Goal: Task Accomplishment & Management: Manage account settings

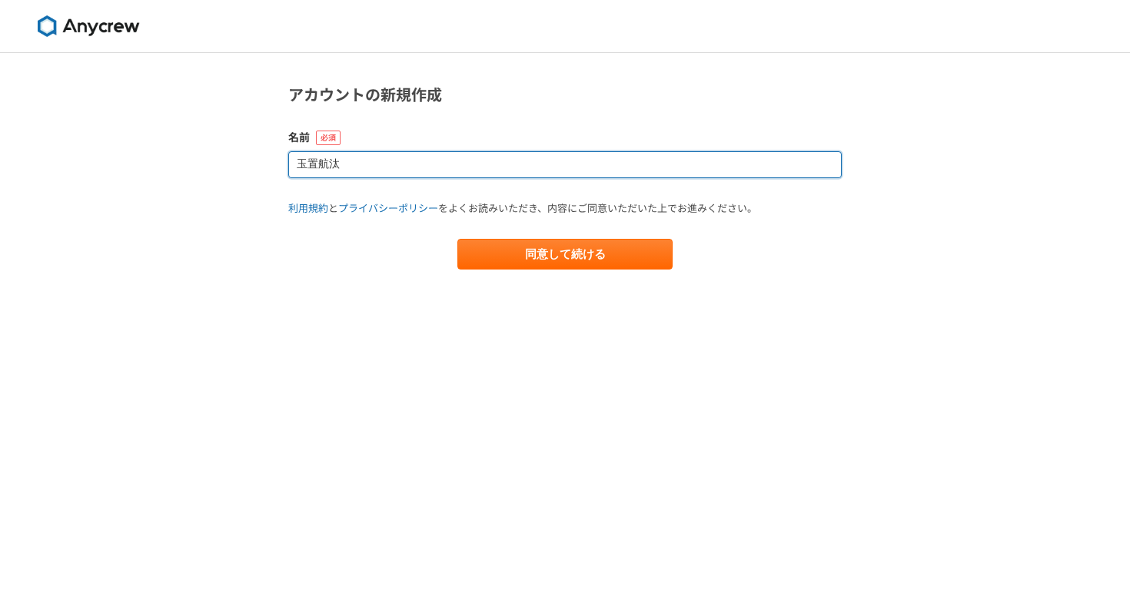
click at [330, 169] on input "玉置航汰" at bounding box center [564, 164] width 553 height 27
type input "tamakisocialnet"
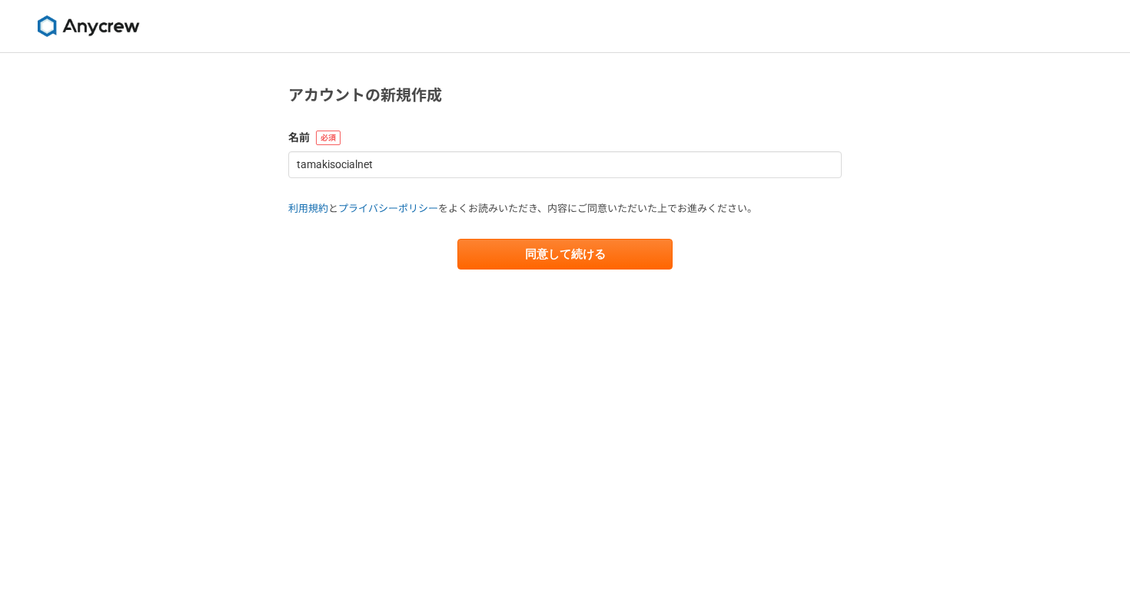
click at [543, 270] on main "アカウントの新規作成 名前 tamakisocialnet 利用規約 と プライバシーポリシー をよくお読みいただき、内容にご同意いただいた上でお進みください…" at bounding box center [565, 192] width 584 height 278
click at [545, 261] on button "同意して続ける" at bounding box center [564, 254] width 215 height 31
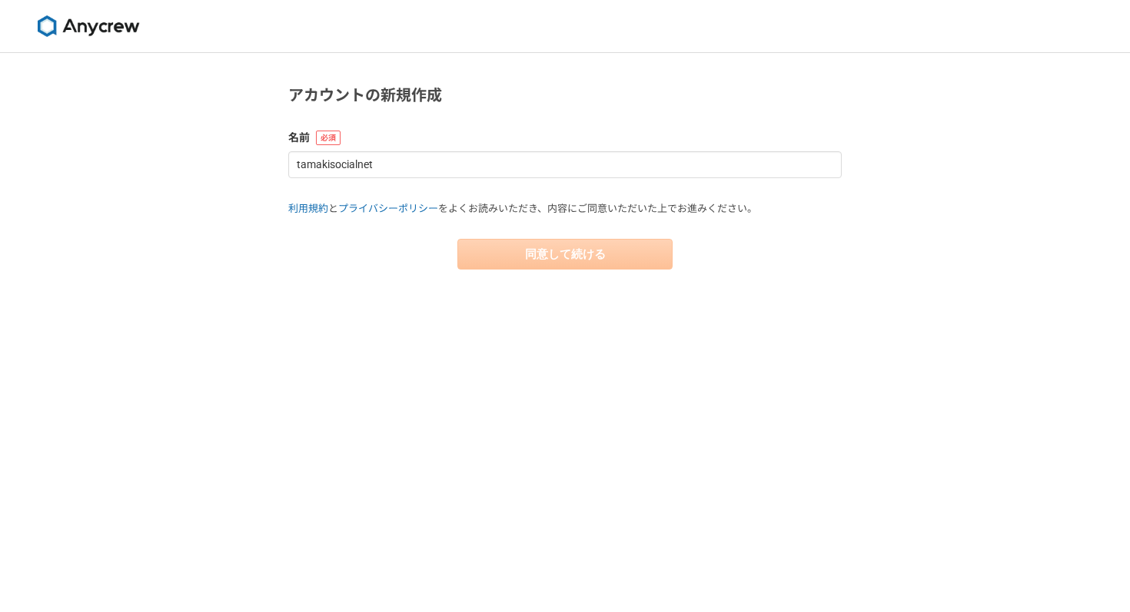
select select "13"
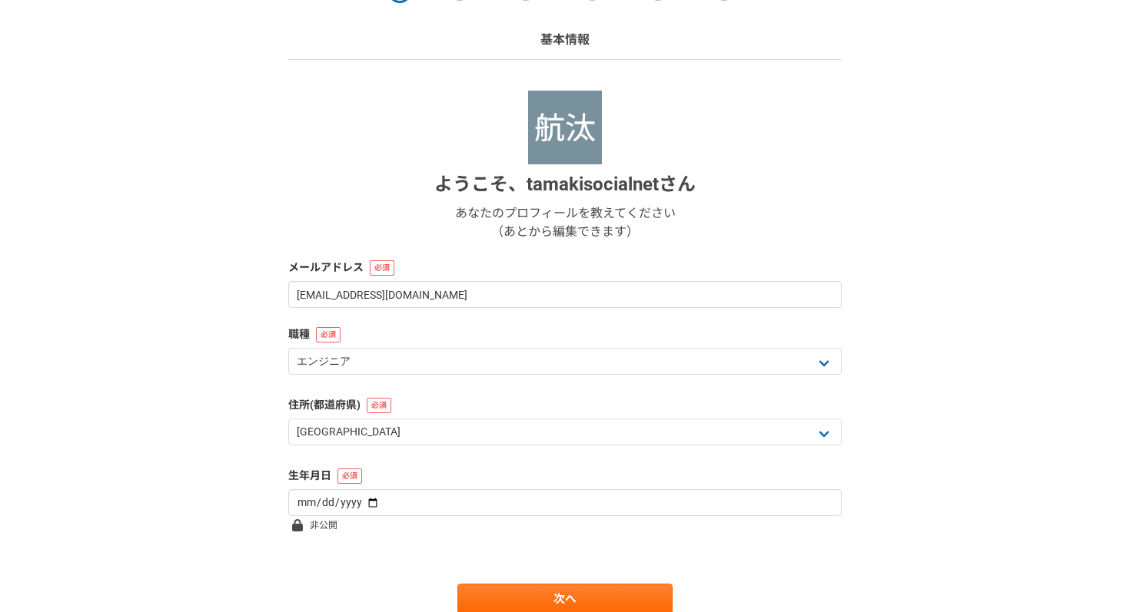
scroll to position [154, 0]
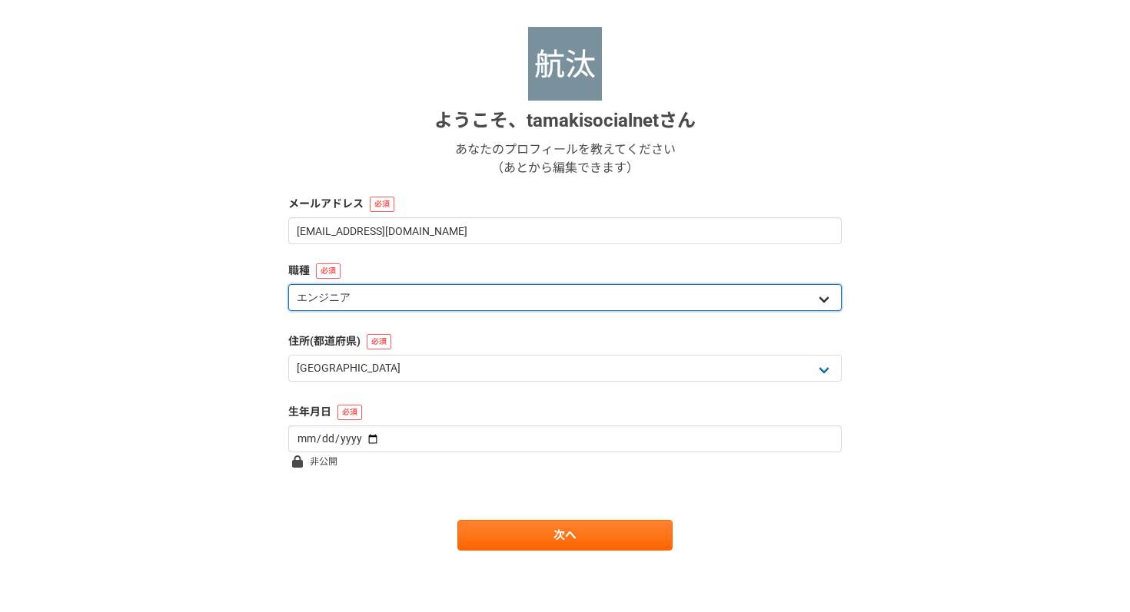
click at [420, 297] on select "エンジニア デザイナー ライター 営業 マーケティング 企画・事業開発 バックオフィス その他" at bounding box center [564, 297] width 553 height 27
select select "5"
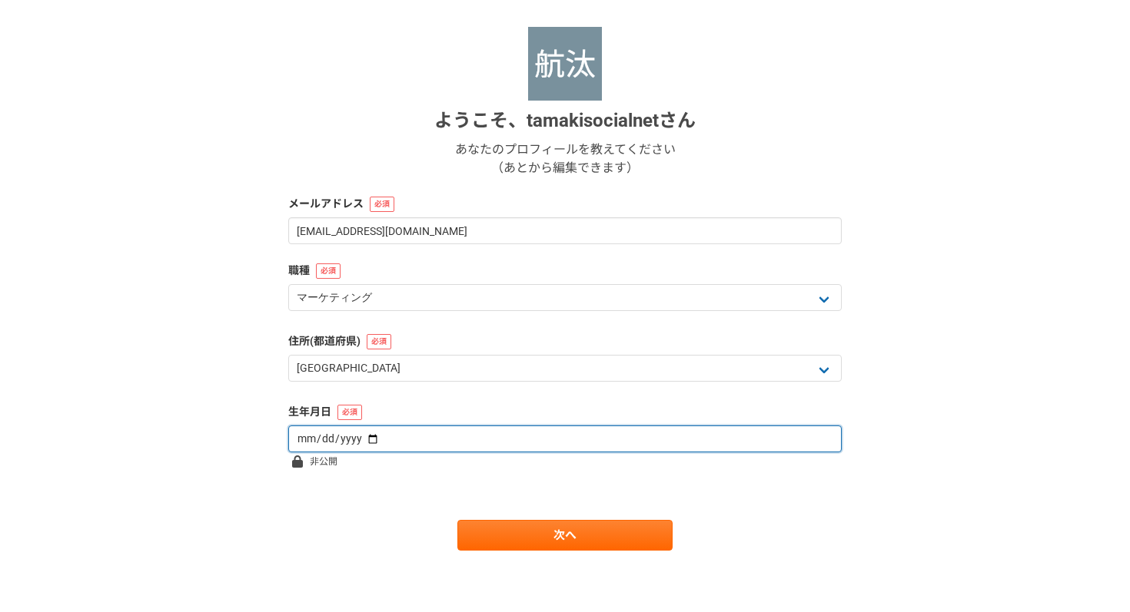
click at [418, 440] on input "date" at bounding box center [564, 439] width 553 height 27
type input "2000-03-09"
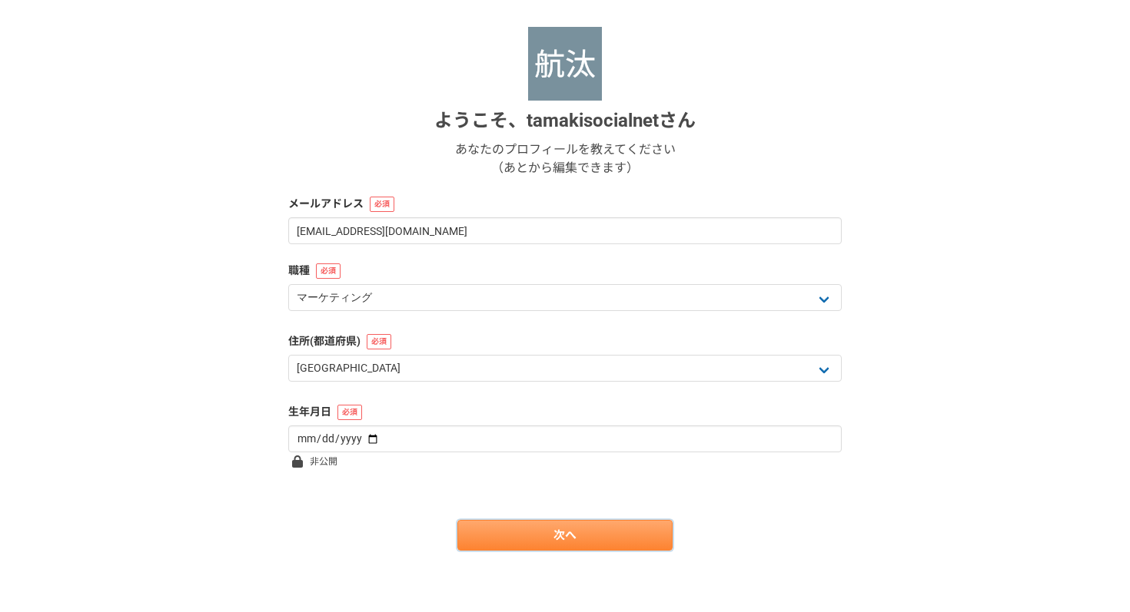
click at [480, 538] on link "次へ" at bounding box center [564, 535] width 215 height 31
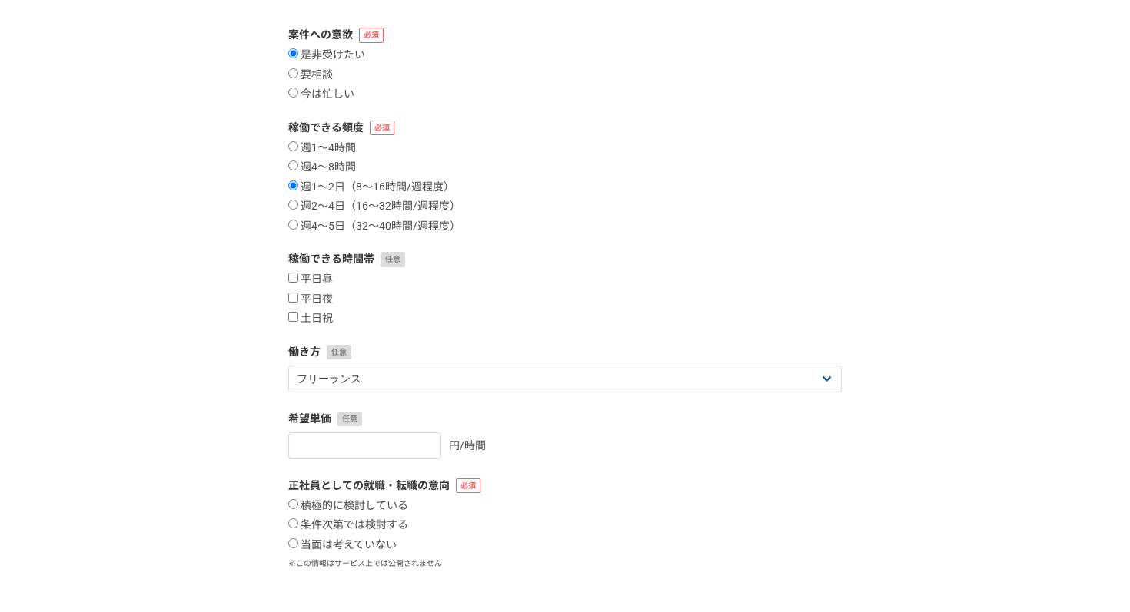
scroll to position [0, 0]
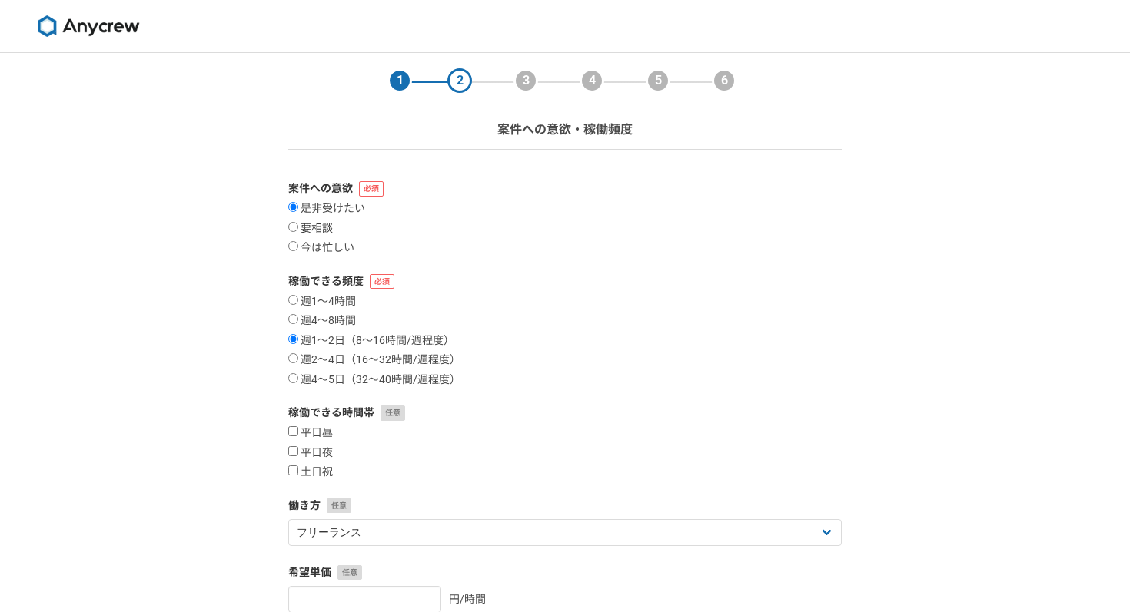
click at [324, 225] on label "要相談" at bounding box center [310, 229] width 45 height 14
click at [298, 225] on input "要相談" at bounding box center [293, 227] width 10 height 10
radio input "true"
click at [360, 363] on label "週2〜4日（16〜32時間/週程度）" at bounding box center [374, 361] width 172 height 14
click at [298, 363] on input "週2〜4日（16〜32時間/週程度）" at bounding box center [293, 359] width 10 height 10
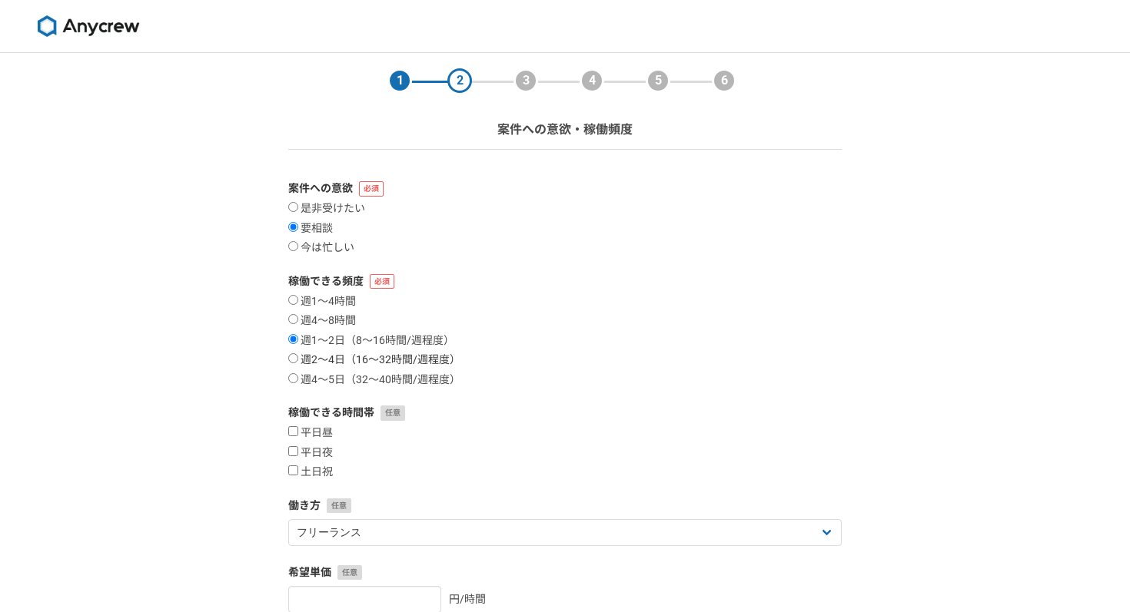
radio input "true"
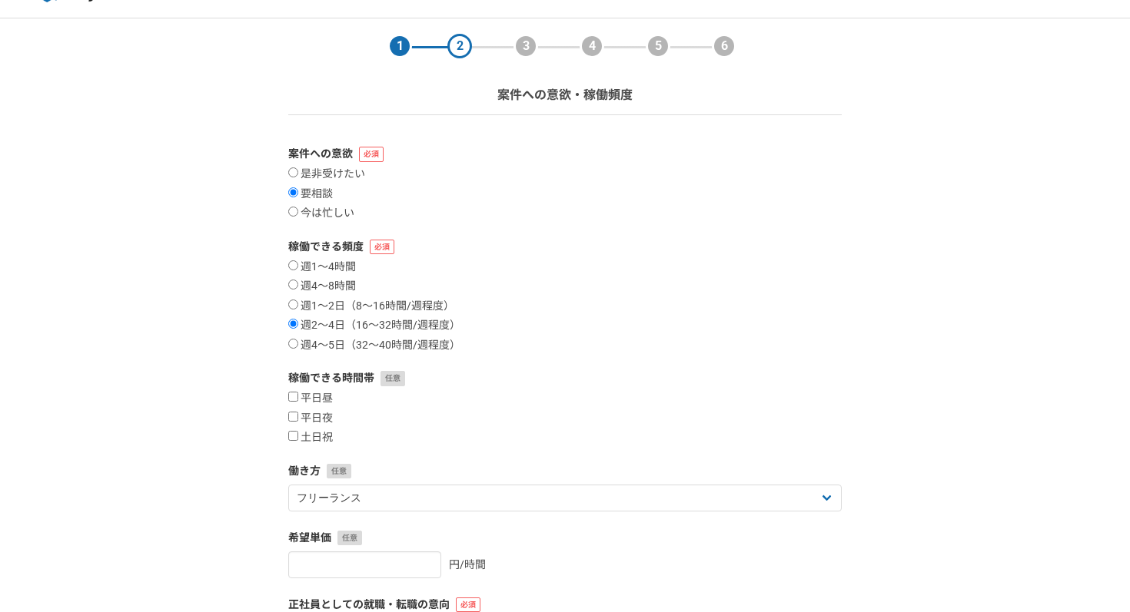
scroll to position [41, 0]
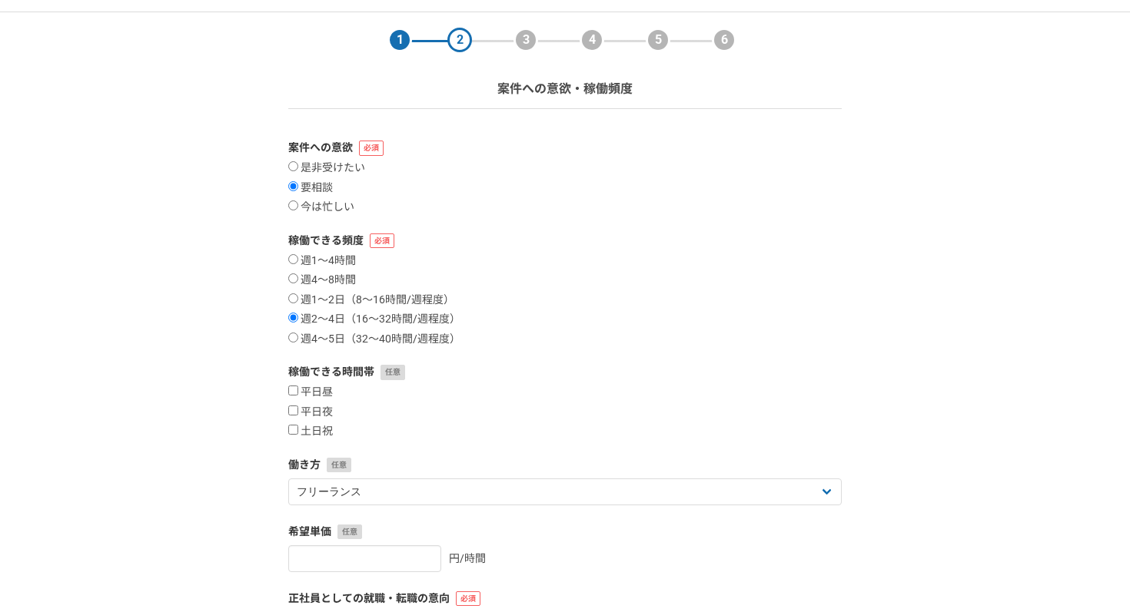
click at [322, 419] on div "平日昼 平日夜 土日祝" at bounding box center [564, 412] width 553 height 53
click at [322, 430] on label "土日祝" at bounding box center [310, 432] width 45 height 14
click at [298, 430] on input "土日祝" at bounding box center [293, 430] width 10 height 10
checkbox input "true"
click at [320, 411] on label "平日夜" at bounding box center [310, 413] width 45 height 14
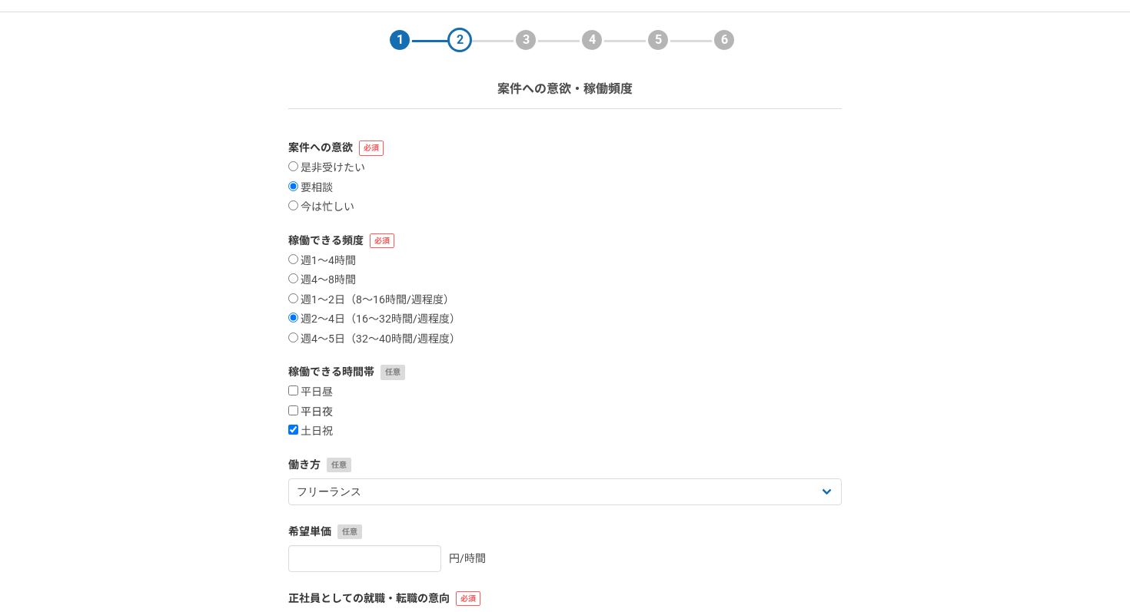
click at [298, 411] on input "平日夜" at bounding box center [293, 411] width 10 height 10
checkbox input "true"
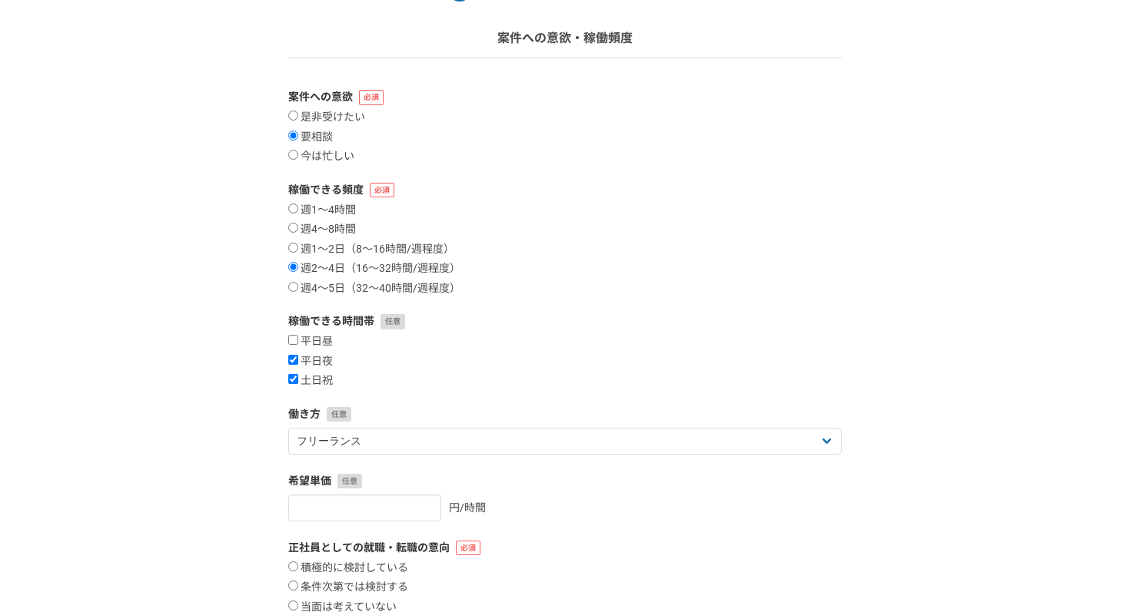
click at [367, 425] on div "働き方 フリーランス 副業 その他" at bounding box center [564, 431] width 553 height 48
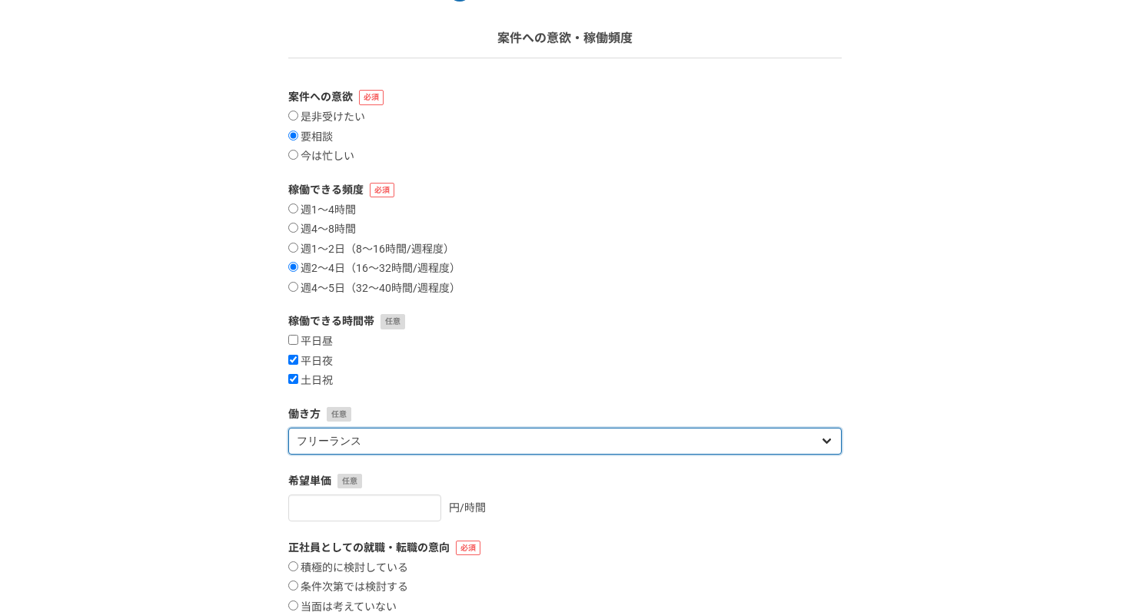
click at [367, 433] on select "フリーランス 副業 その他" at bounding box center [564, 441] width 553 height 27
select select "sidejob"
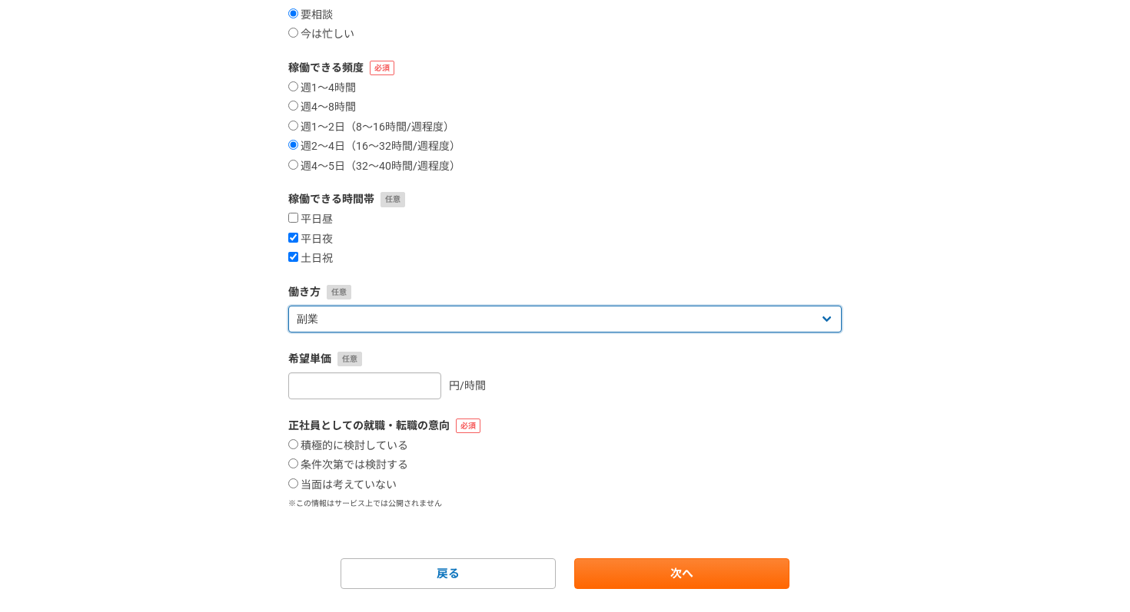
scroll to position [223, 0]
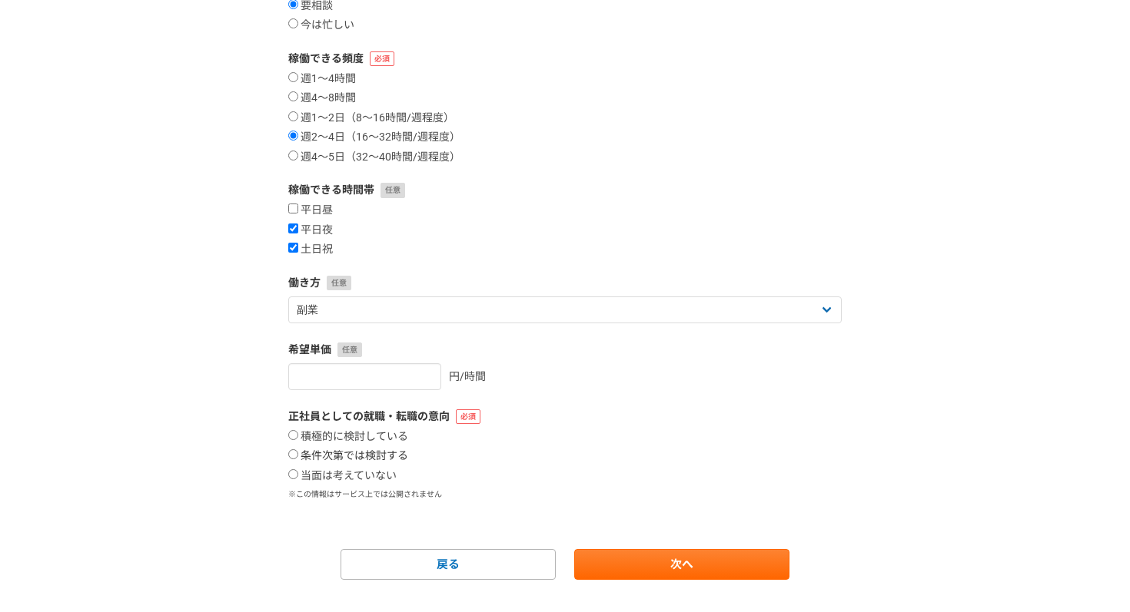
click at [377, 458] on label "条件次第では検討する" at bounding box center [348, 457] width 120 height 14
click at [298, 458] on input "条件次第では検討する" at bounding box center [293, 455] width 10 height 10
radio input "true"
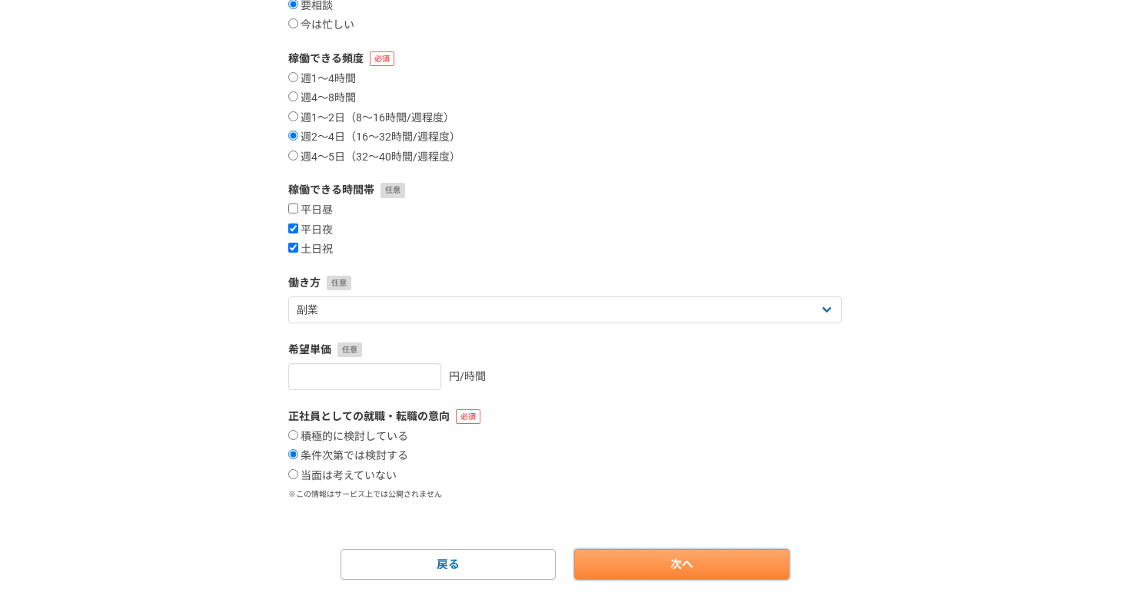
click at [662, 570] on link "次へ" at bounding box center [681, 564] width 215 height 31
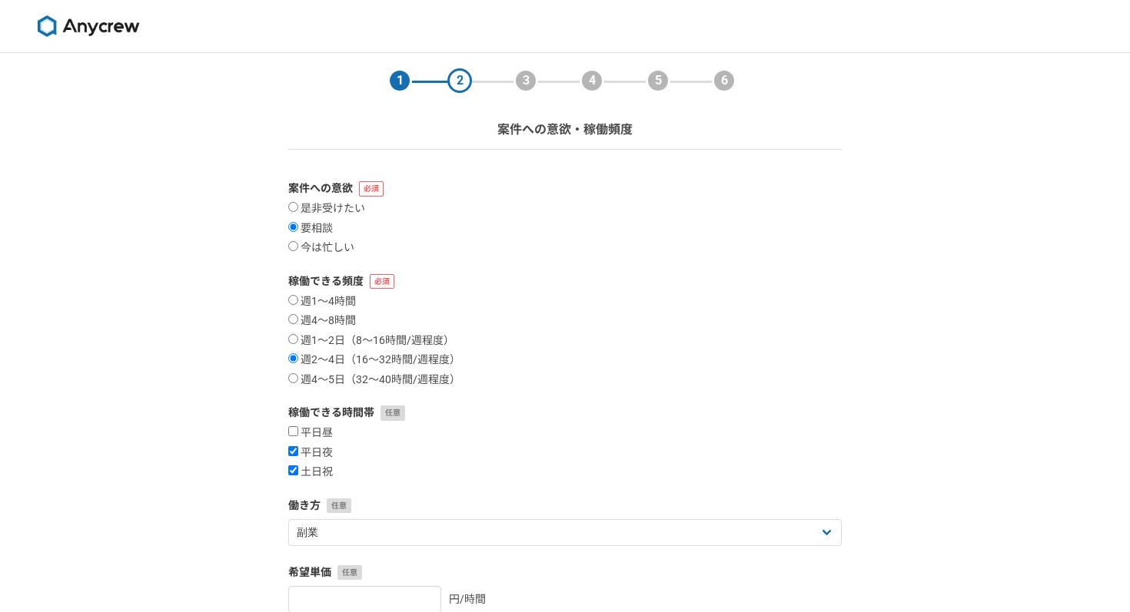
select select
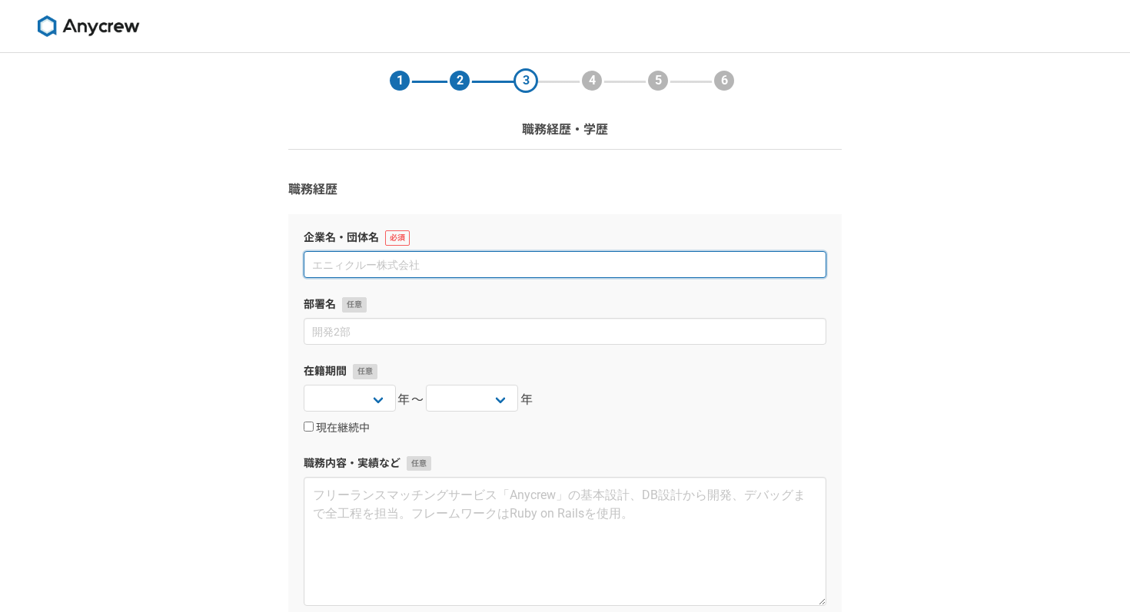
click at [530, 277] on input at bounding box center [565, 264] width 523 height 27
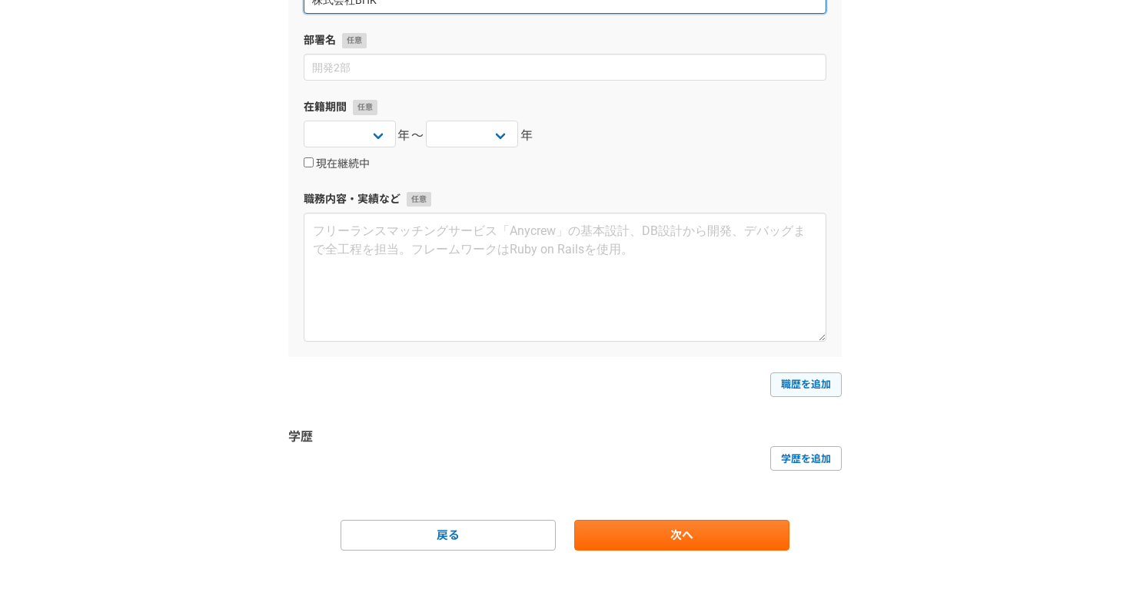
scroll to position [264, 0]
type input "株式会社BHK"
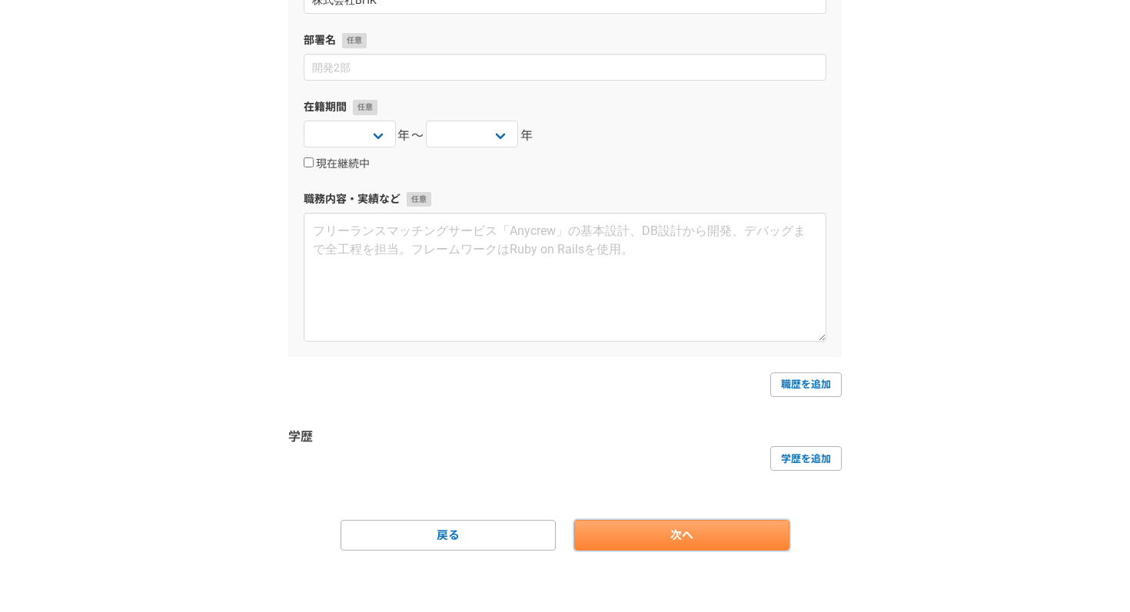
click at [725, 538] on link "次へ" at bounding box center [681, 535] width 215 height 31
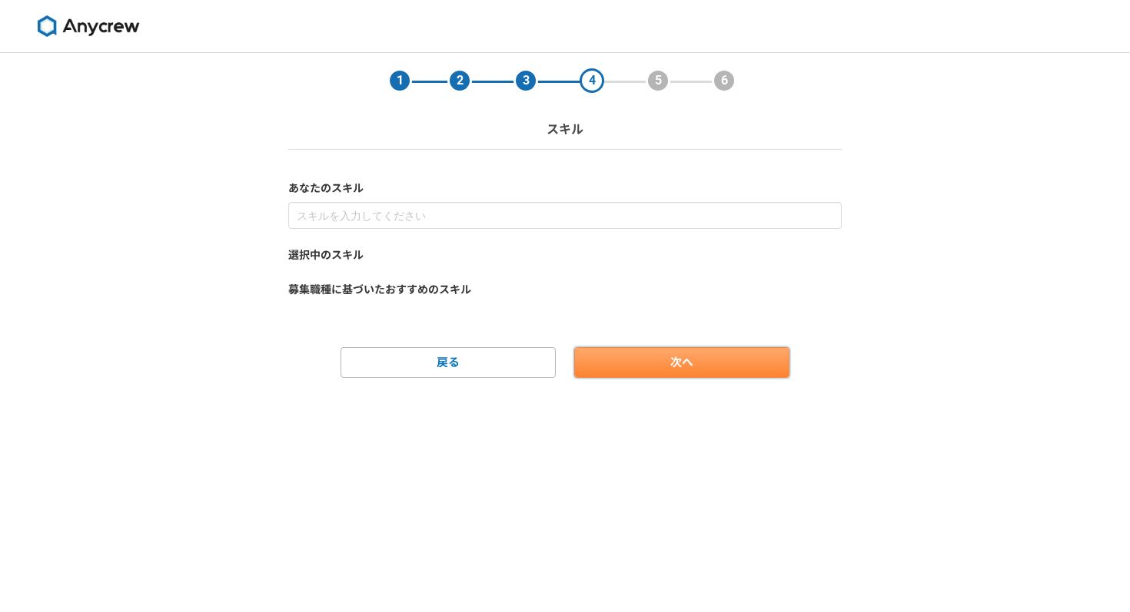
scroll to position [0, 0]
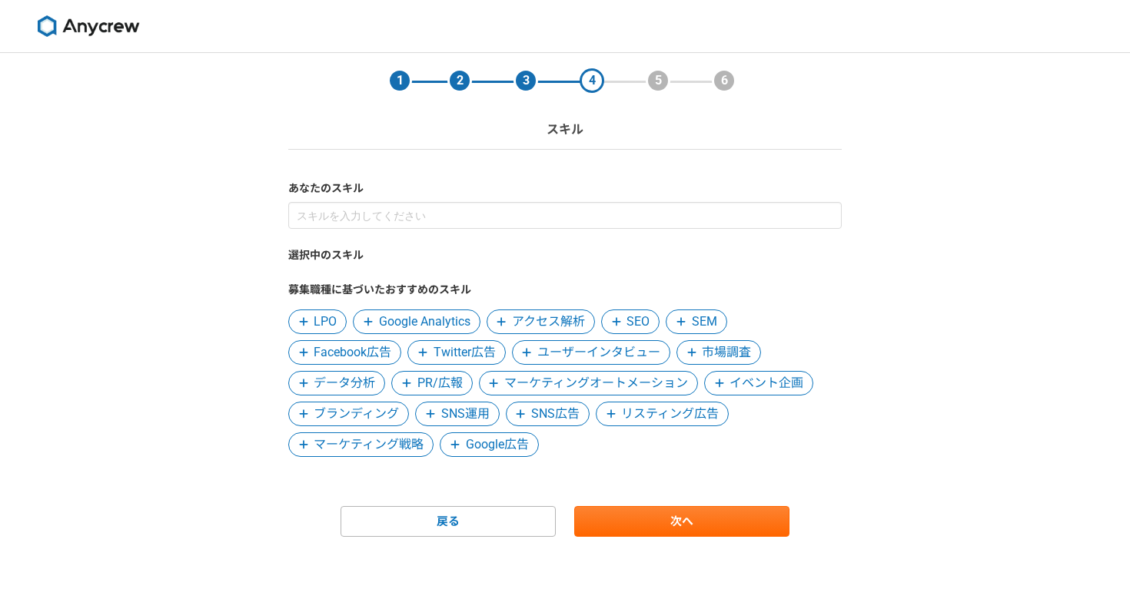
click at [304, 351] on icon at bounding box center [303, 352] width 9 height 11
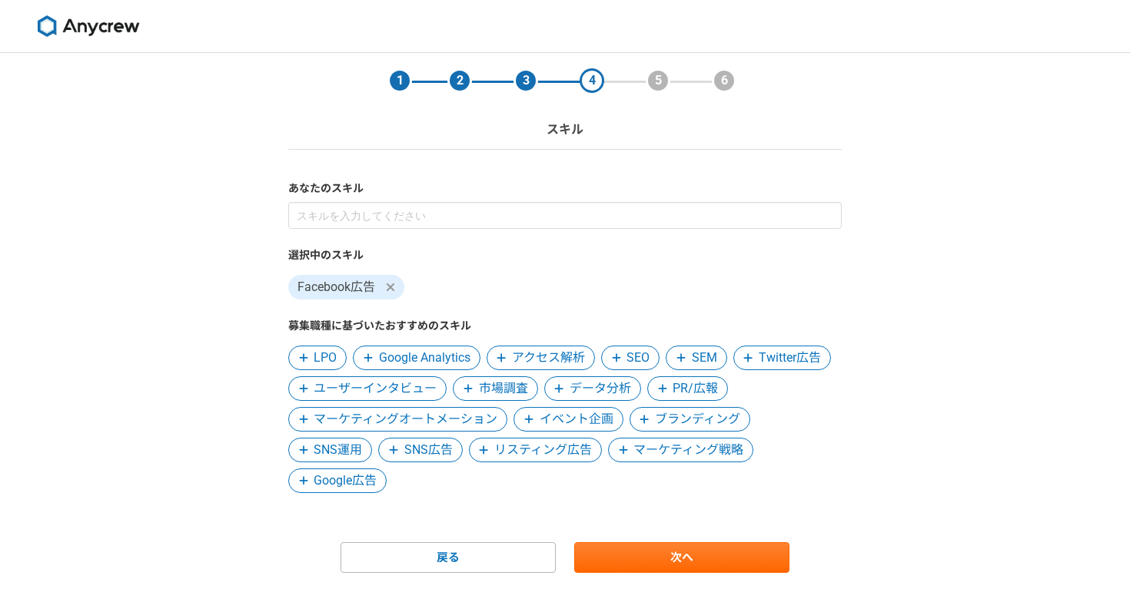
click at [630, 452] on span at bounding box center [623, 450] width 18 height 18
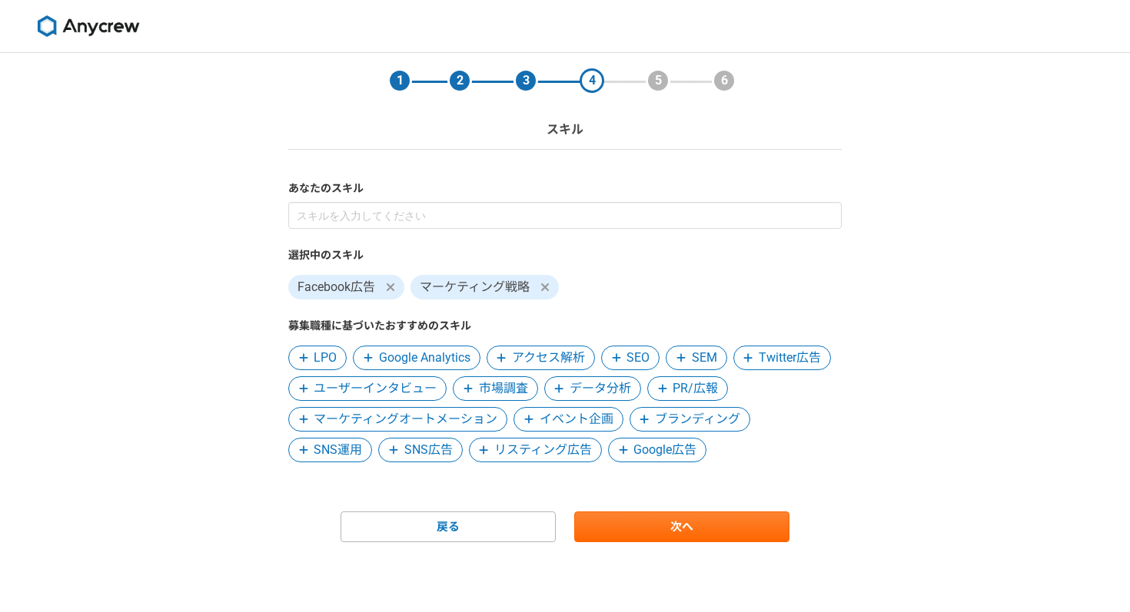
click at [619, 450] on icon at bounding box center [623, 450] width 8 height 8
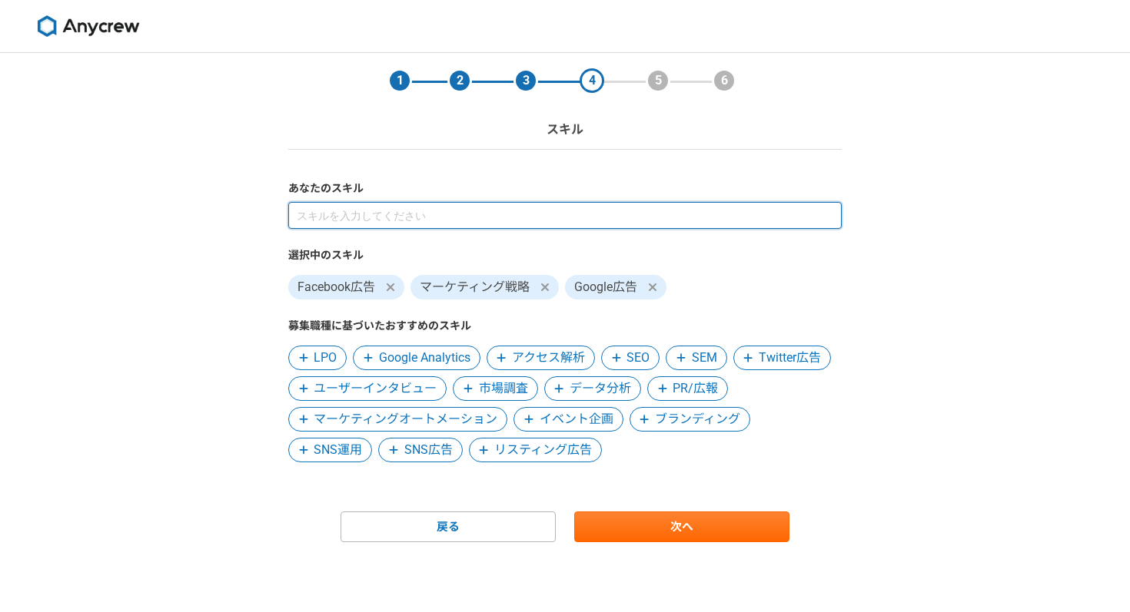
click at [510, 210] on input at bounding box center [564, 215] width 553 height 27
type input "Yahoo"
click at [497, 219] on input at bounding box center [564, 215] width 553 height 27
type input "LINE"
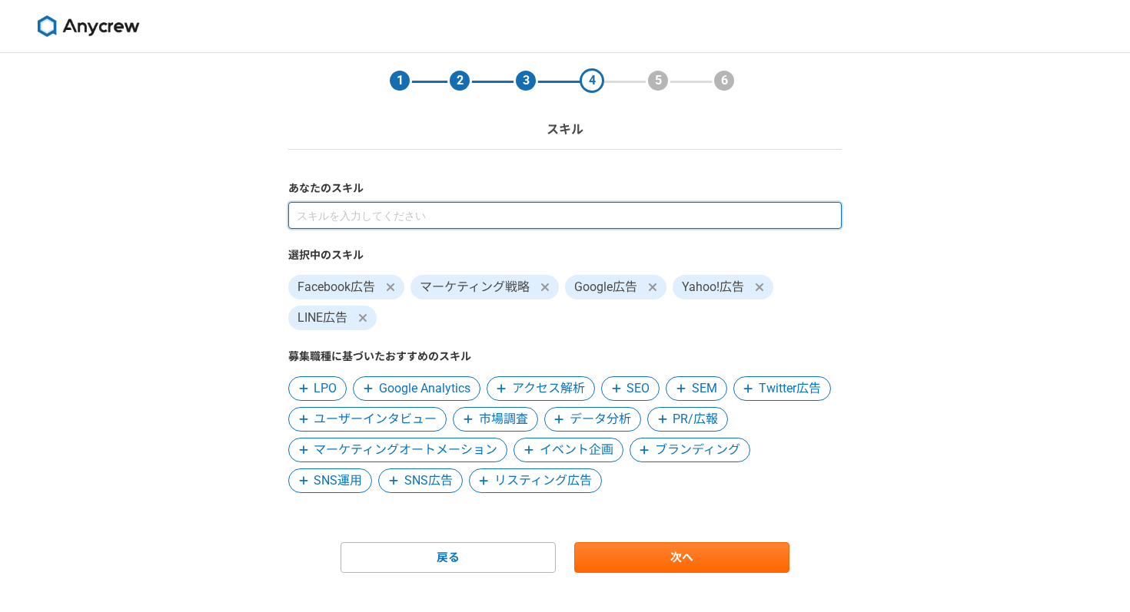
click at [511, 221] on input at bounding box center [564, 215] width 553 height 27
type input "TikTok"
click at [391, 210] on input "TikTok" at bounding box center [564, 215] width 553 height 27
click at [391, 219] on input at bounding box center [564, 215] width 553 height 27
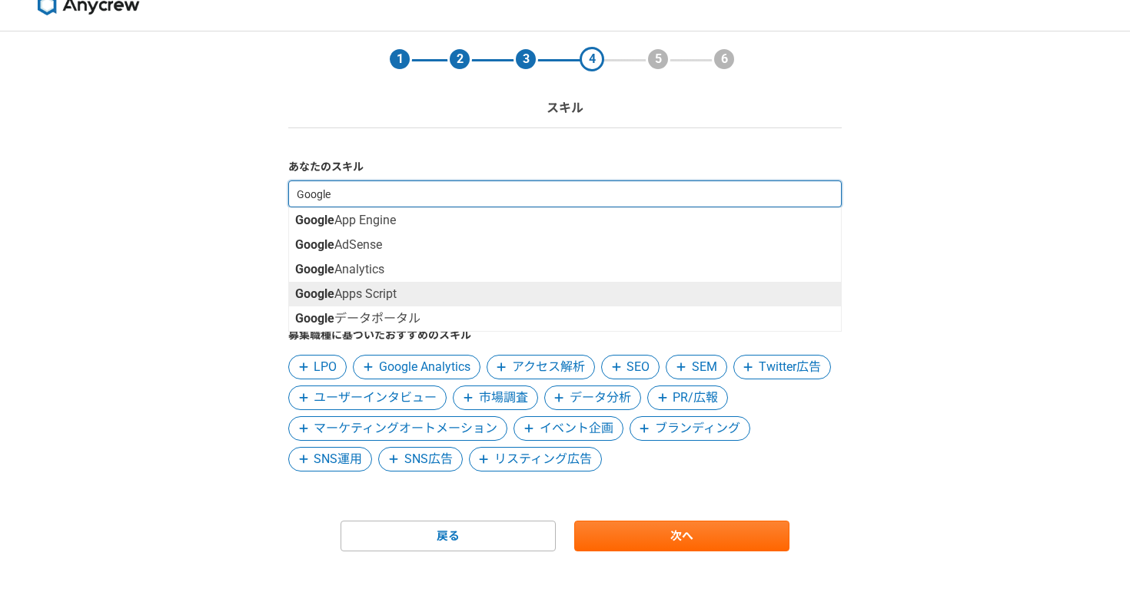
scroll to position [22, 0]
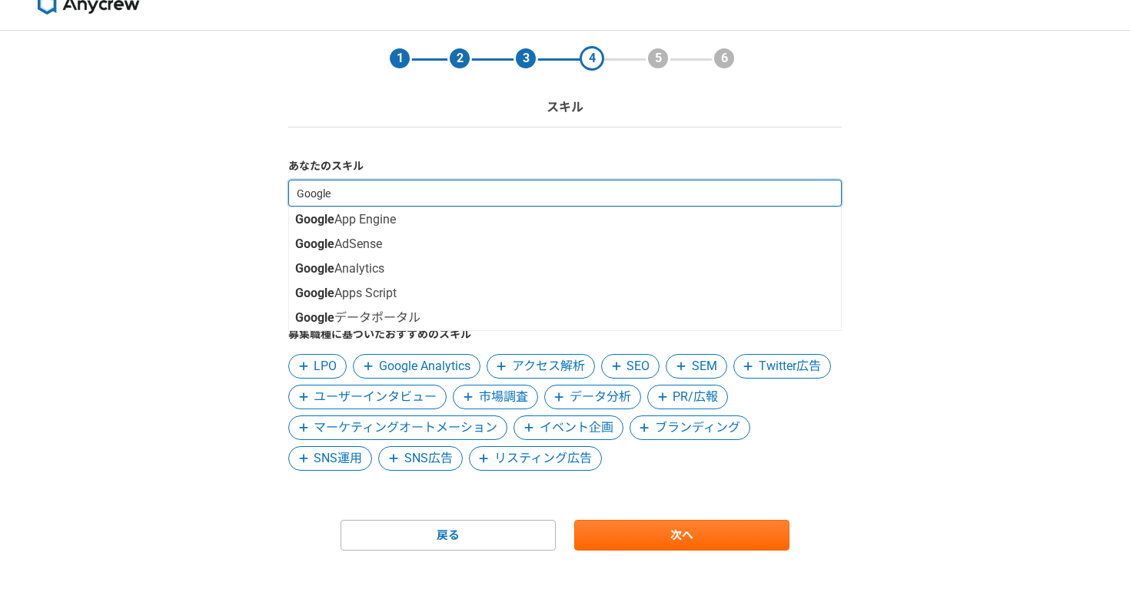
type input "Google"
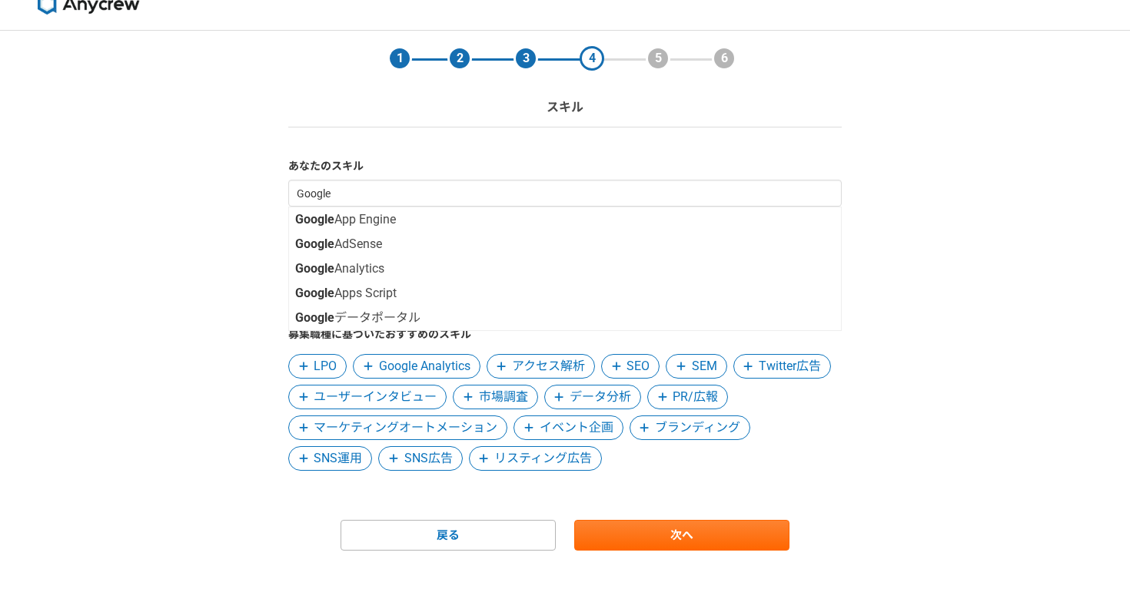
click at [182, 244] on div "1 2 3 4 5 6 スキル あなたのスキル Google Google App Engine Google AdSense Google Analytic…" at bounding box center [565, 322] width 1130 height 582
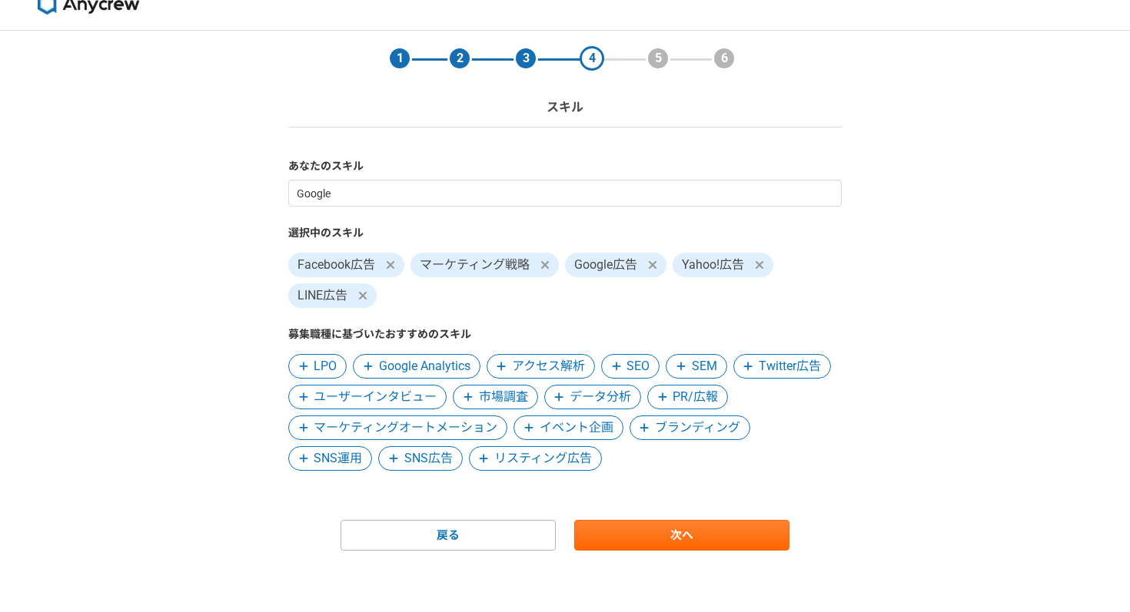
click at [622, 394] on span "データ分析" at bounding box center [599, 397] width 61 height 18
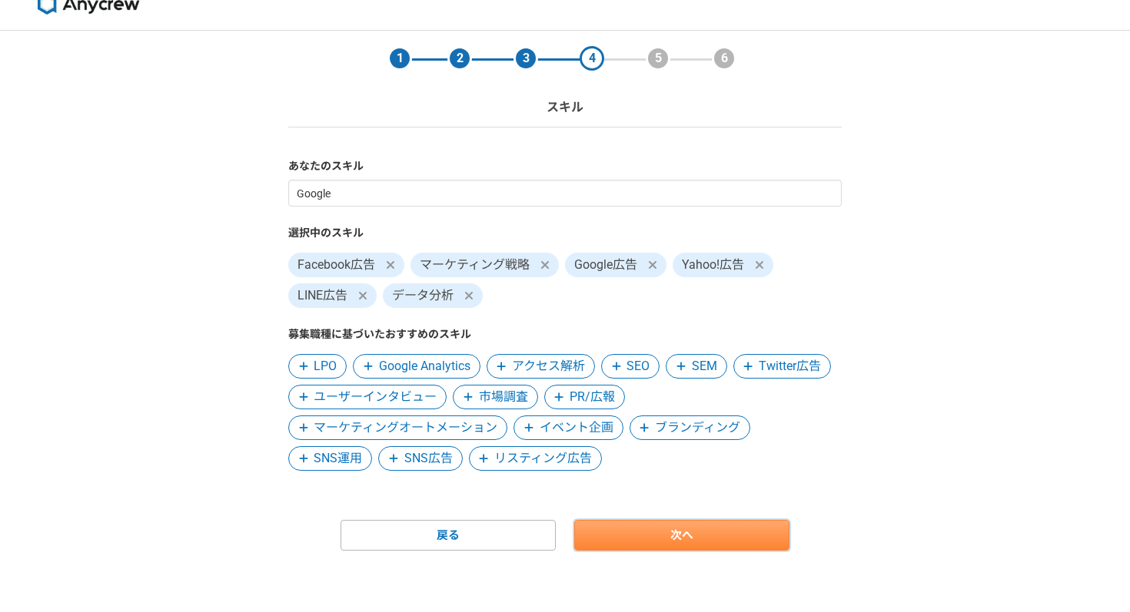
click at [622, 533] on link "次へ" at bounding box center [681, 535] width 215 height 31
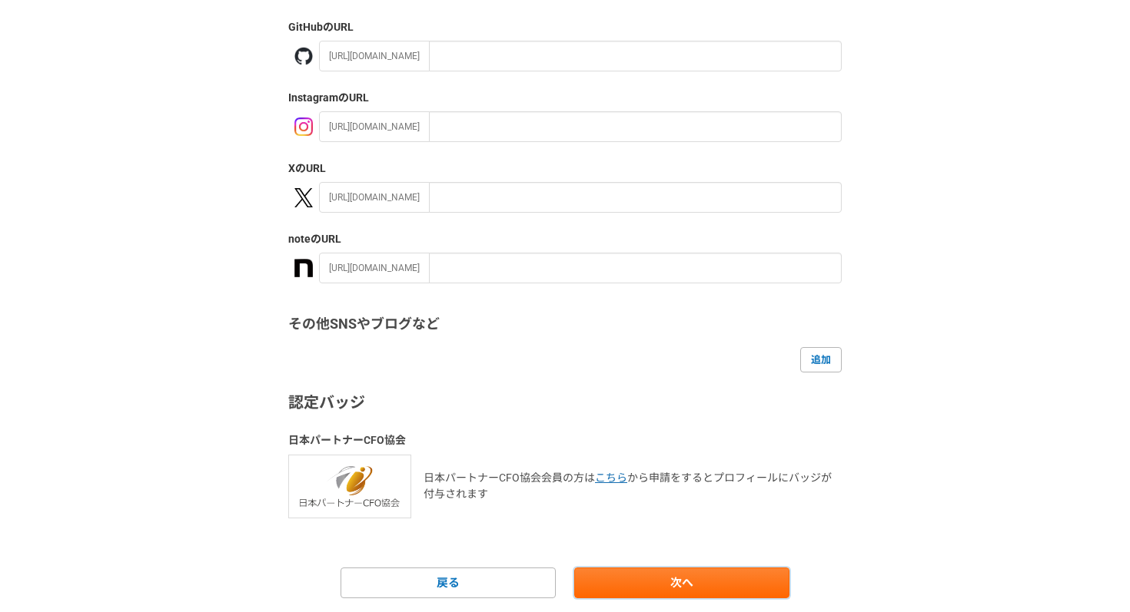
scroll to position [233, 0]
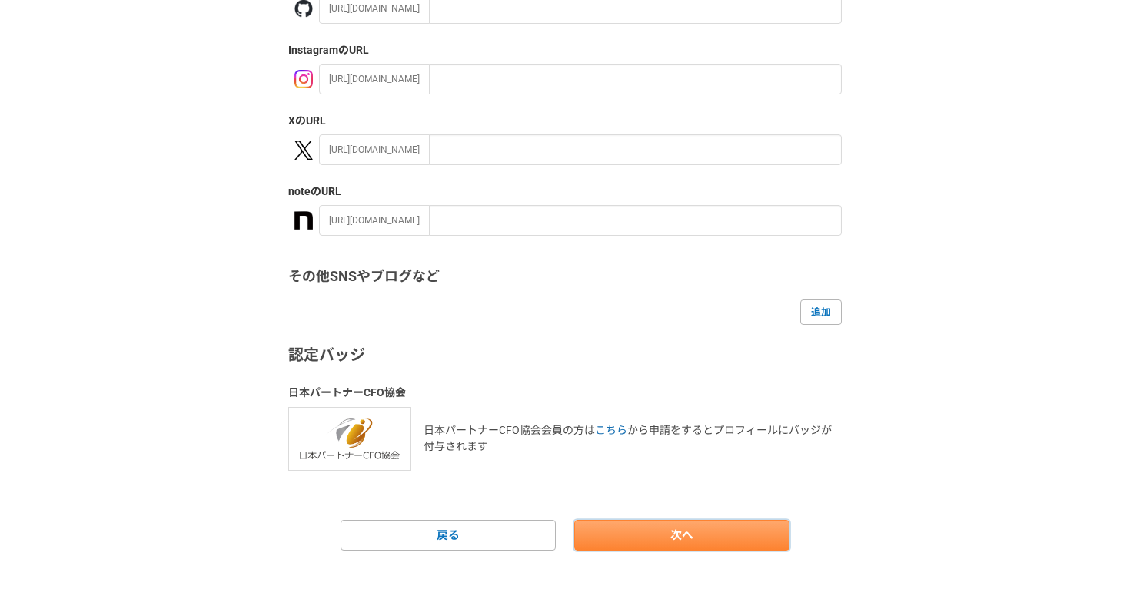
click at [632, 537] on link "次へ" at bounding box center [681, 535] width 215 height 31
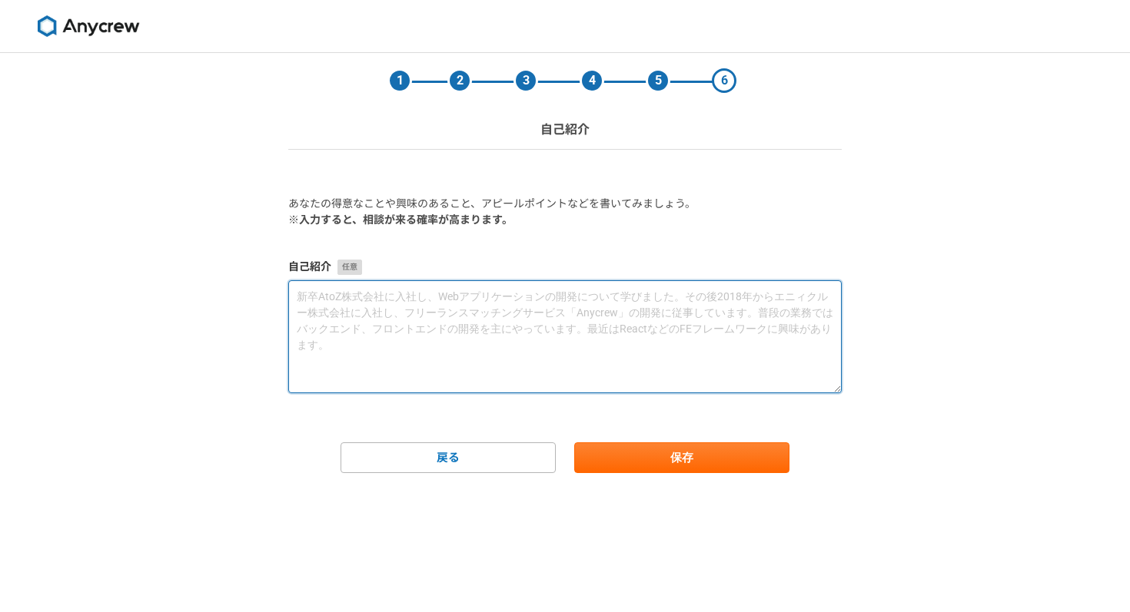
click at [493, 351] on textarea at bounding box center [564, 337] width 553 height 113
paste textarea "プロフィールをご覧いただき、ありがとうございます。 以下に経歴や可能な業務などを記載しておりますので、ご覧ください。 【経歴】 ・広告代理店にて勤務し、Met…"
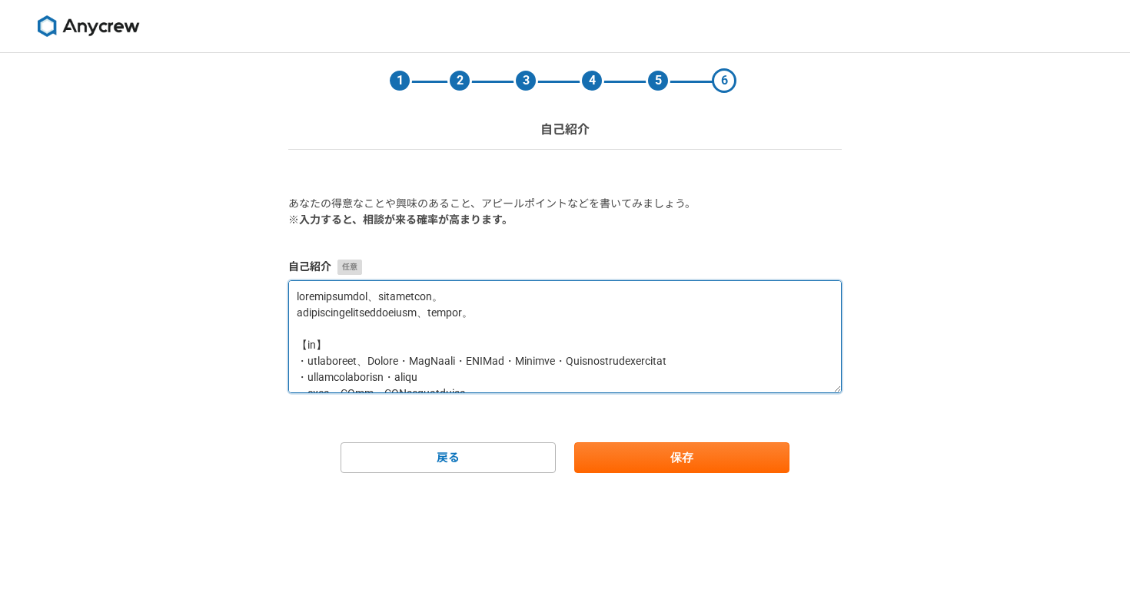
scroll to position [556, 0]
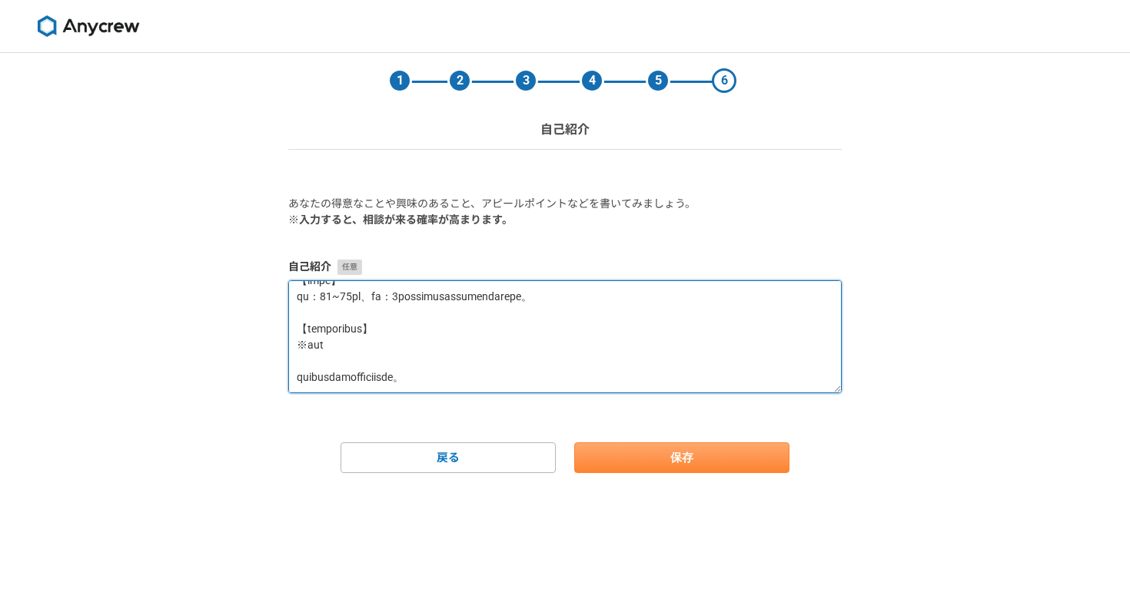
type textarea "プロフィールをご覧いただき、ありがとうございます。 以下に経歴や可能な業務などを記載しておりますので、ご覧ください。 【経歴】 ・広告代理店にて勤務し、Met…"
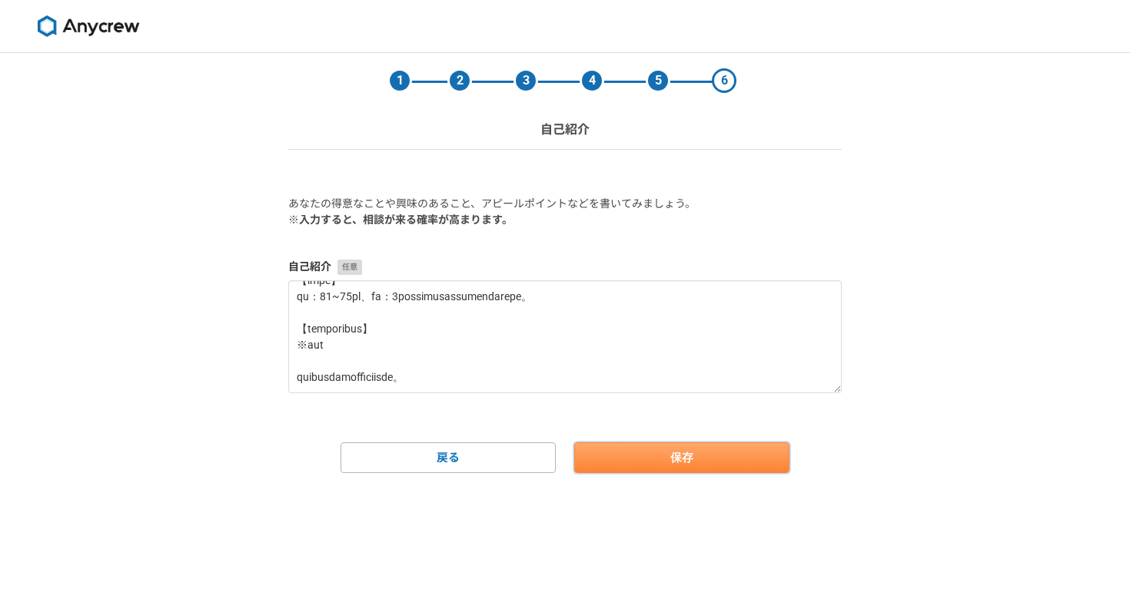
click at [633, 455] on button "保存" at bounding box center [681, 458] width 215 height 31
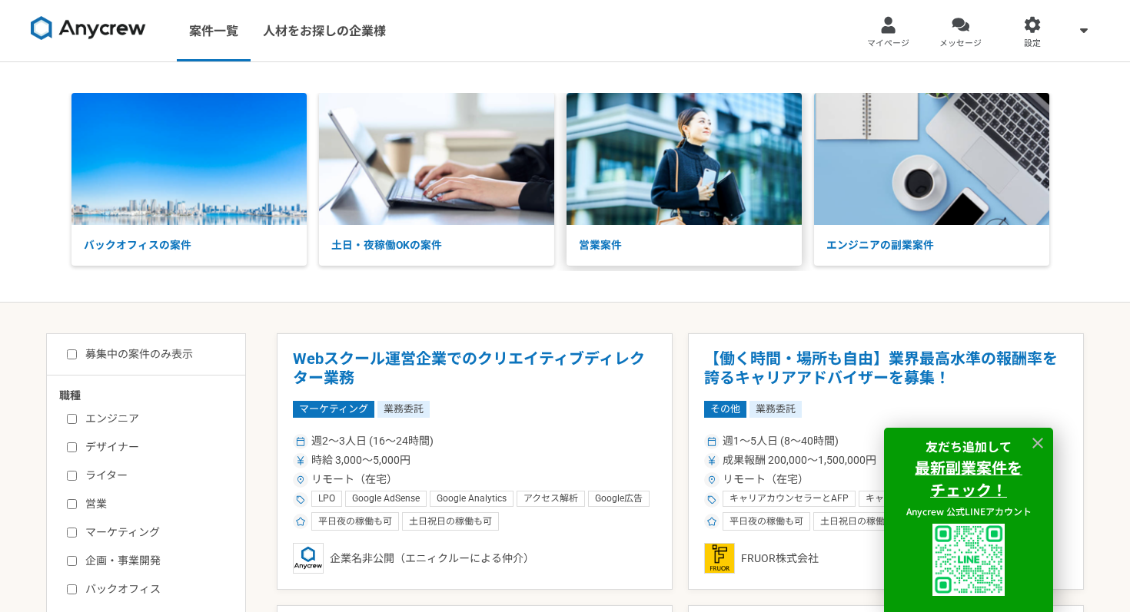
click at [651, 183] on img at bounding box center [683, 159] width 235 height 132
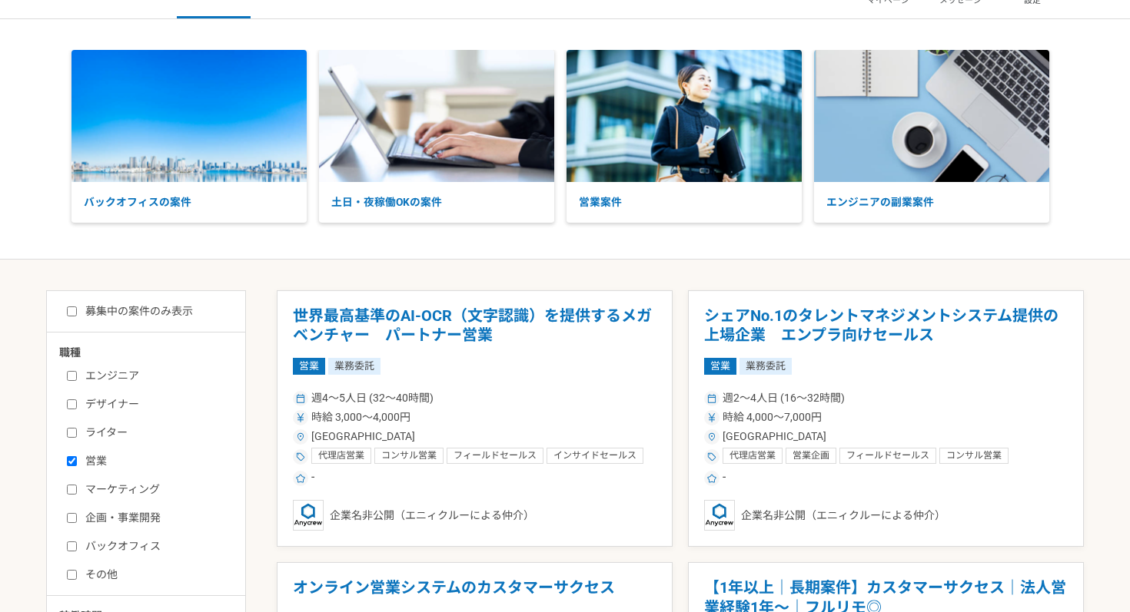
scroll to position [48, 0]
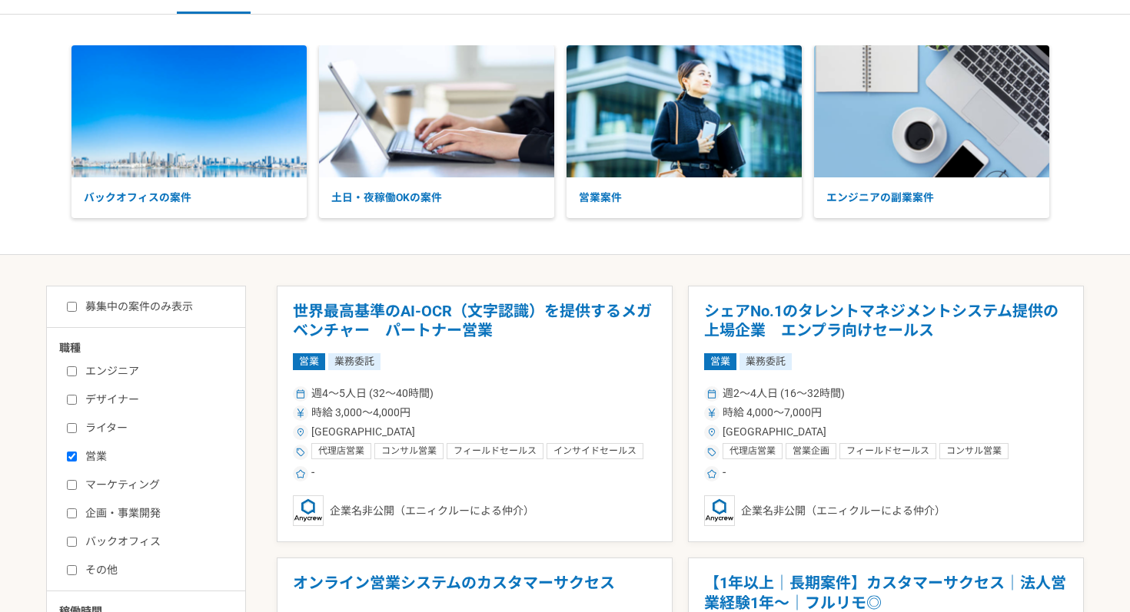
click at [81, 461] on label "営業" at bounding box center [155, 457] width 177 height 16
click at [77, 461] on input "営業" at bounding box center [72, 457] width 10 height 10
checkbox input "false"
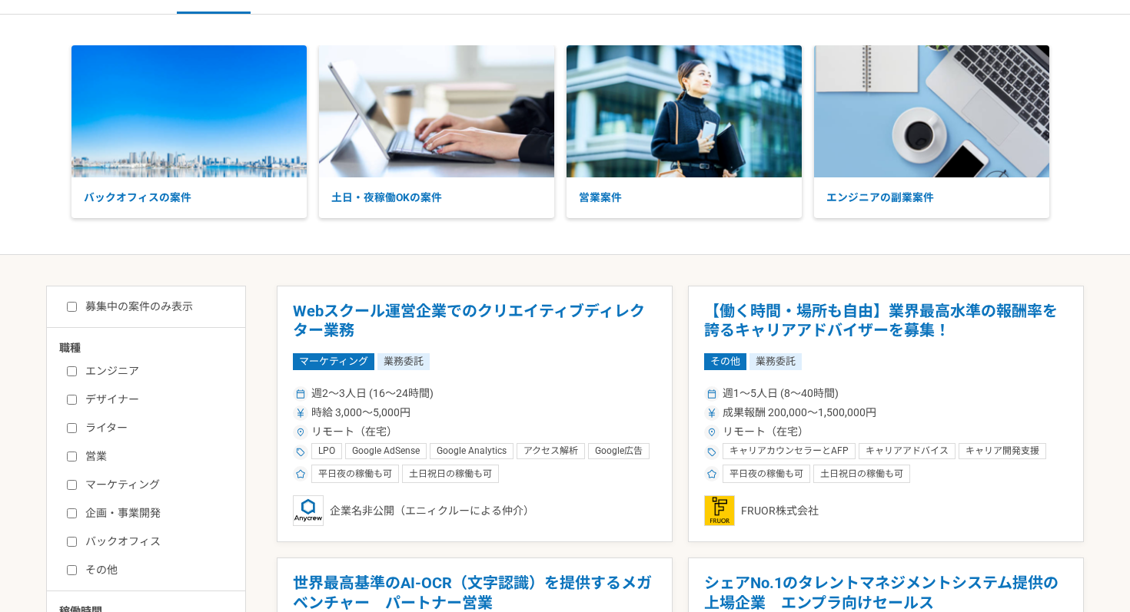
click at [92, 486] on label "マーケティング" at bounding box center [155, 485] width 177 height 16
click at [77, 486] on input "マーケティング" at bounding box center [72, 485] width 10 height 10
checkbox input "true"
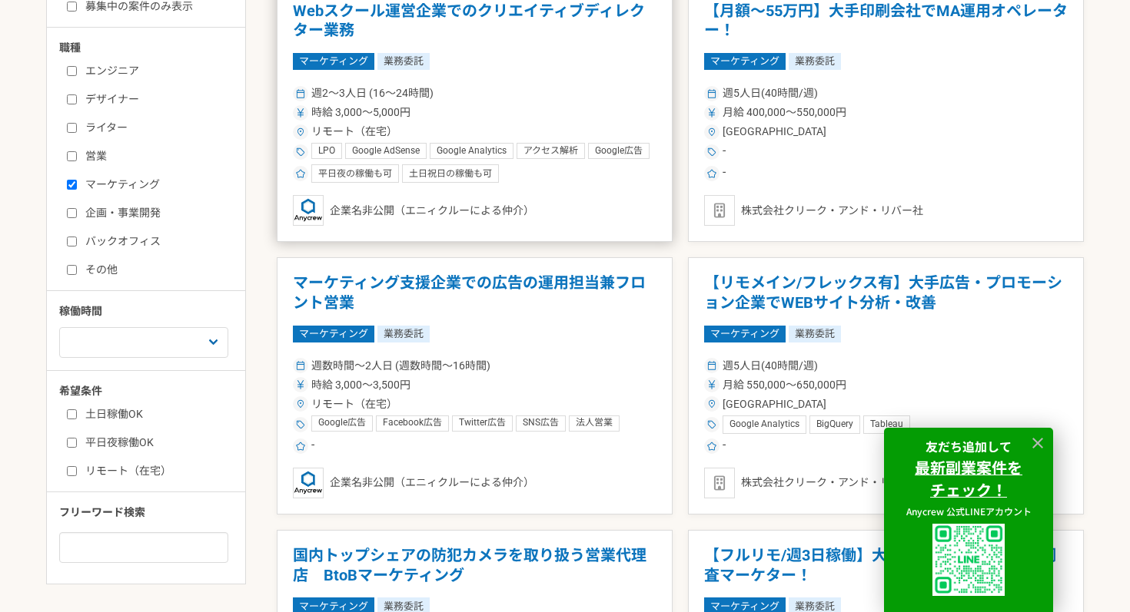
scroll to position [417, 0]
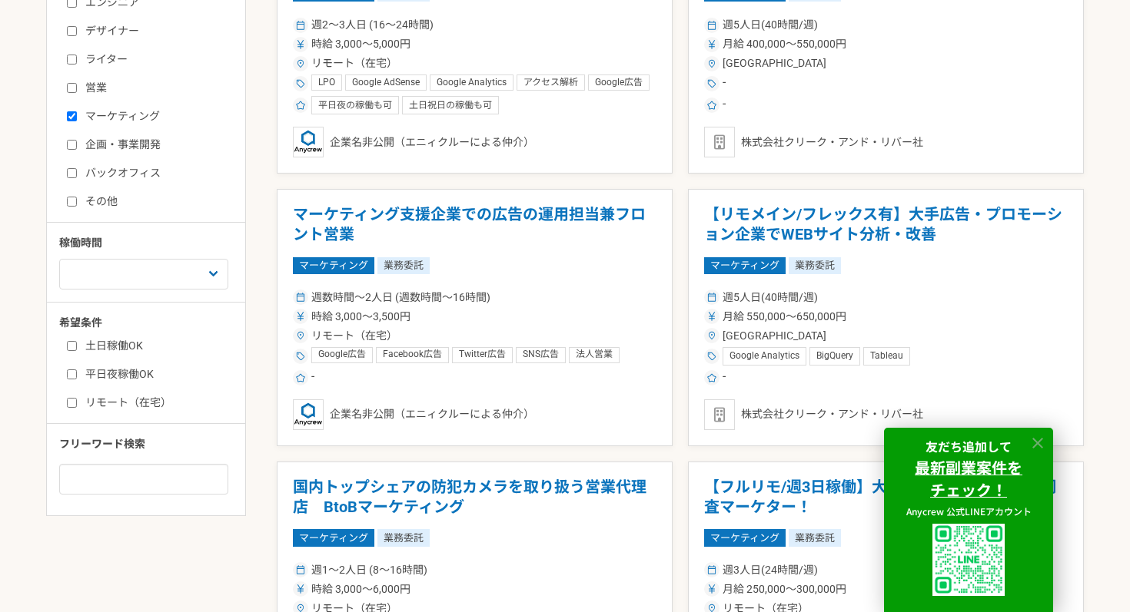
click at [1041, 440] on icon at bounding box center [1038, 444] width 18 height 18
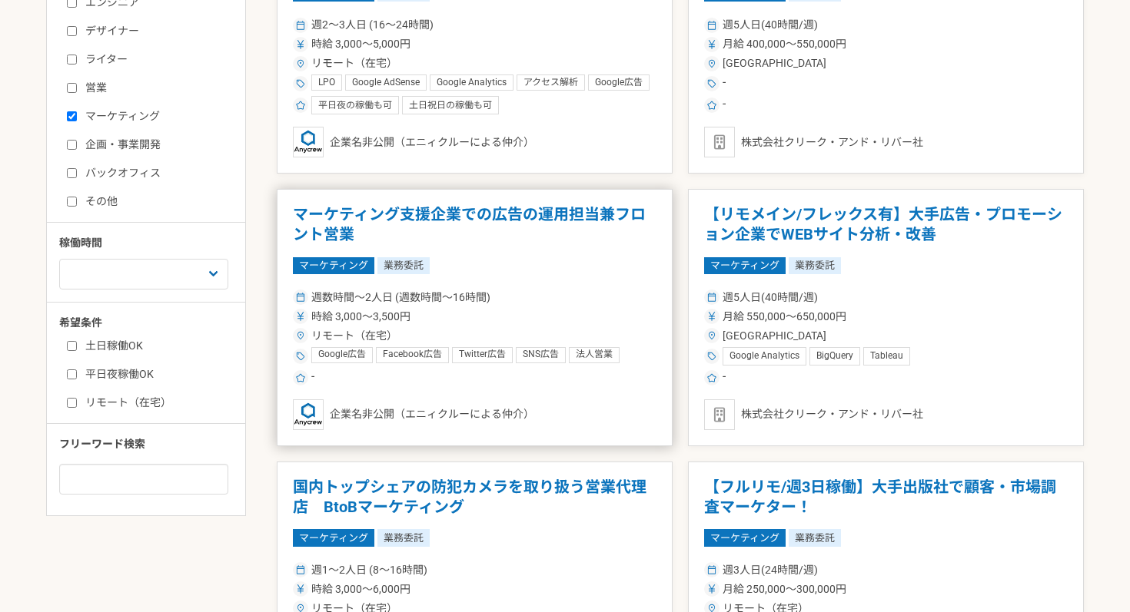
click at [468, 215] on h1 "マーケティング支援企業での広告の運用担当兼フロント営業" at bounding box center [474, 224] width 363 height 39
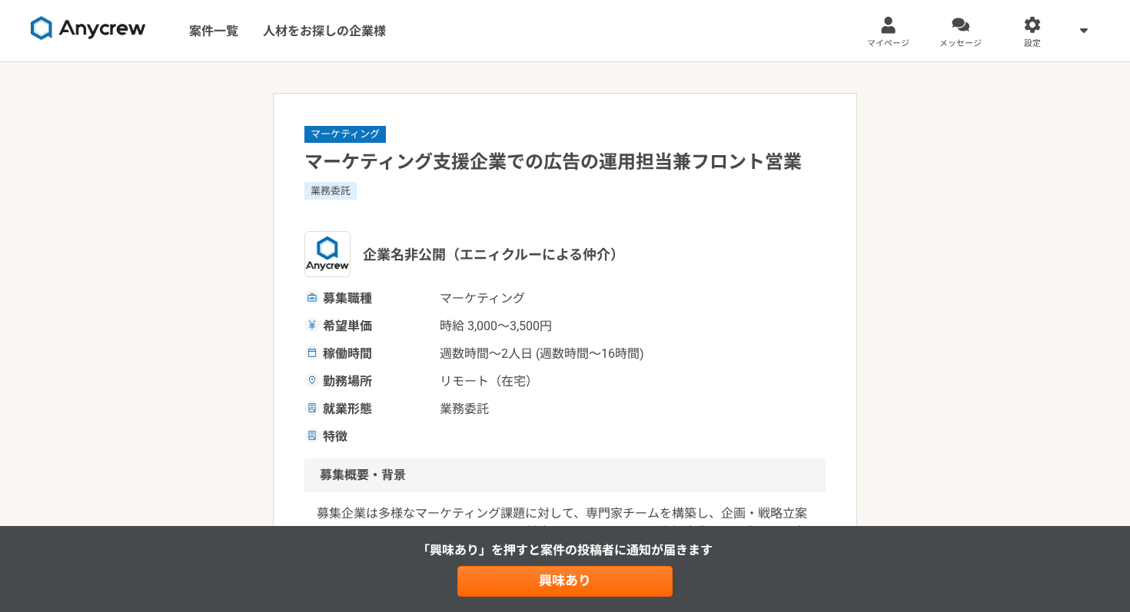
scroll to position [314, 0]
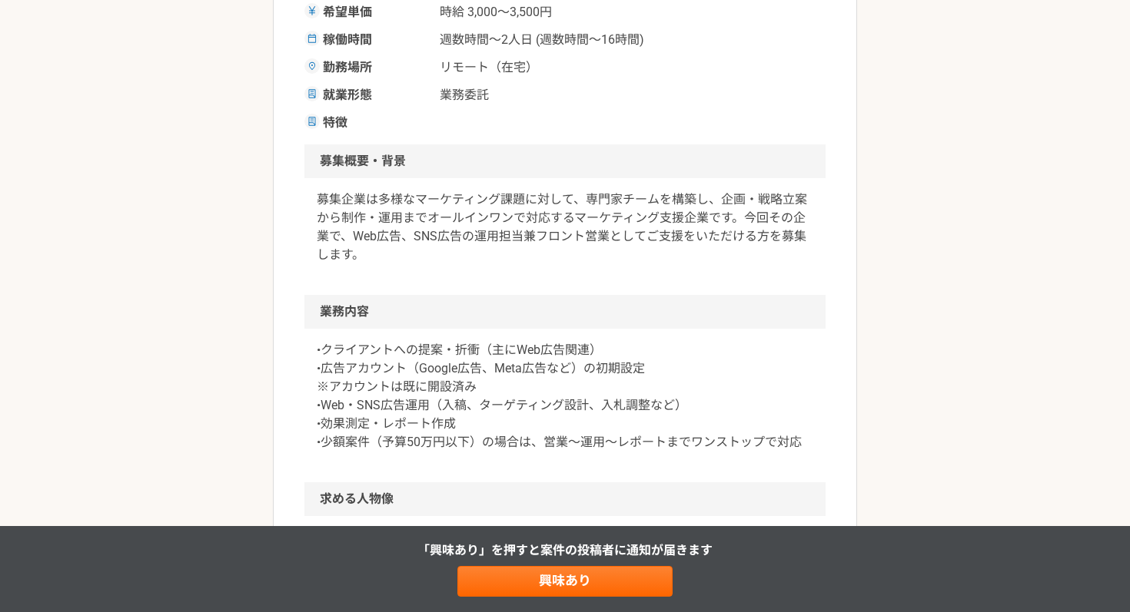
click at [444, 267] on div "募集企業は多様なマーケティング課題に対して、専門家チームを構築し、企画・戦略立案から制作・運用までオールインワンで対応するマーケティング支援企業です。今回その…" at bounding box center [564, 236] width 521 height 117
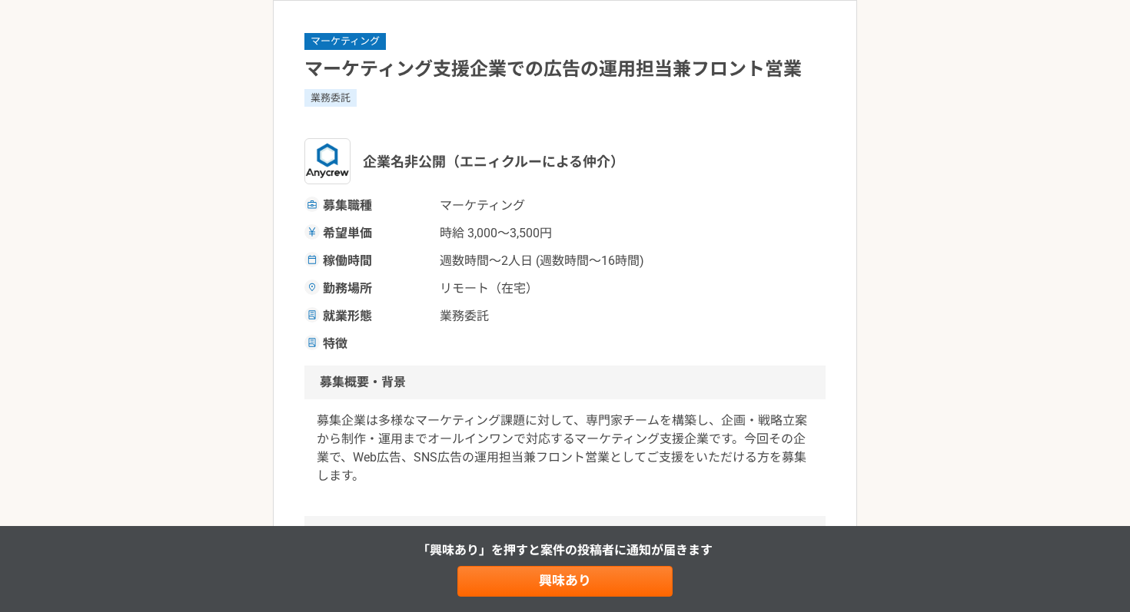
scroll to position [0, 0]
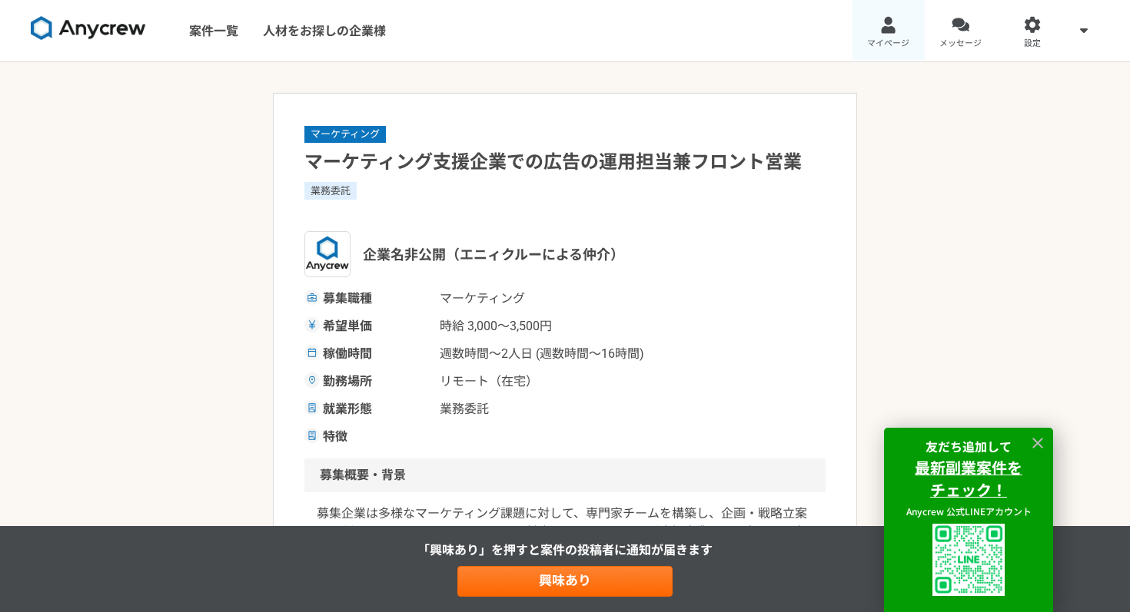
click at [878, 35] on link "マイページ" at bounding box center [888, 30] width 72 height 61
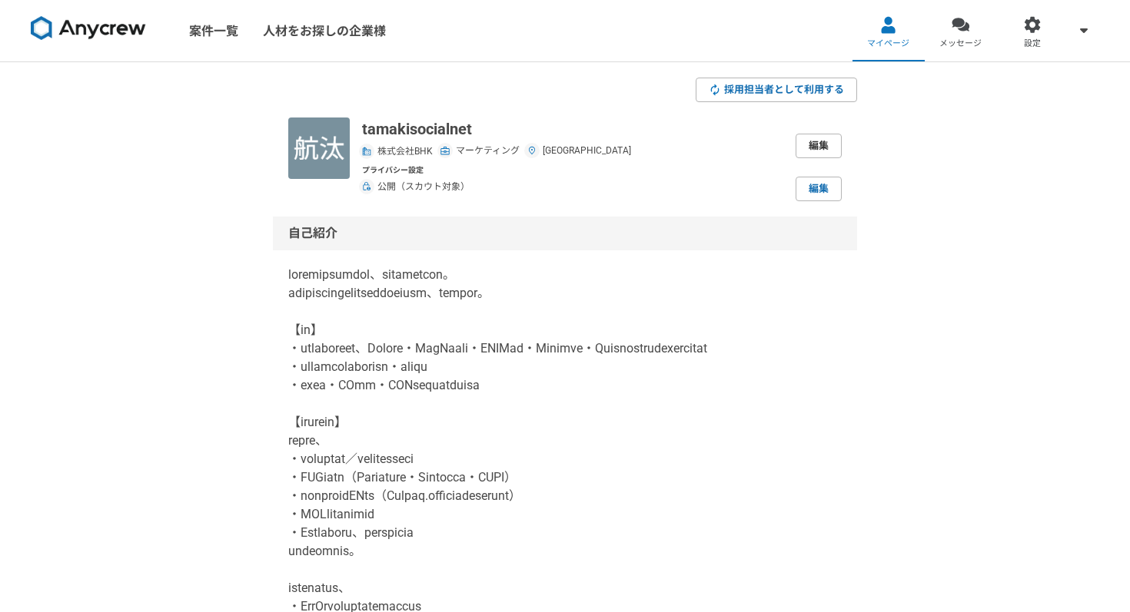
click at [825, 138] on link "編集" at bounding box center [818, 146] width 46 height 25
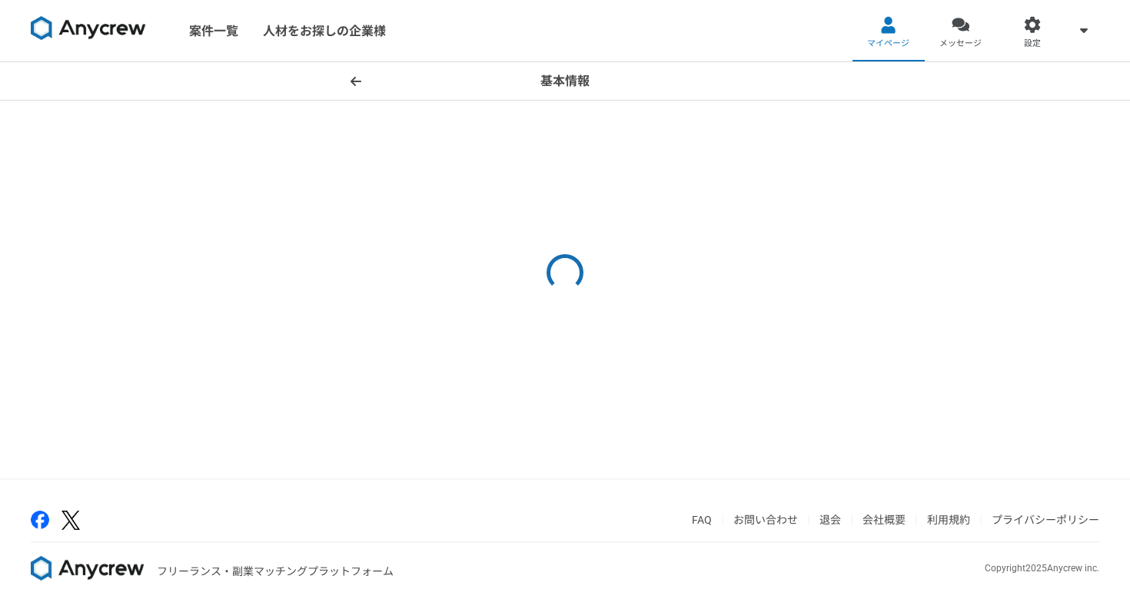
select select "5"
select select "13"
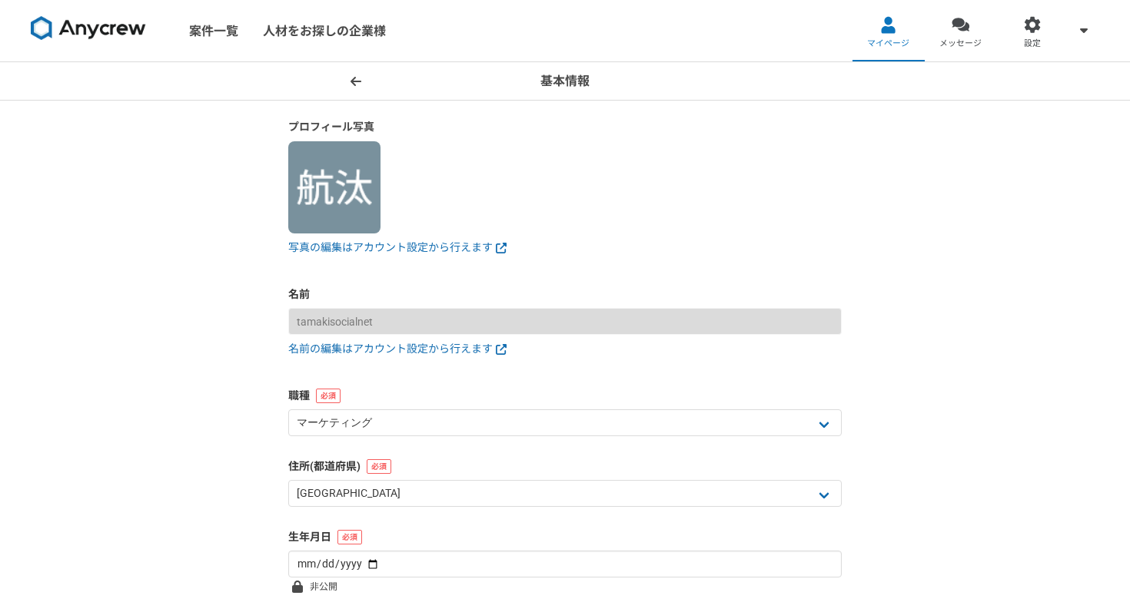
click at [356, 81] on icon at bounding box center [355, 80] width 11 height 9
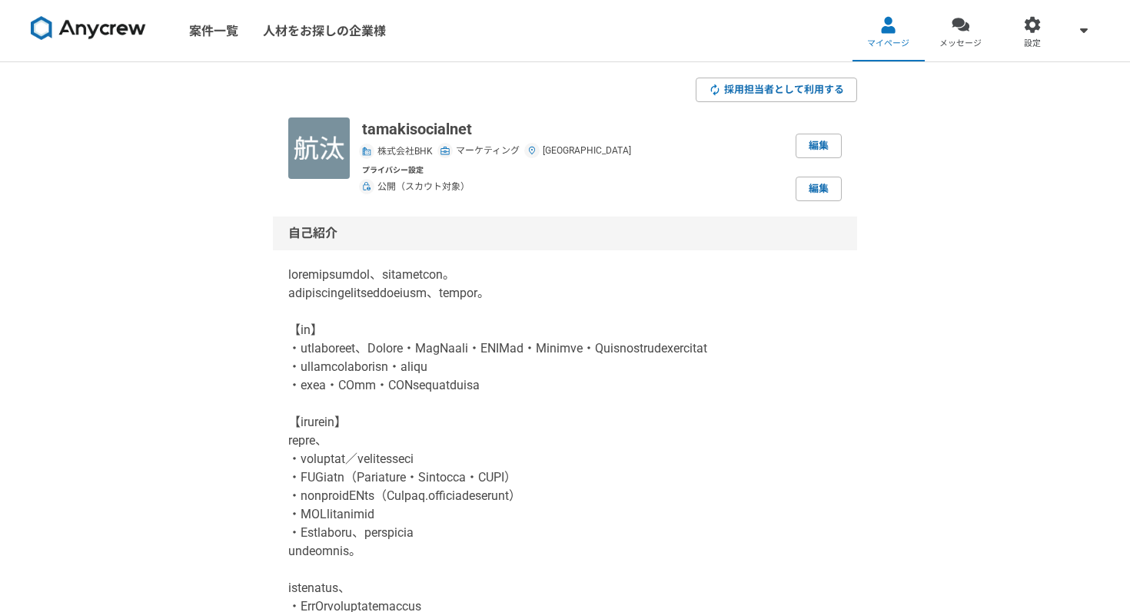
click at [370, 153] on img at bounding box center [366, 151] width 9 height 9
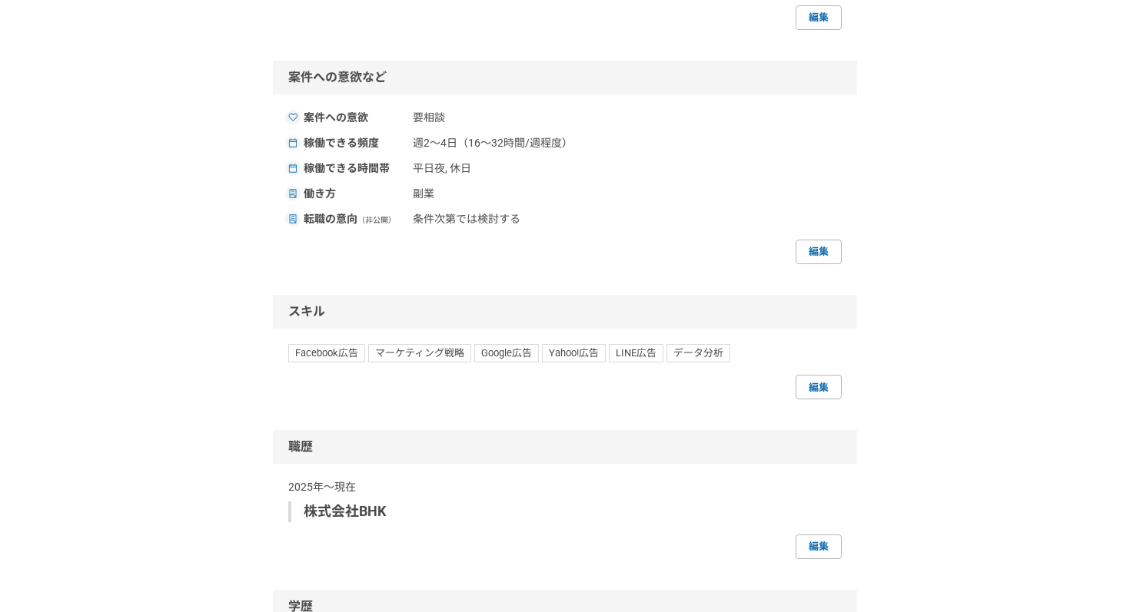
scroll to position [1510, 0]
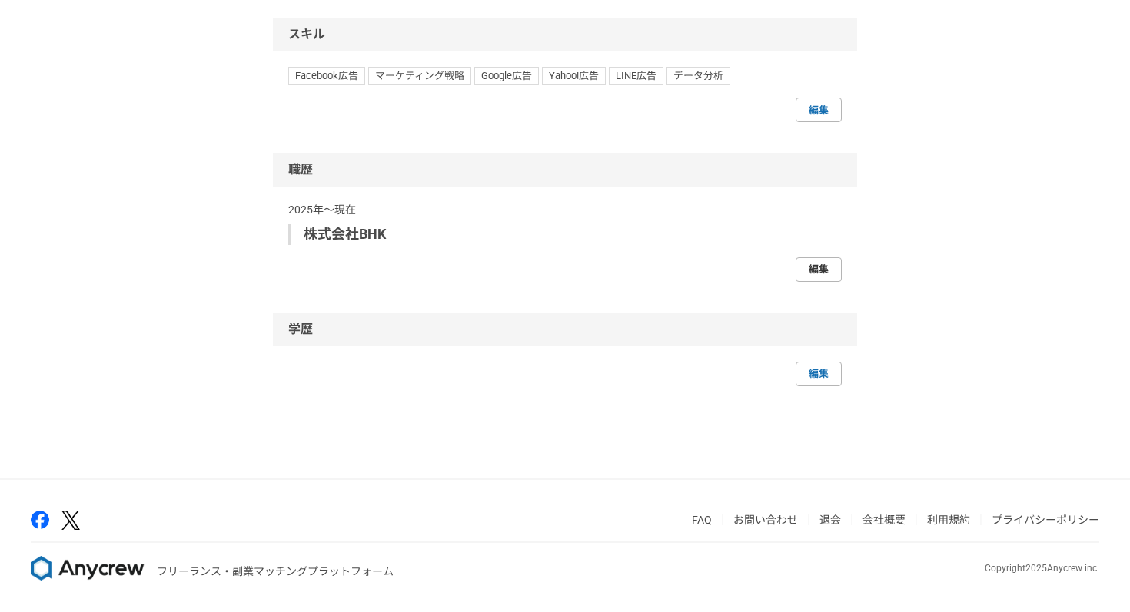
click at [817, 279] on link "編集" at bounding box center [818, 269] width 46 height 25
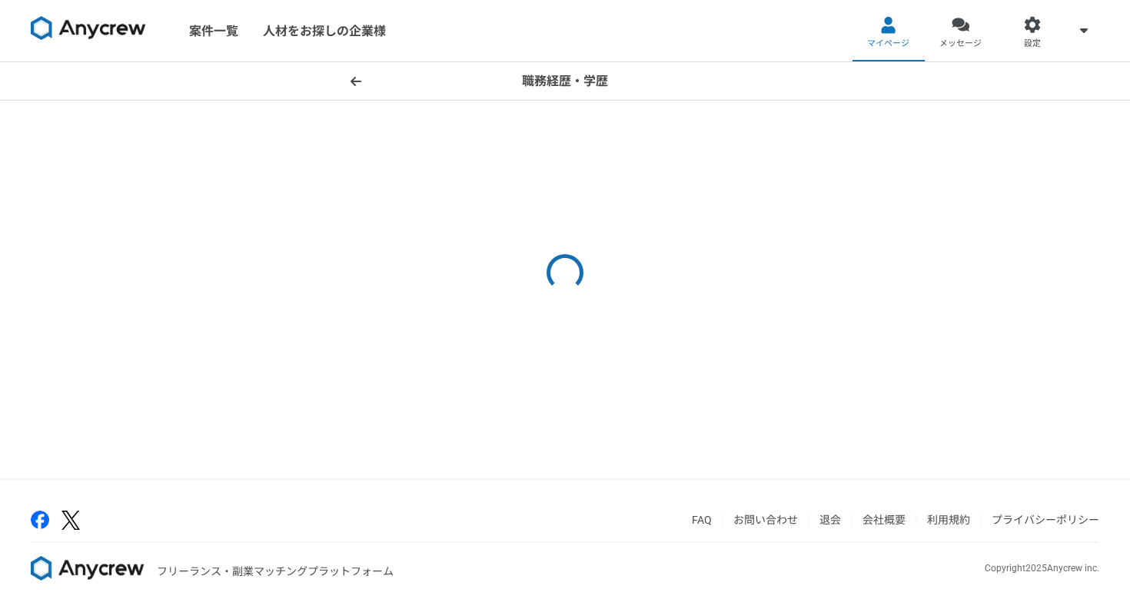
select select
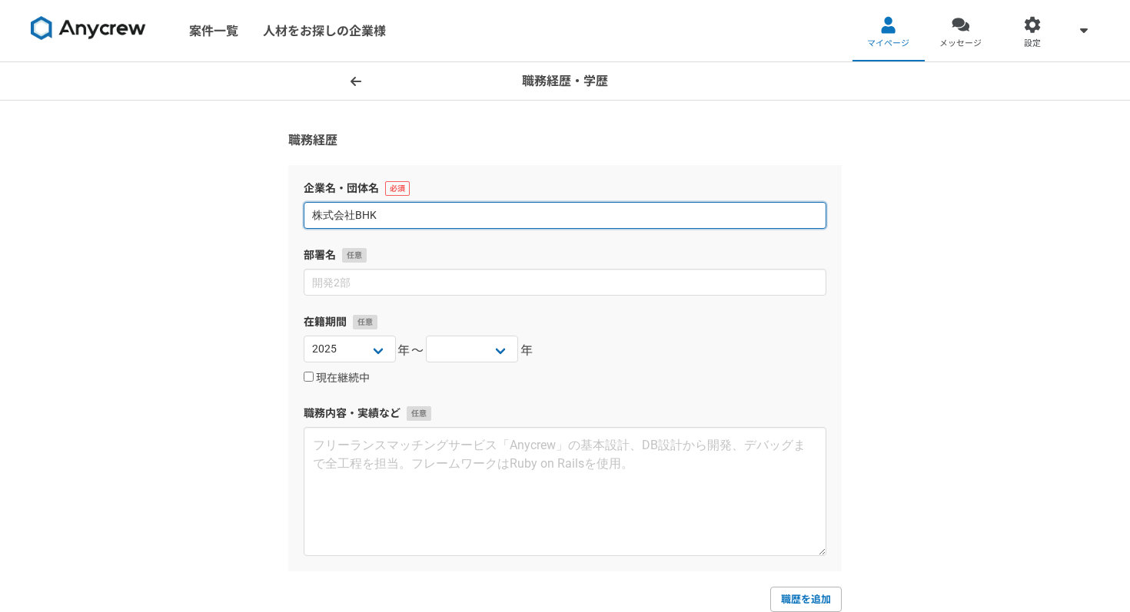
click at [449, 217] on input "株式会社BHK" at bounding box center [565, 215] width 523 height 27
type input "株"
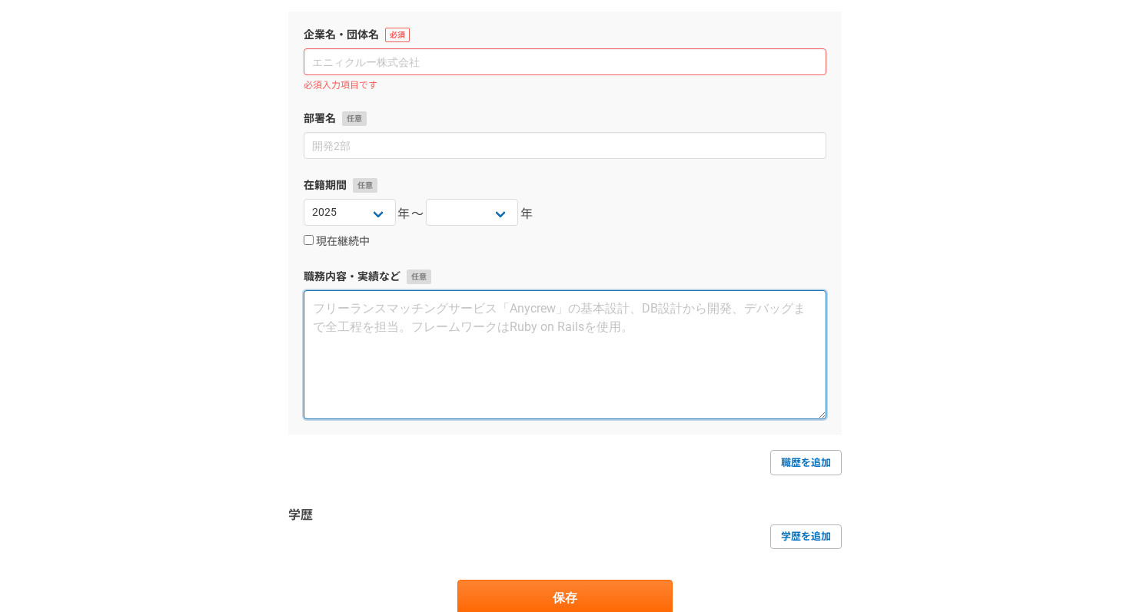
click at [463, 342] on textarea at bounding box center [565, 354] width 523 height 129
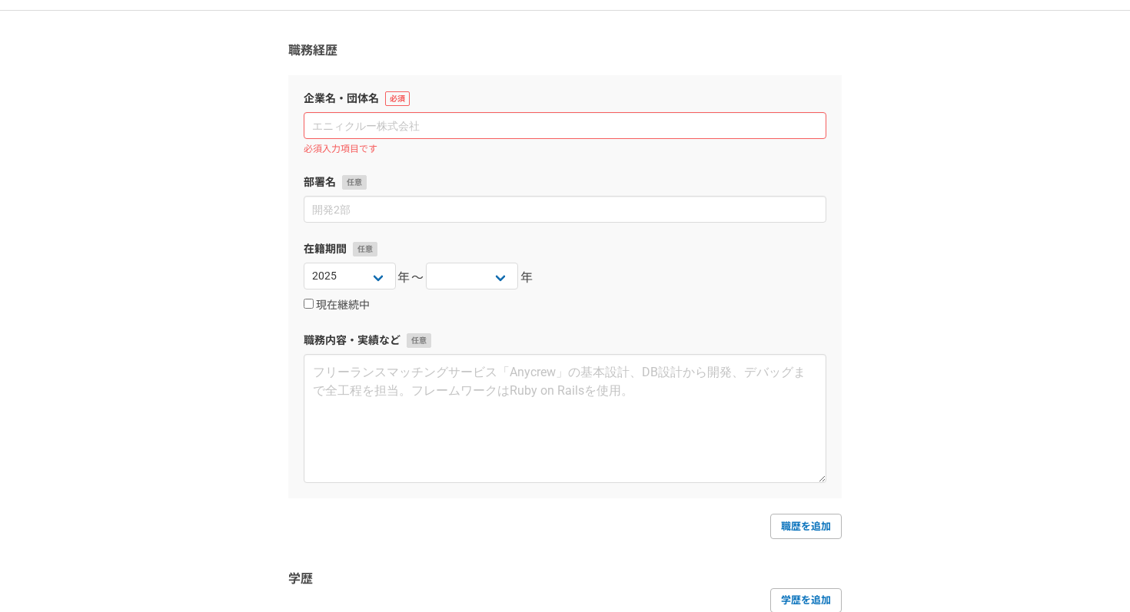
click at [463, 342] on label "職務内容・実績など" at bounding box center [565, 341] width 523 height 16
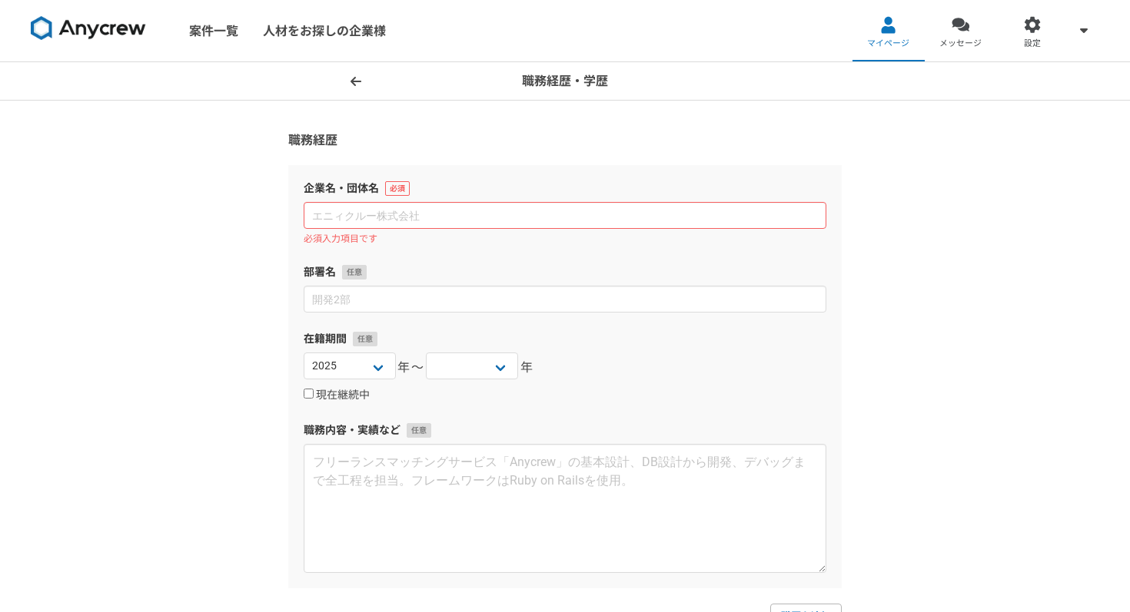
click at [357, 79] on icon at bounding box center [355, 81] width 11 height 12
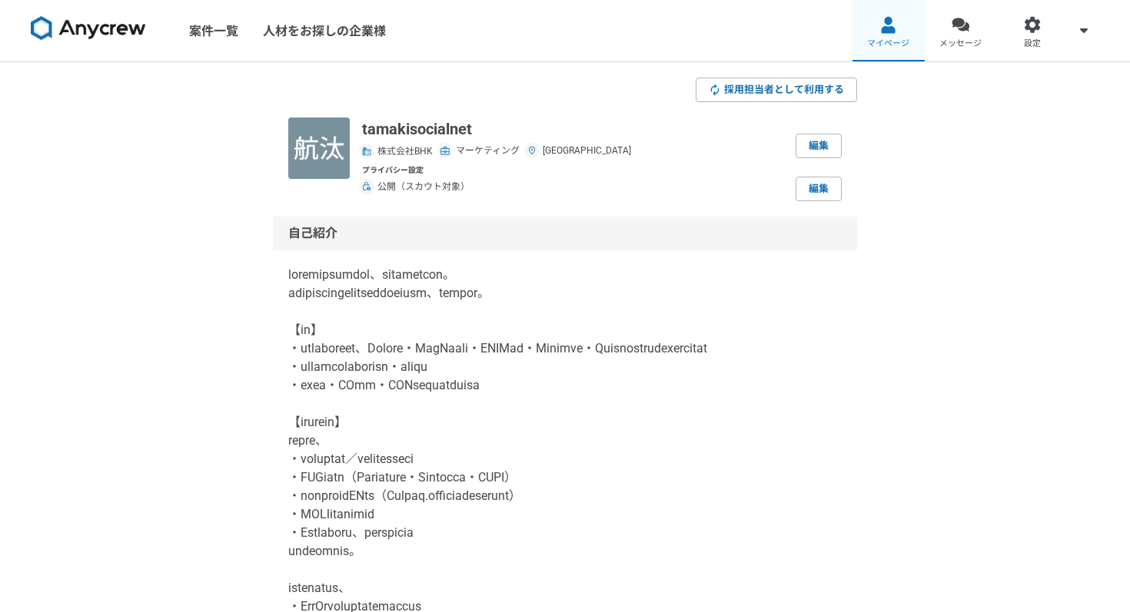
click at [868, 46] on span "マイページ" at bounding box center [888, 44] width 42 height 12
click at [1019, 38] on link "設定" at bounding box center [1032, 30] width 72 height 61
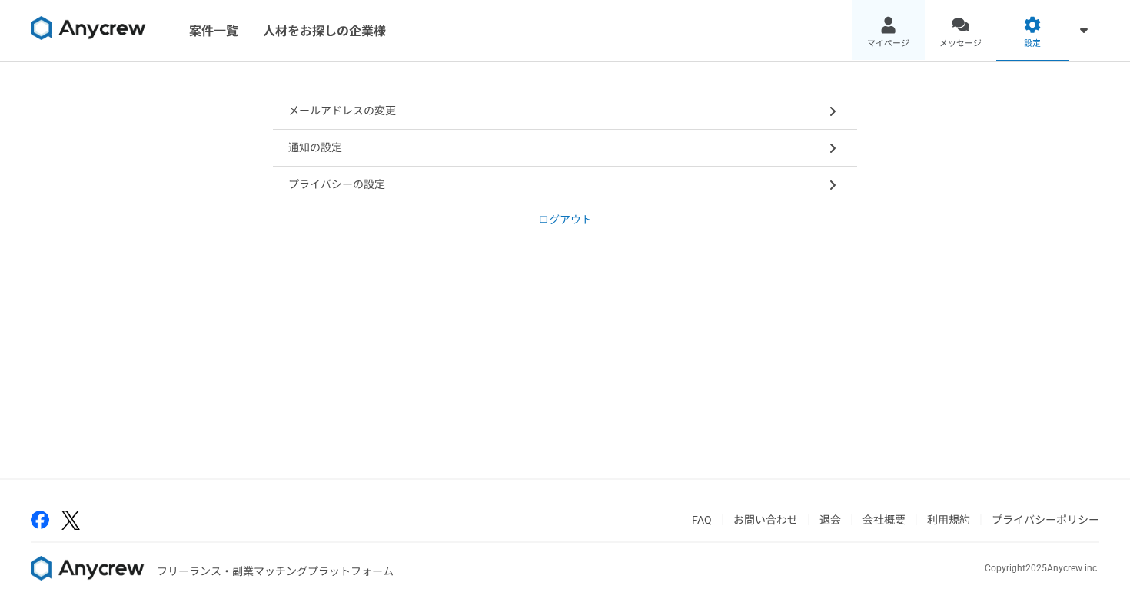
click at [908, 32] on link "マイページ" at bounding box center [888, 30] width 72 height 61
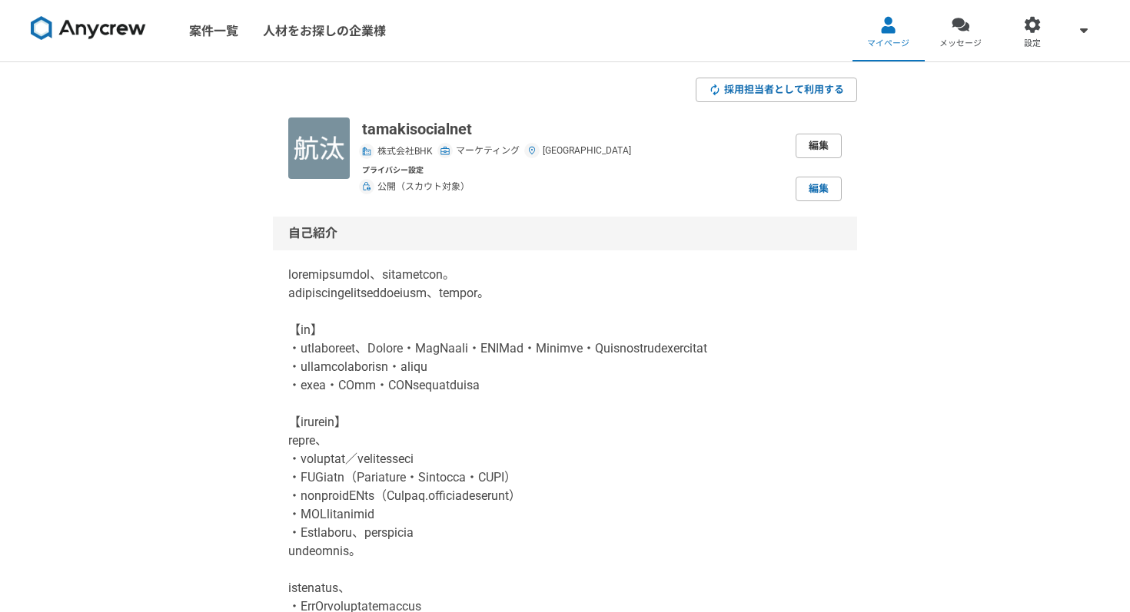
click at [821, 144] on link "編集" at bounding box center [818, 146] width 46 height 25
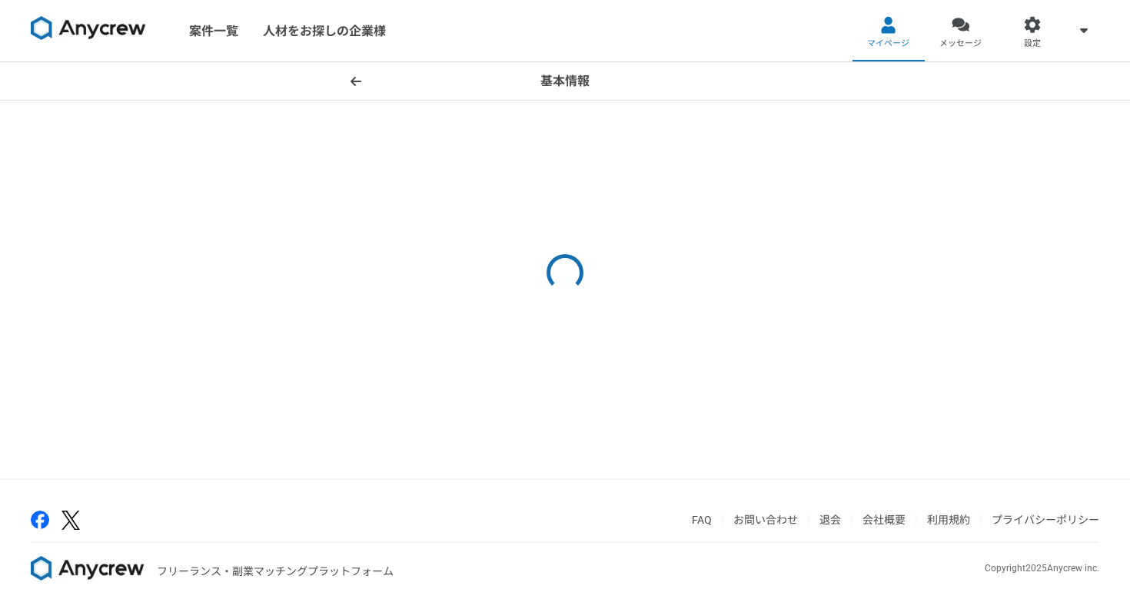
select select "5"
select select "13"
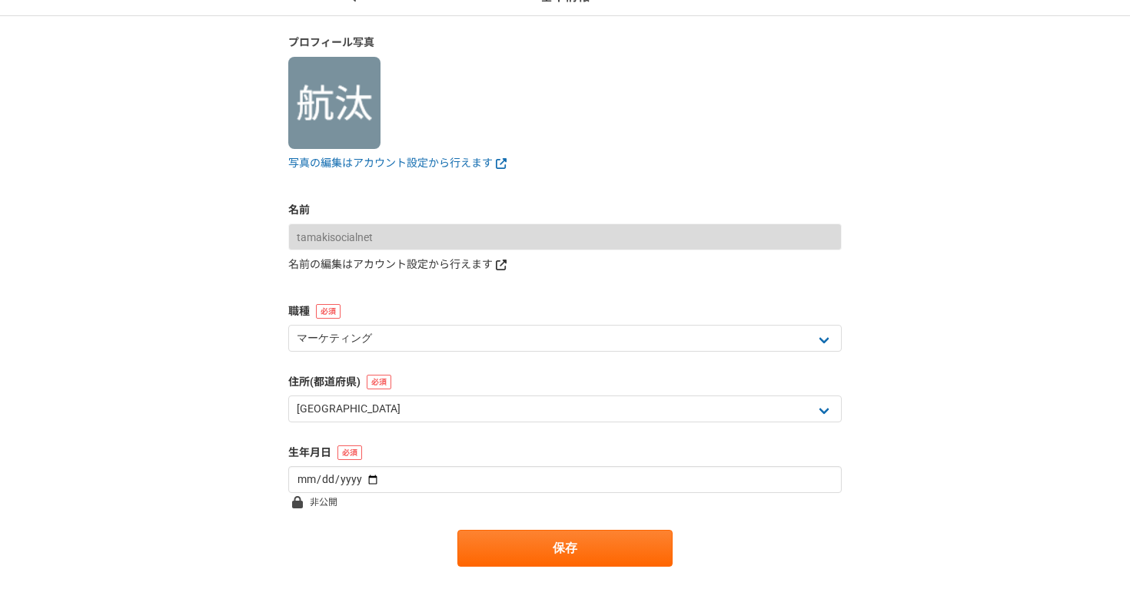
scroll to position [157, 0]
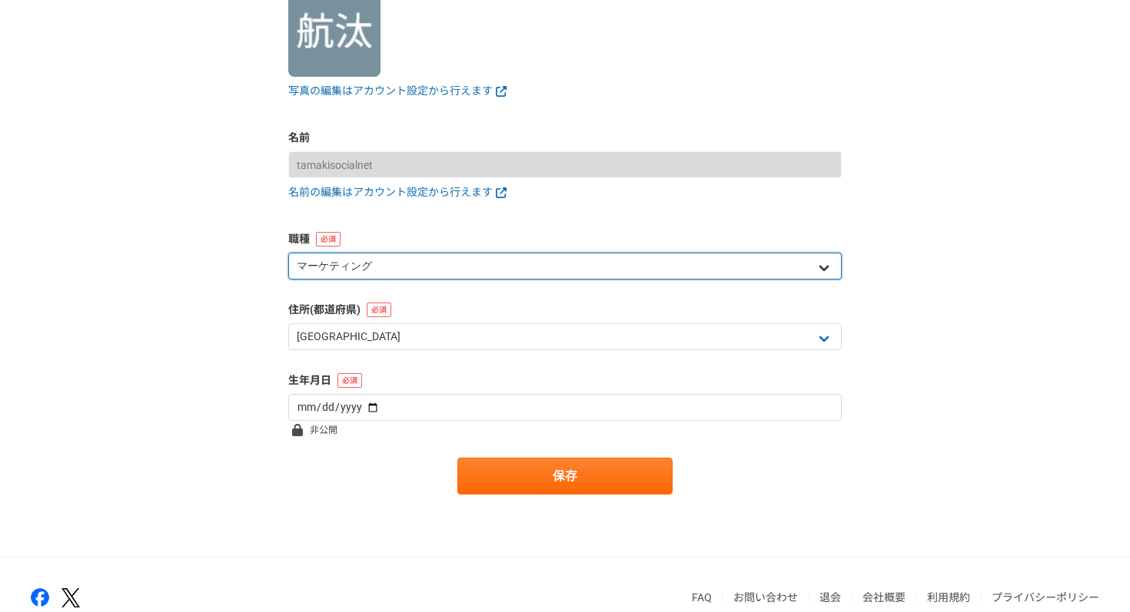
click at [505, 267] on select "エンジニア デザイナー ライター 営業 マーケティング 企画・事業開発 バックオフィス その他" at bounding box center [564, 266] width 553 height 27
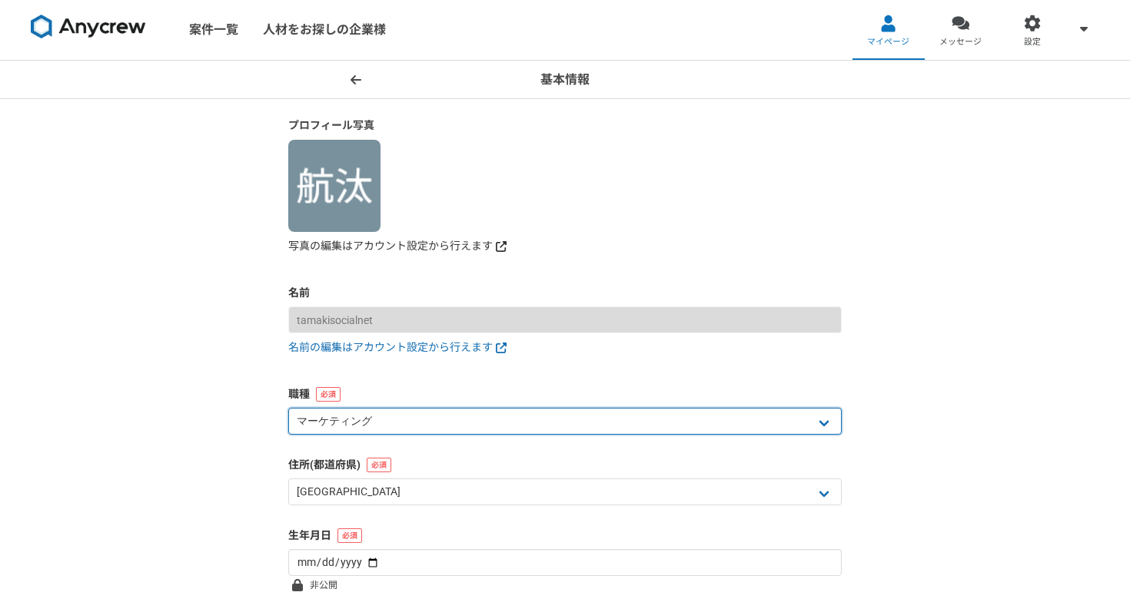
scroll to position [0, 0]
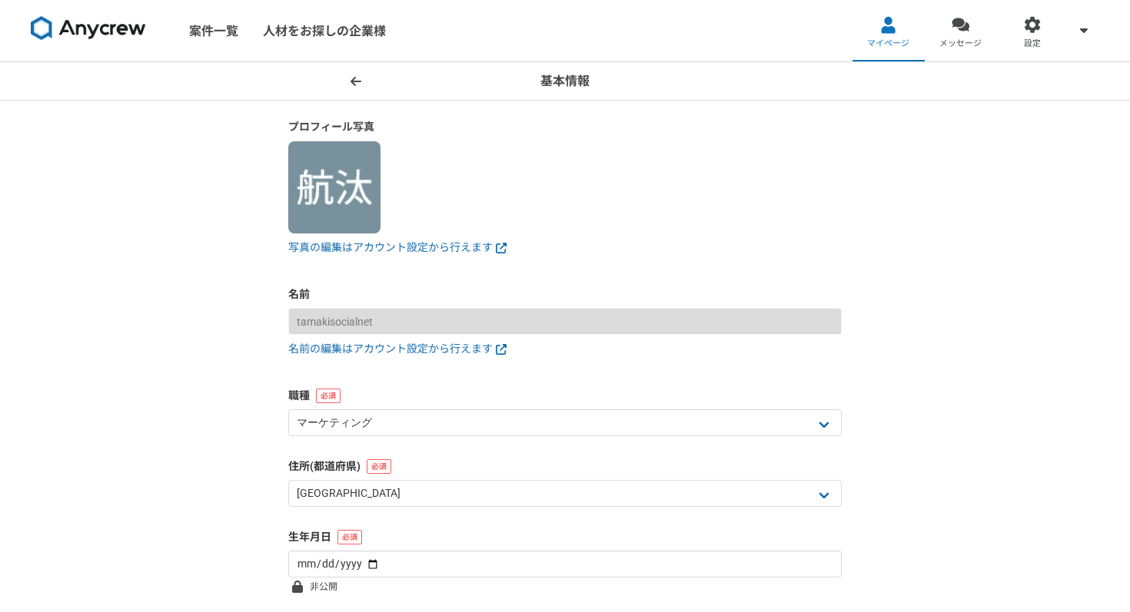
click at [358, 85] on icon at bounding box center [355, 81] width 11 height 12
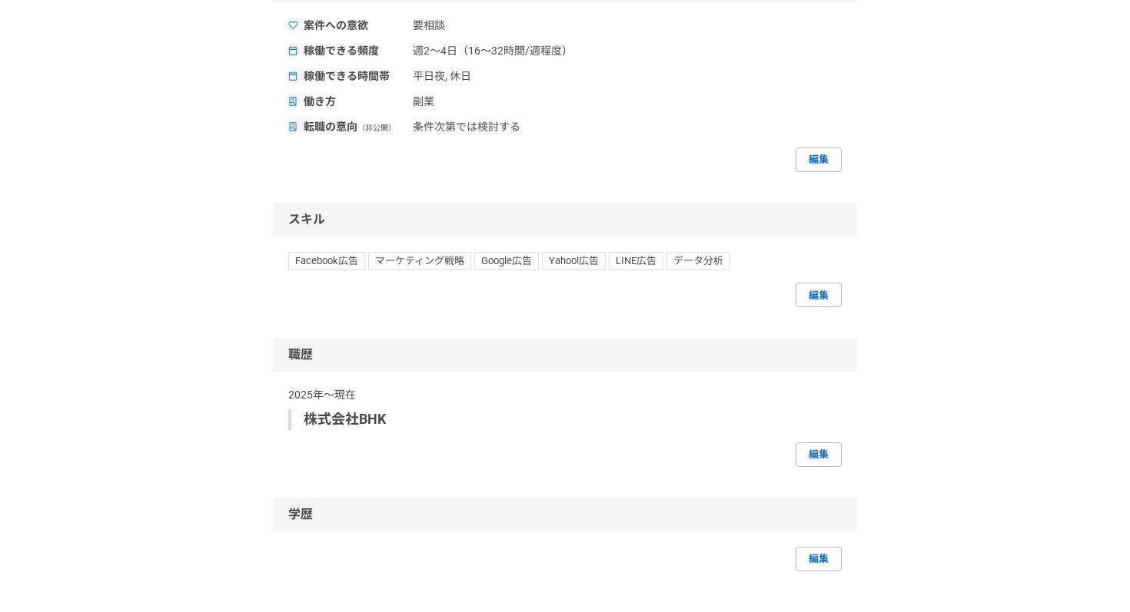
scroll to position [1518, 0]
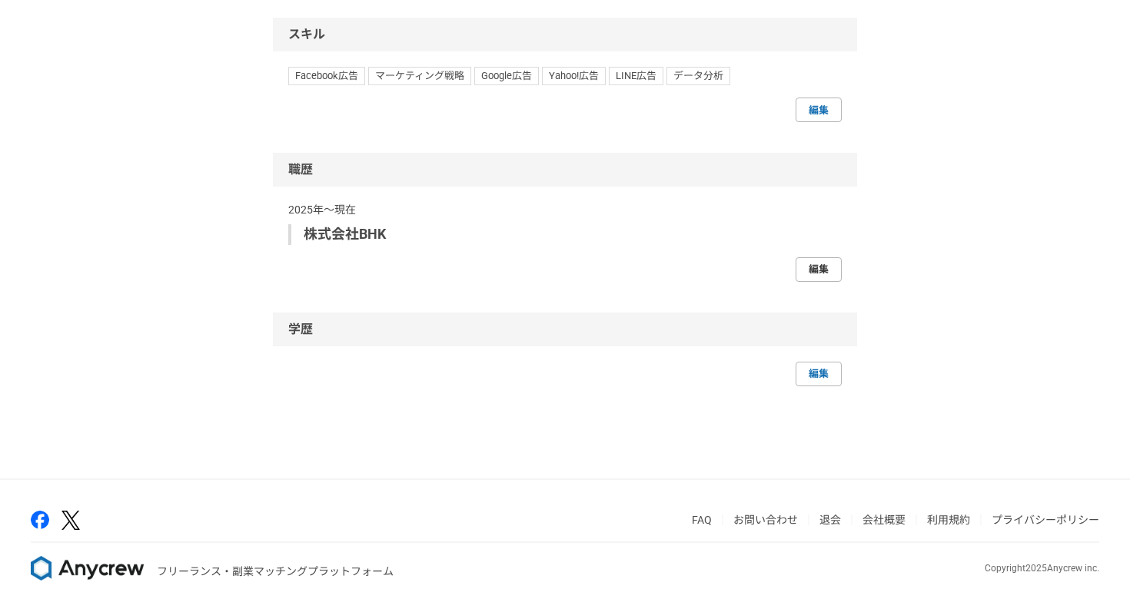
click at [805, 271] on link "編集" at bounding box center [818, 269] width 46 height 25
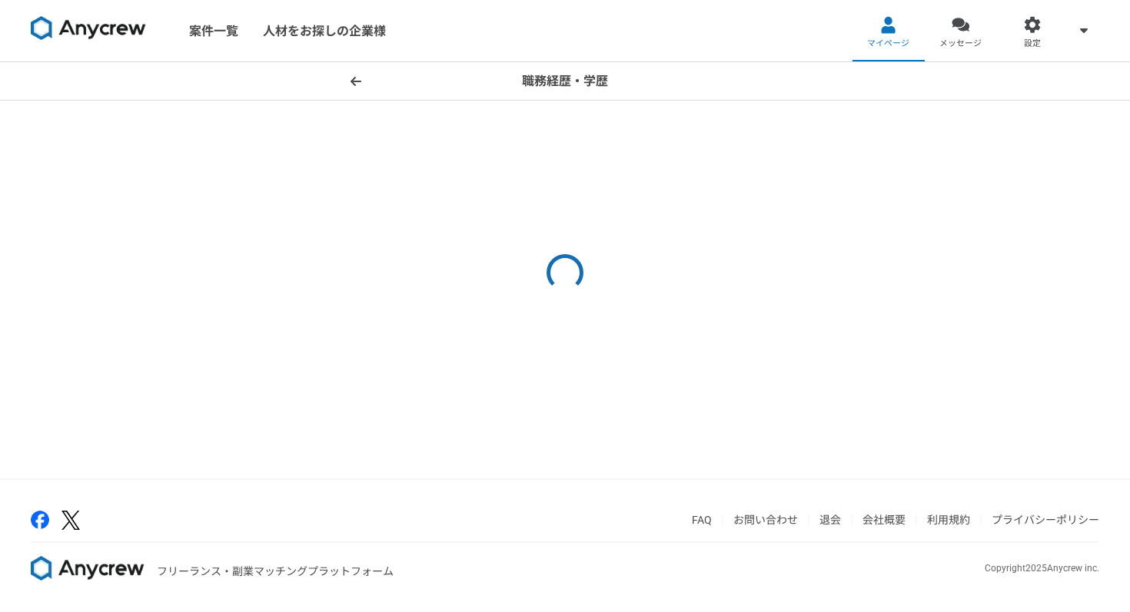
select select
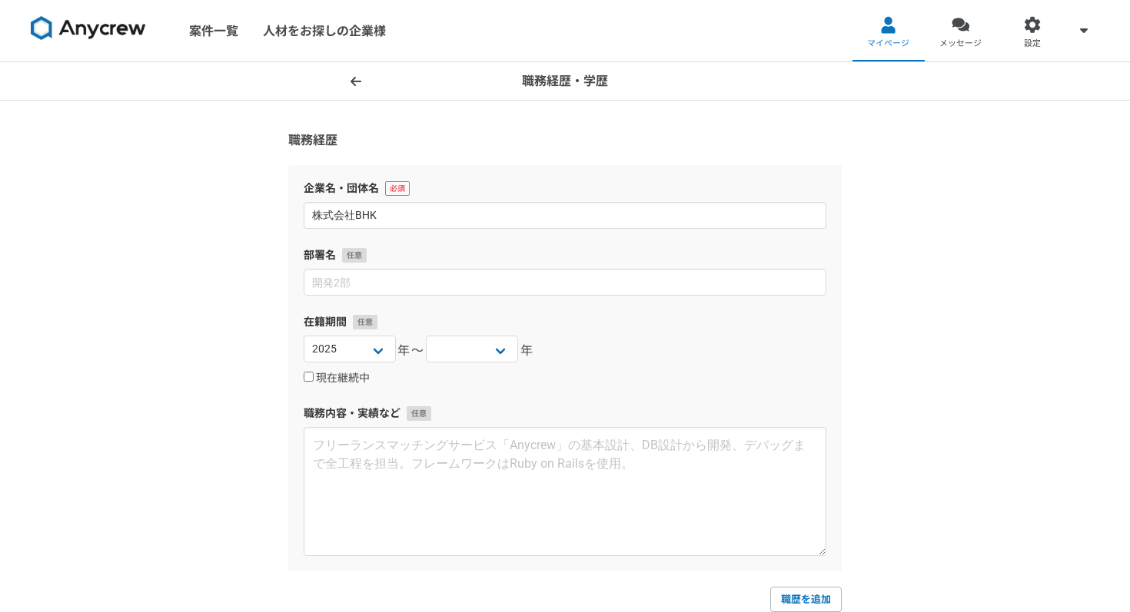
click at [330, 150] on form "職務経歴 企業名・団体名 株式会社BHK 部署名 在籍期間 2025 2024 2023 2022 2021 2020 2019 2018 2017 2016…" at bounding box center [564, 442] width 553 height 622
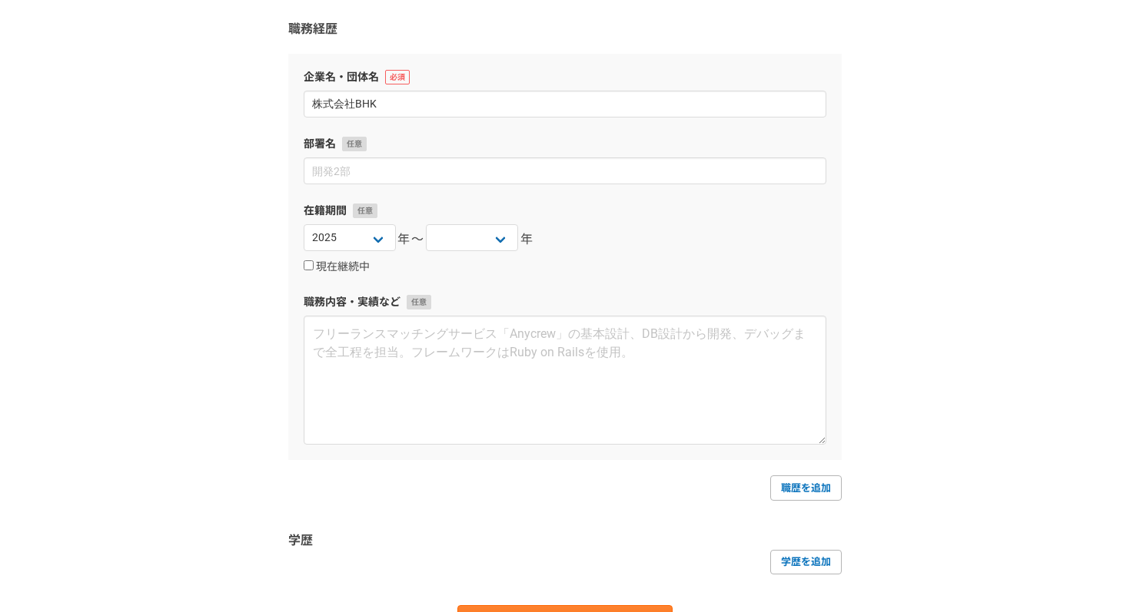
scroll to position [45, 0]
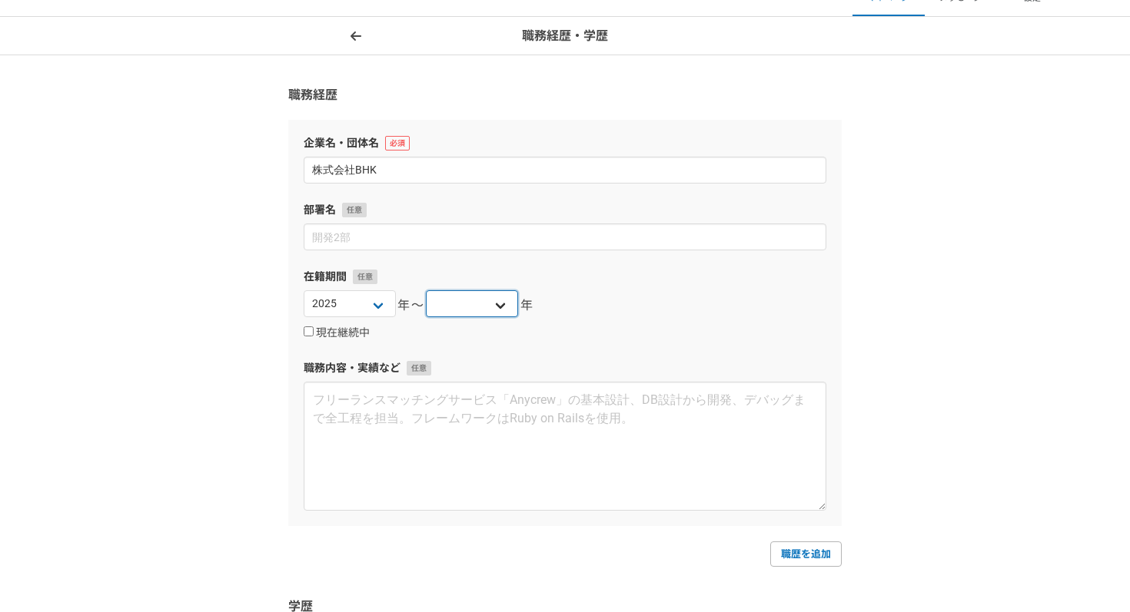
click at [482, 295] on select "2025 2024 2023 2022 2021 2020 2019 2018 2017 2016 2015 2014 2013 2012 2011 2010…" at bounding box center [472, 303] width 92 height 27
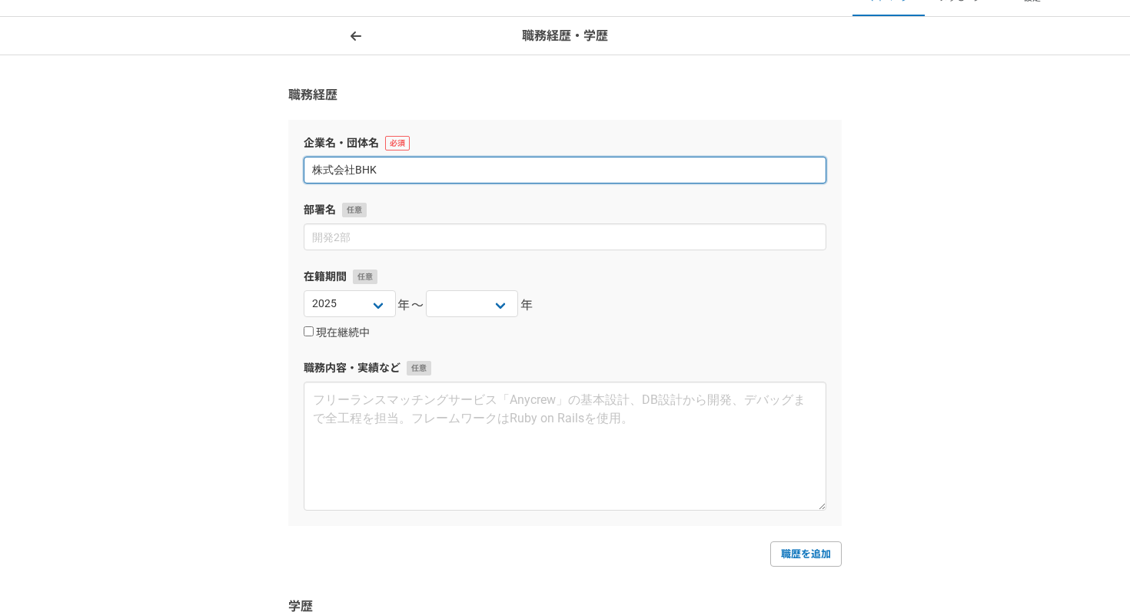
click at [450, 175] on input "株式会社BHK" at bounding box center [565, 170] width 523 height 27
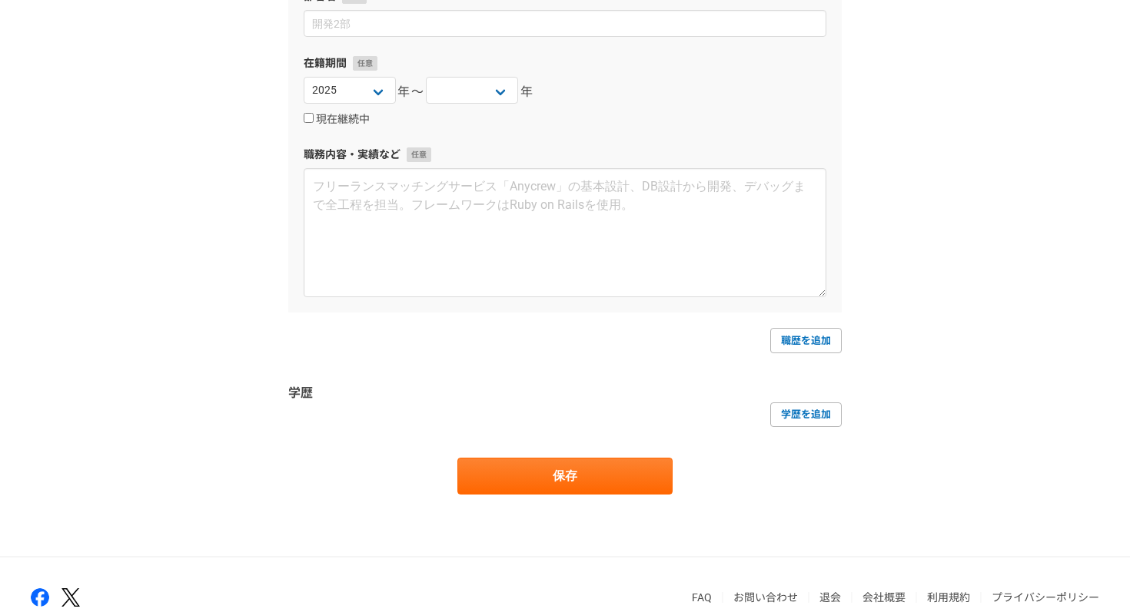
scroll to position [263, 0]
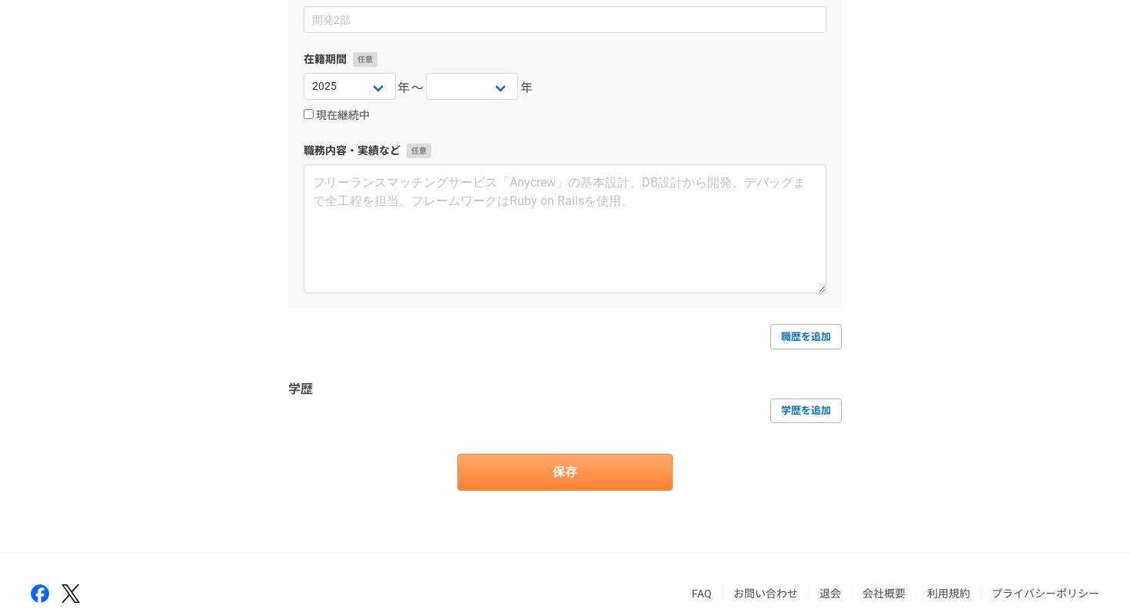
type input "株式会社"
click at [646, 454] on button "保存" at bounding box center [564, 472] width 215 height 37
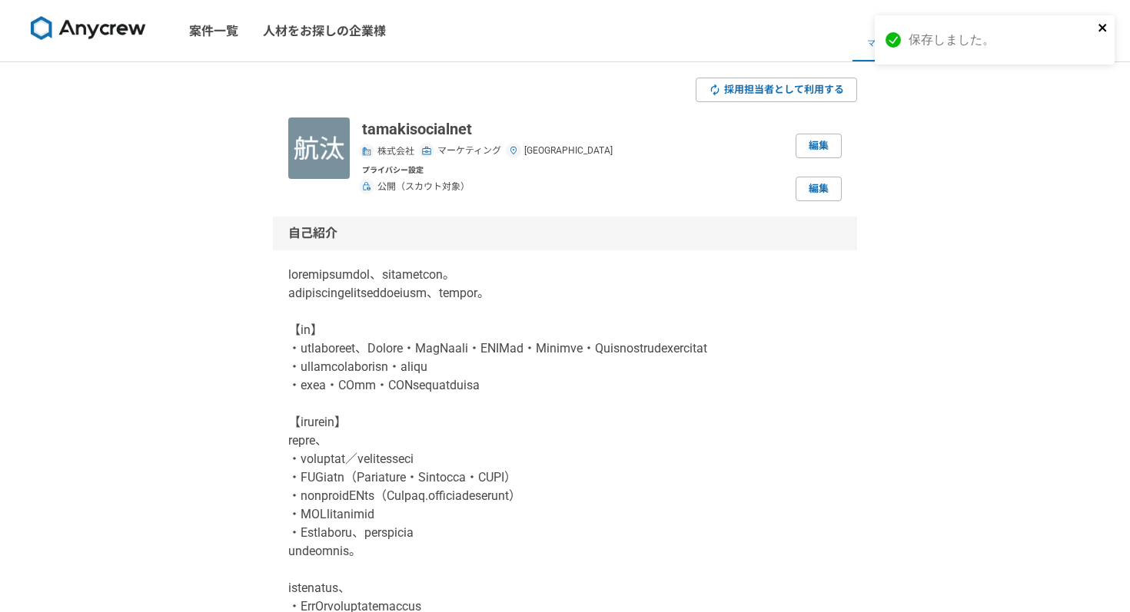
click at [1100, 30] on icon "close" at bounding box center [1102, 28] width 11 height 12
click at [804, 137] on link "編集" at bounding box center [818, 146] width 46 height 25
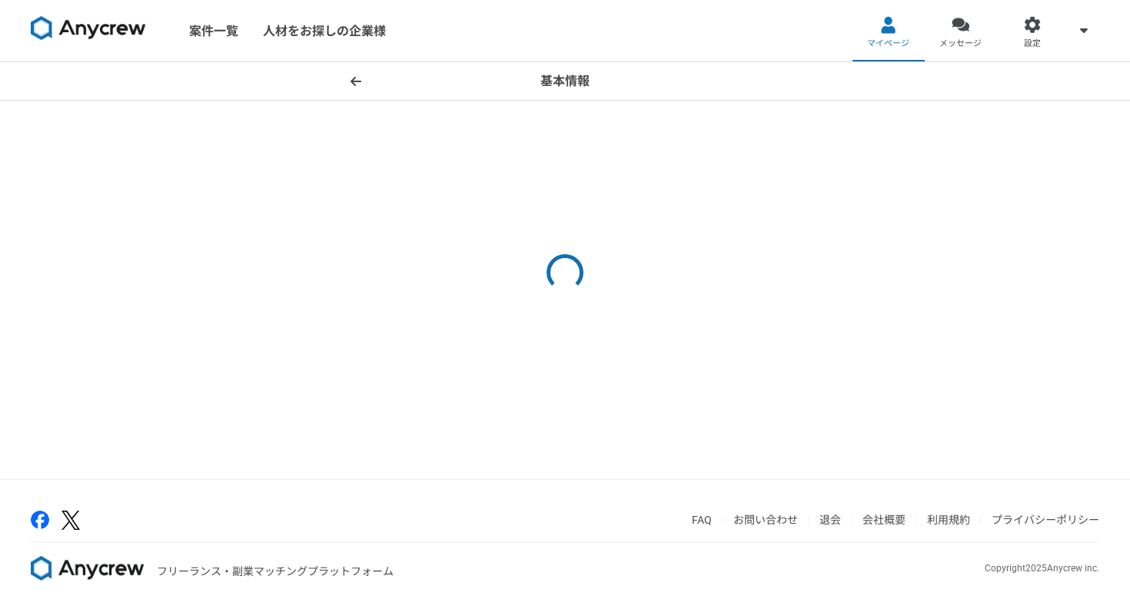
select select "13"
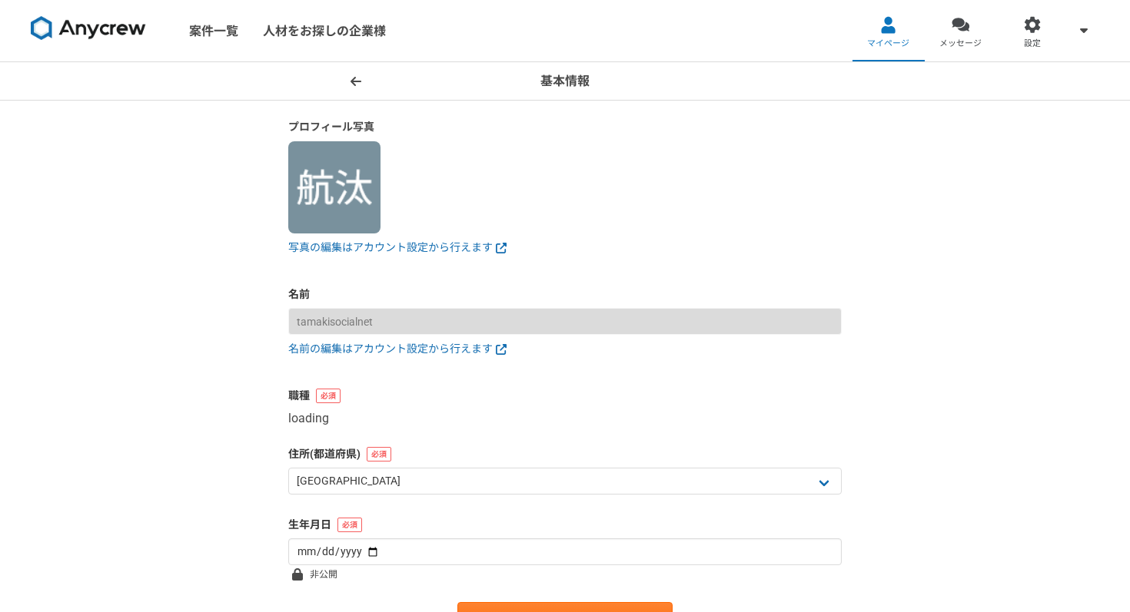
select select "5"
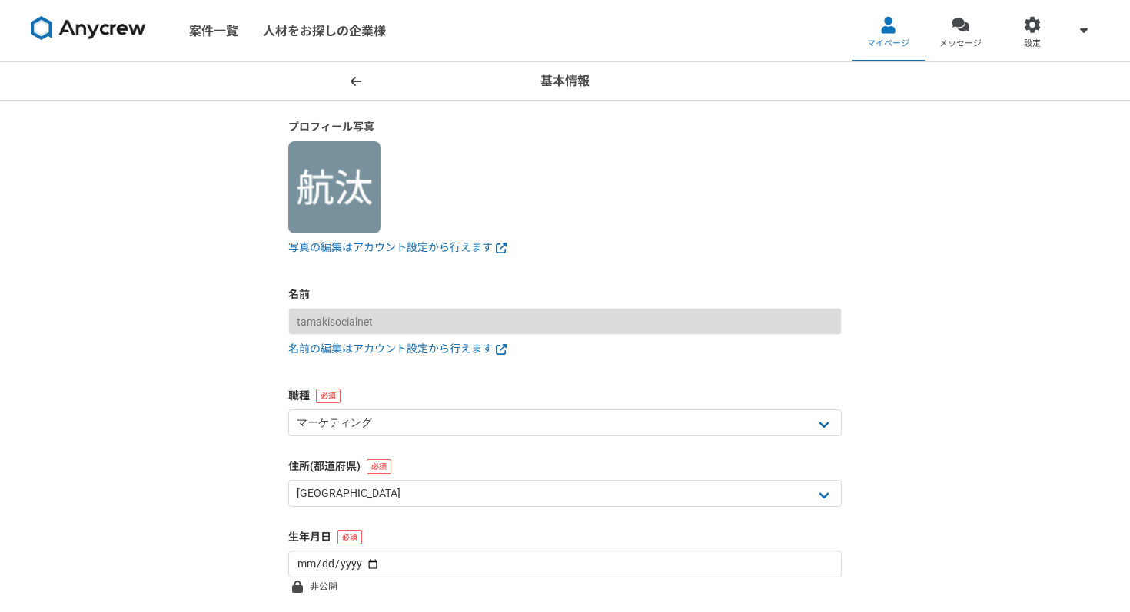
click at [330, 171] on img at bounding box center [334, 187] width 92 height 92
click at [353, 241] on link "写真の編集はアカウント設定から行えます" at bounding box center [564, 248] width 553 height 16
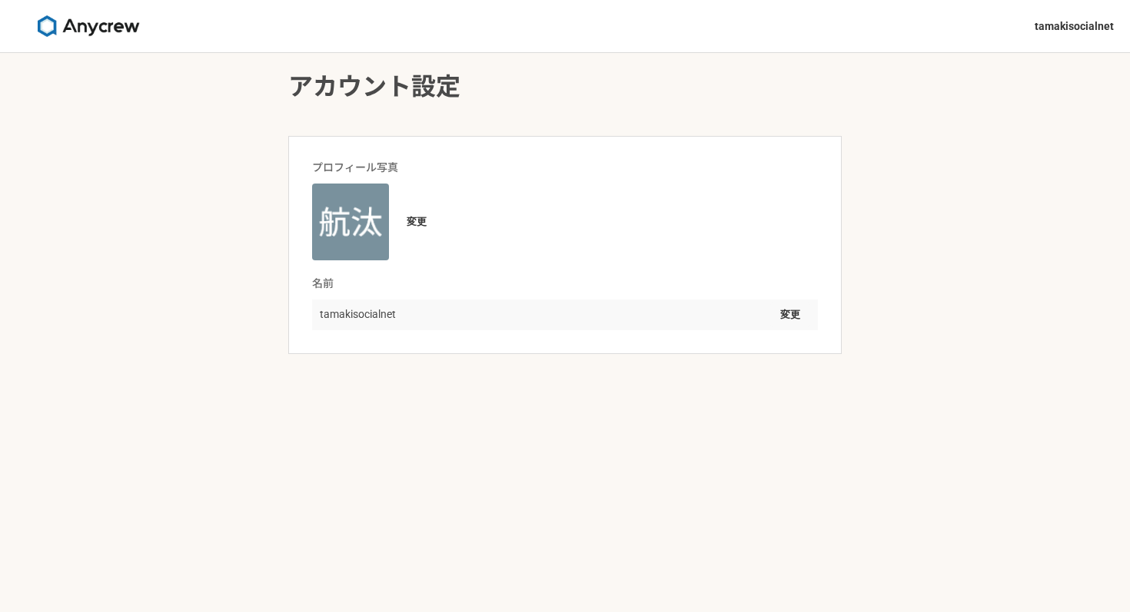
click at [354, 238] on img at bounding box center [350, 222] width 77 height 77
click at [409, 217] on button "変更" at bounding box center [417, 222] width 40 height 25
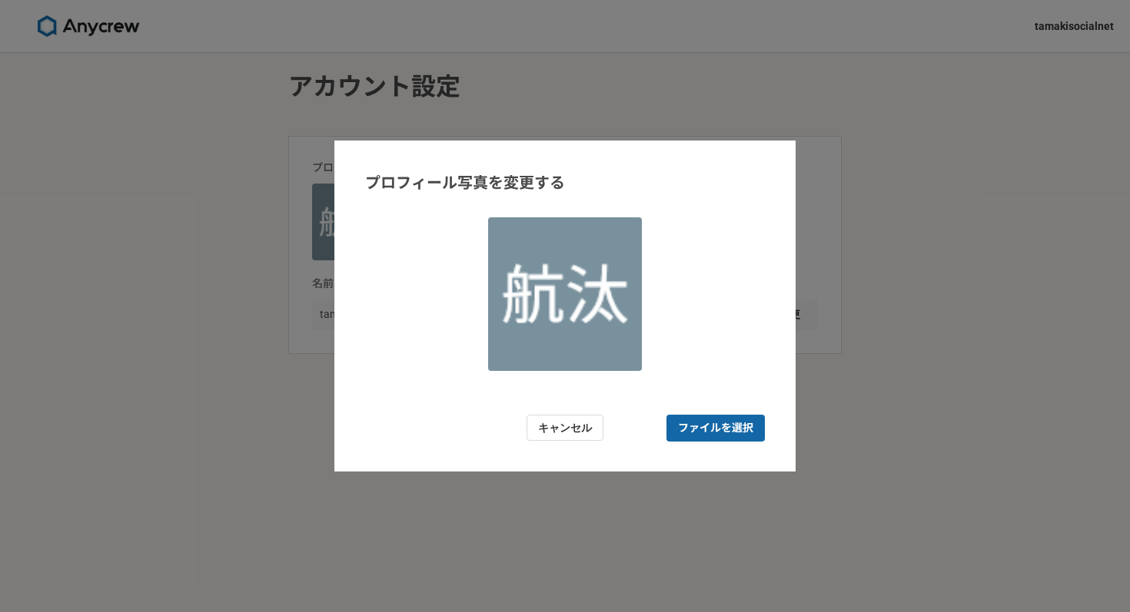
click at [701, 422] on span "ファイルを選択" at bounding box center [715, 428] width 75 height 16
click at [701, 422] on input "ファイルを選択" at bounding box center [715, 428] width 98 height 27
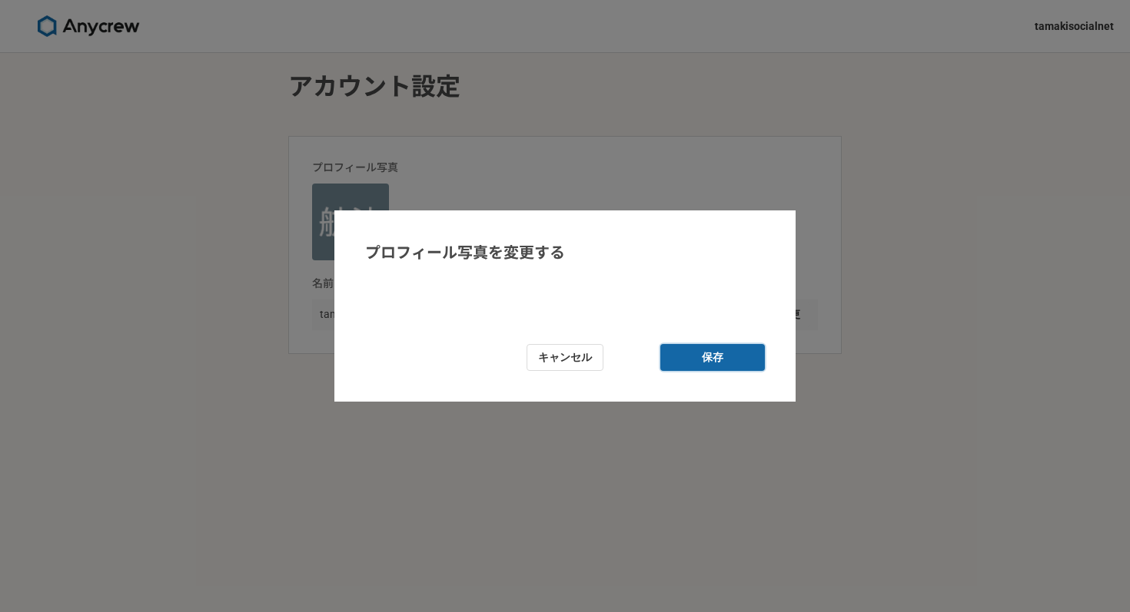
click at [739, 369] on button "保存" at bounding box center [712, 357] width 105 height 27
click at [737, 361] on button "保存" at bounding box center [712, 357] width 105 height 27
click at [728, 360] on button "保存" at bounding box center [712, 357] width 105 height 27
click at [687, 360] on button "保存" at bounding box center [712, 357] width 105 height 27
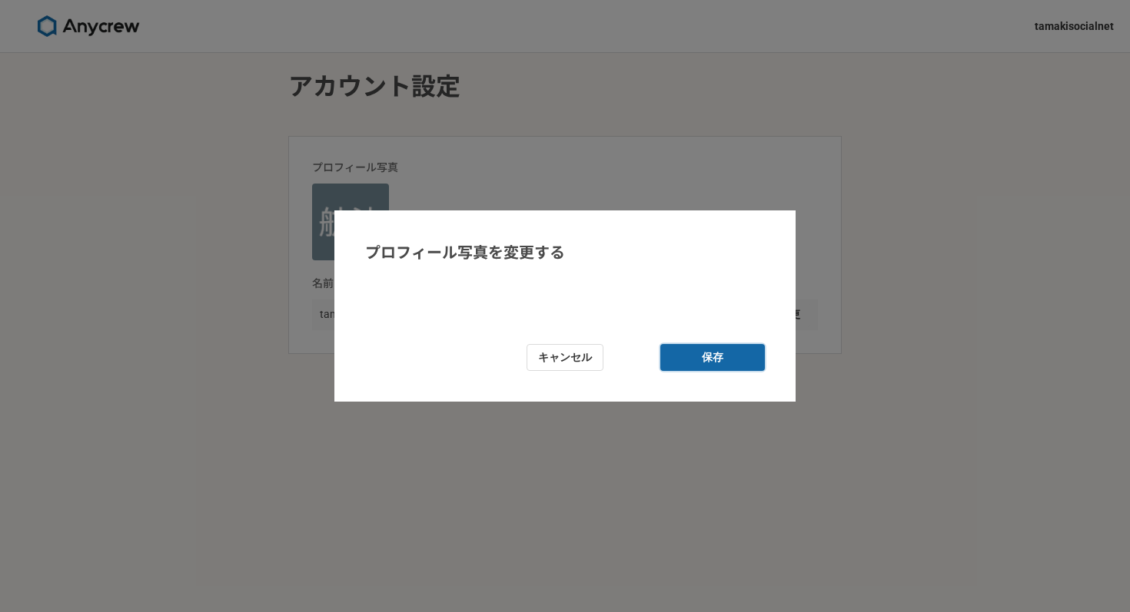
click at [687, 360] on button "保存" at bounding box center [712, 357] width 105 height 27
click at [588, 362] on button "キャンセル" at bounding box center [564, 357] width 77 height 27
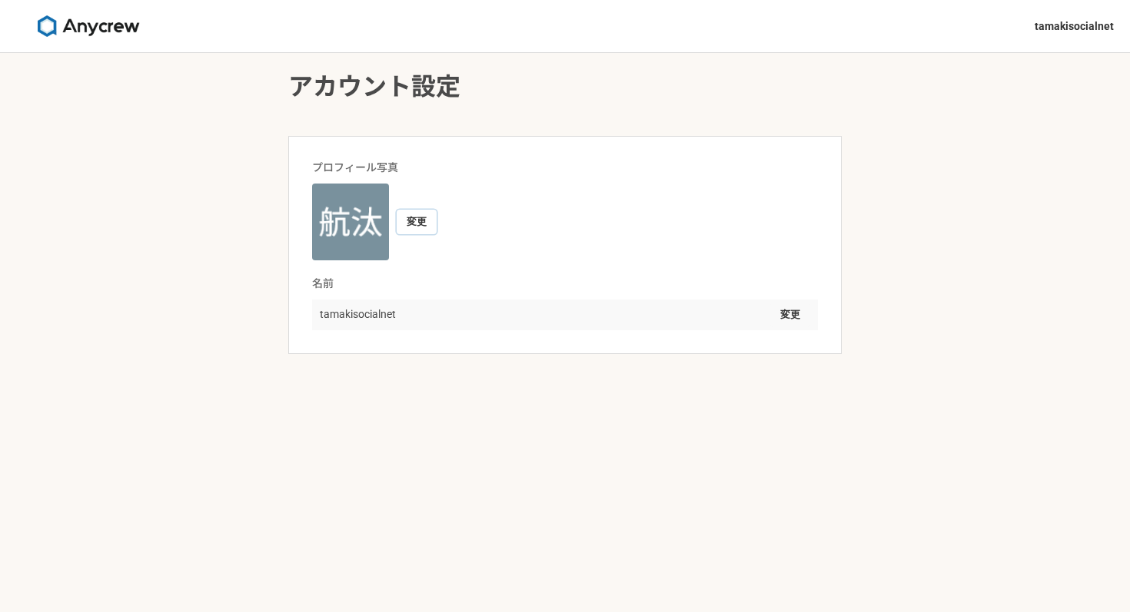
click at [415, 220] on button "変更" at bounding box center [417, 222] width 40 height 25
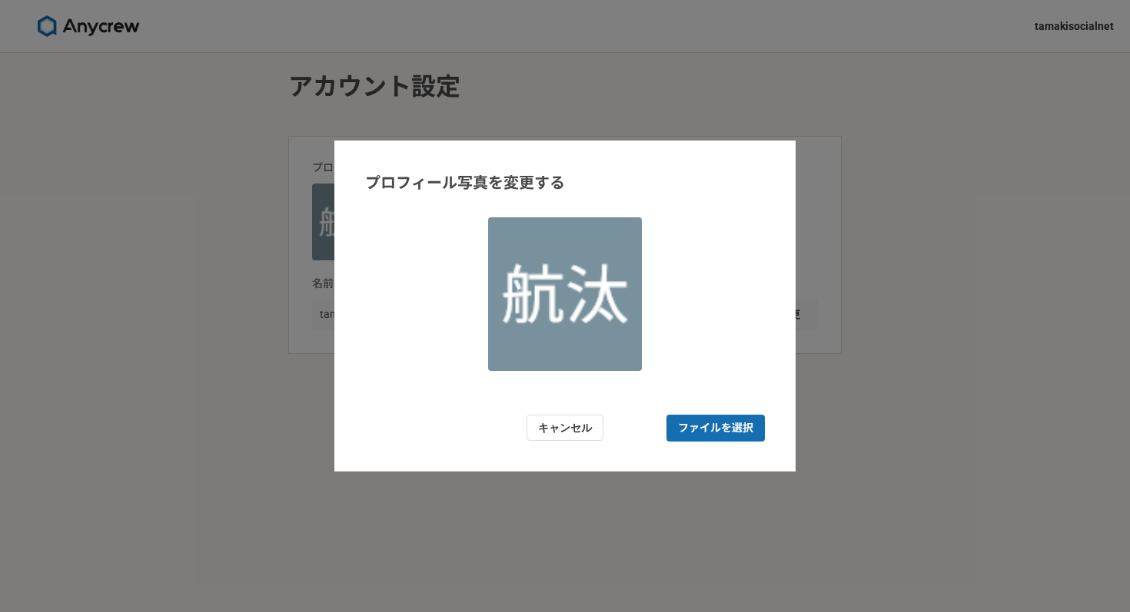
click at [732, 450] on form "プロフィール写真を変更する キャンセル ファイルを選択" at bounding box center [564, 307] width 461 height 332
click at [732, 422] on span "ファイルを選択" at bounding box center [715, 428] width 75 height 16
click at [732, 422] on input "ファイルを選択" at bounding box center [715, 428] width 98 height 27
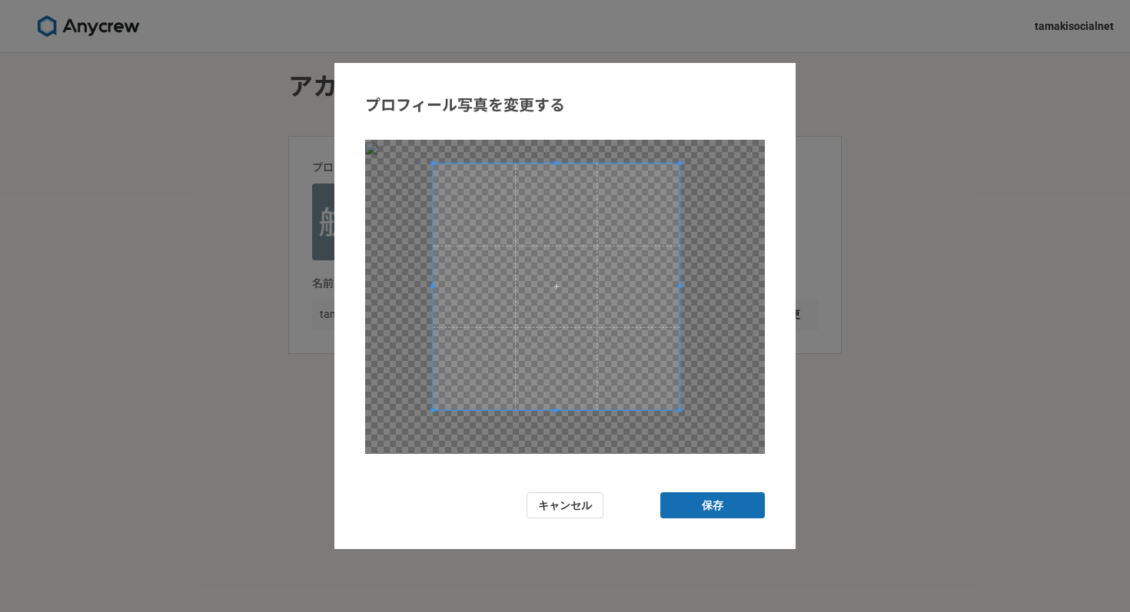
click at [625, 349] on span at bounding box center [556, 286] width 247 height 247
click at [588, 511] on button "キャンセル" at bounding box center [564, 506] width 77 height 27
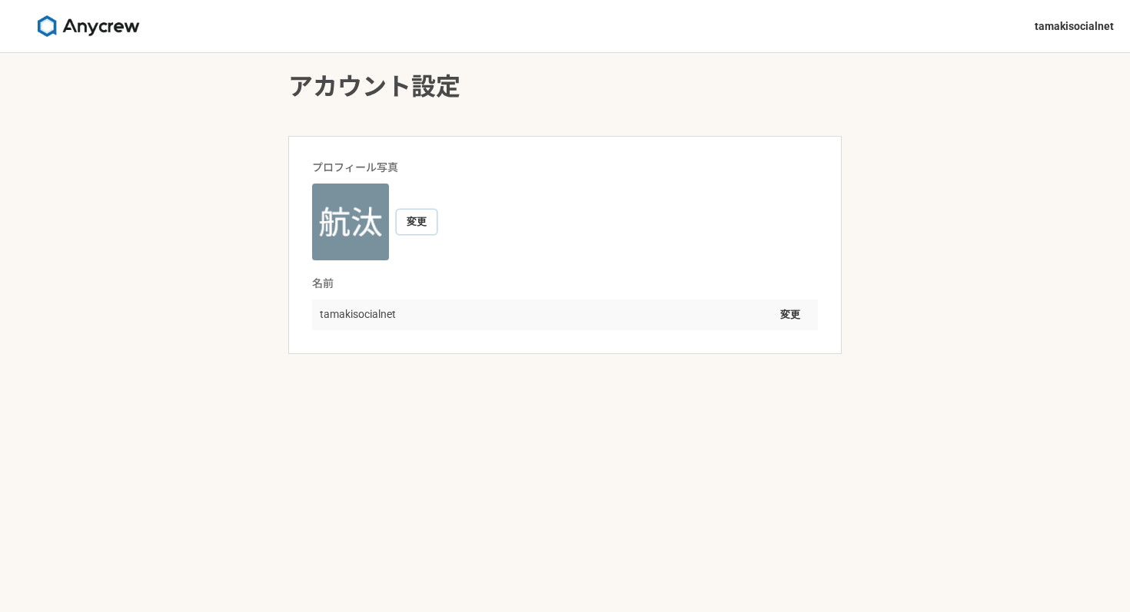
click at [419, 225] on button "変更" at bounding box center [417, 222] width 40 height 25
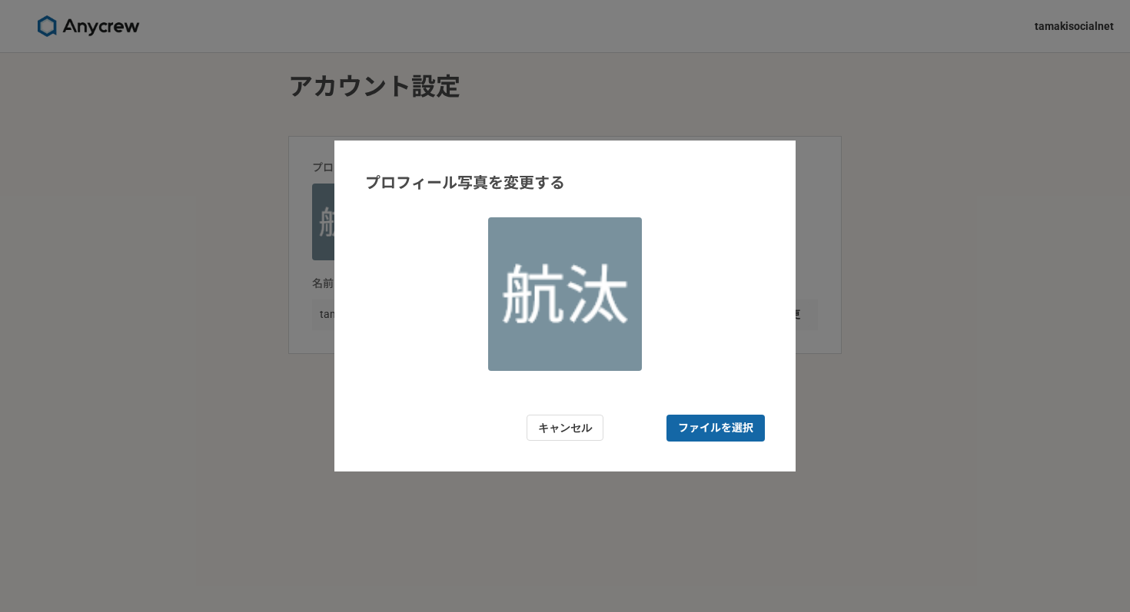
click at [678, 427] on span "ファイルを選択" at bounding box center [715, 428] width 75 height 16
click at [678, 427] on input "ファイルを選択" at bounding box center [715, 428] width 98 height 27
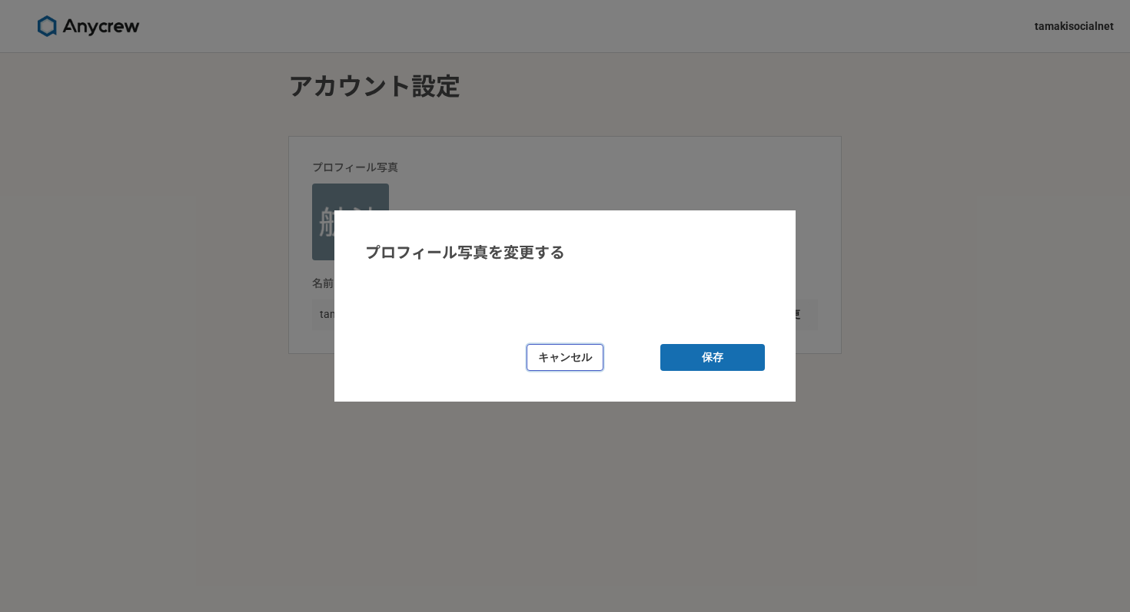
click at [578, 361] on button "キャンセル" at bounding box center [564, 357] width 77 height 27
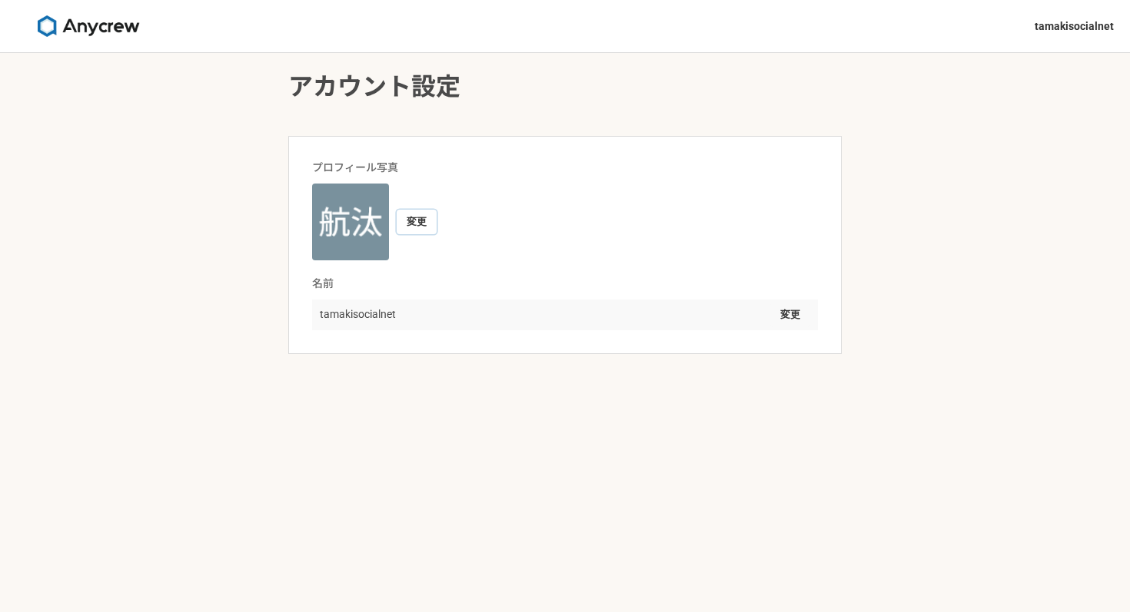
click at [423, 221] on button "変更" at bounding box center [417, 222] width 40 height 25
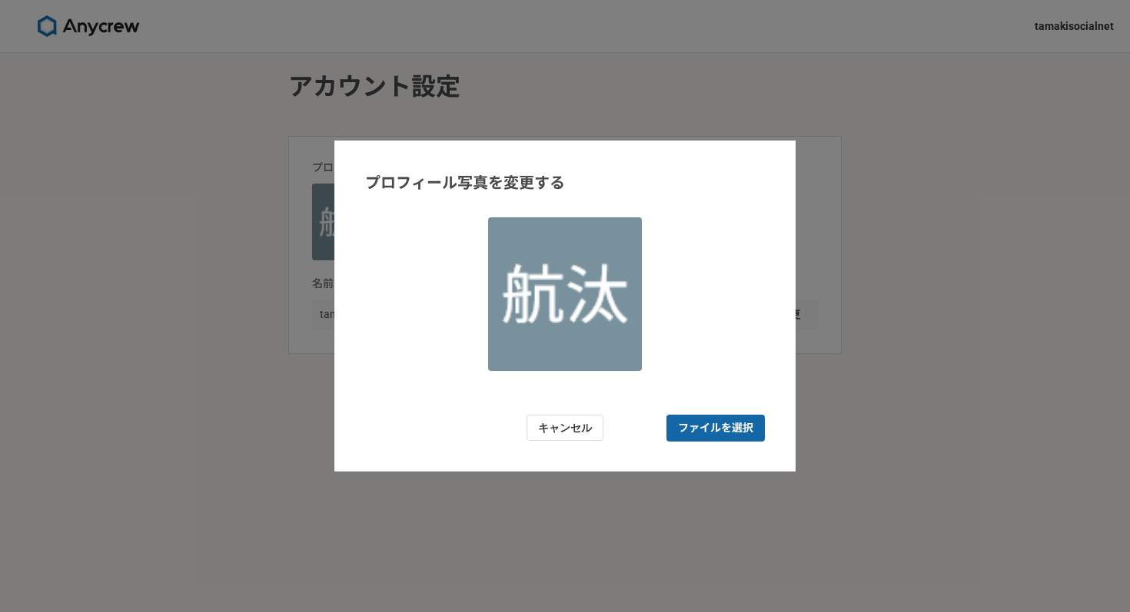
click at [674, 427] on span "ファイルを選択" at bounding box center [715, 428] width 98 height 27
click at [674, 427] on input "ファイルを選択" at bounding box center [715, 428] width 98 height 27
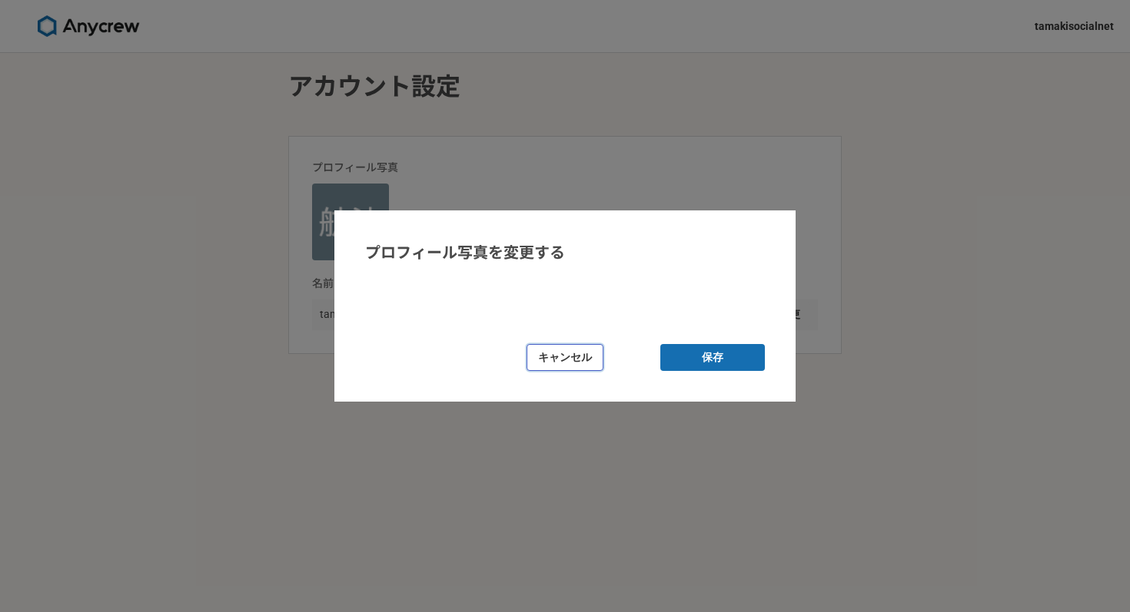
click at [587, 362] on button "キャンセル" at bounding box center [564, 357] width 77 height 27
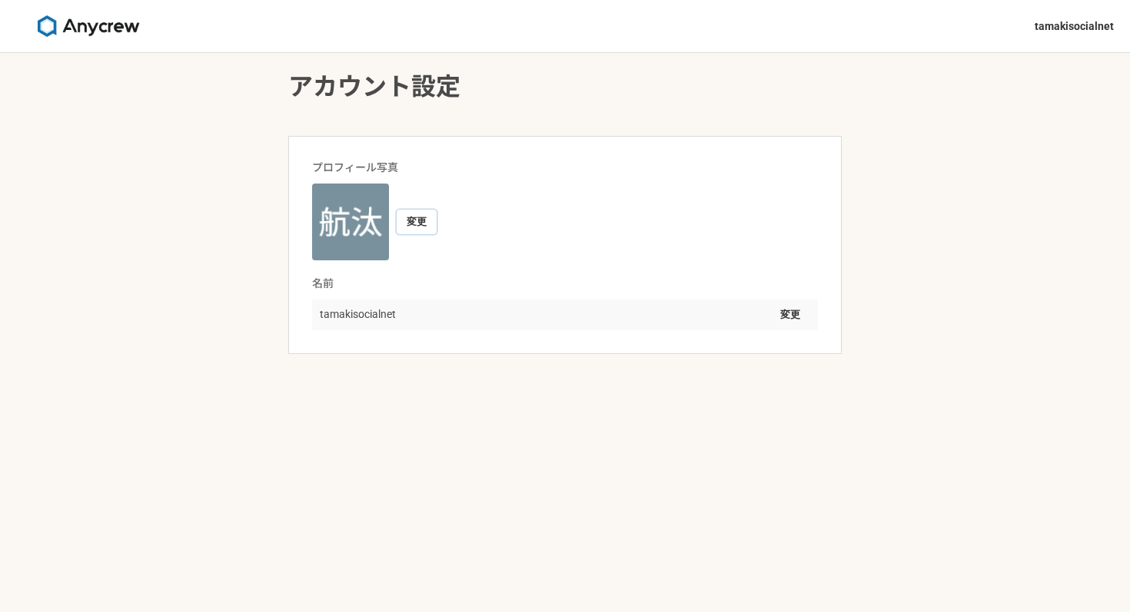
click at [415, 227] on button "変更" at bounding box center [417, 222] width 40 height 25
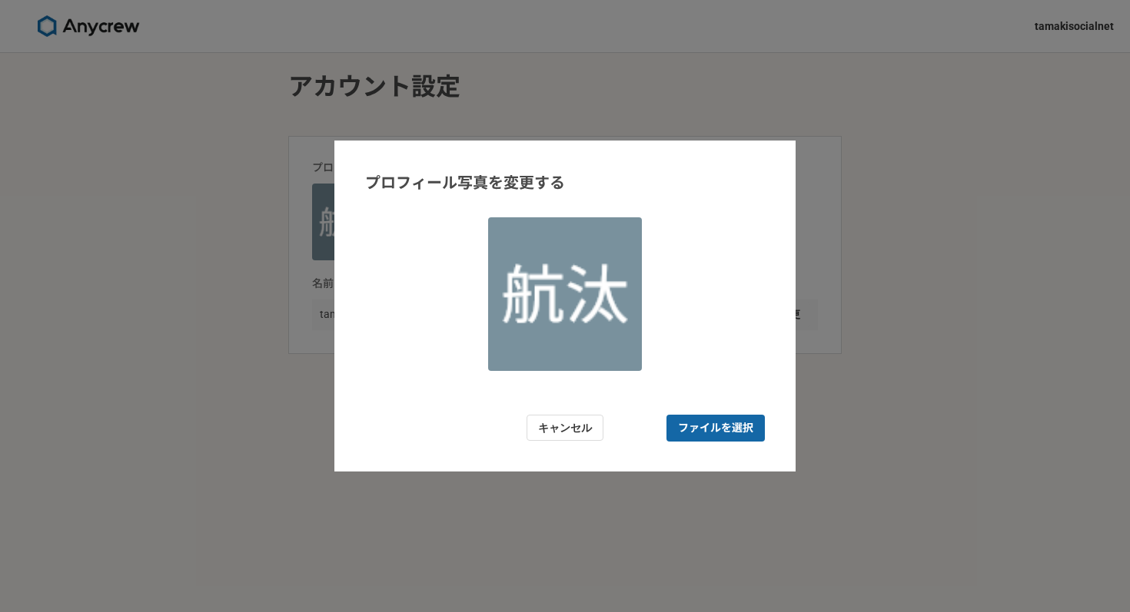
click at [725, 423] on span "ファイルを選択" at bounding box center [715, 428] width 75 height 16
click at [725, 423] on input "ファイルを選択" at bounding box center [715, 428] width 98 height 27
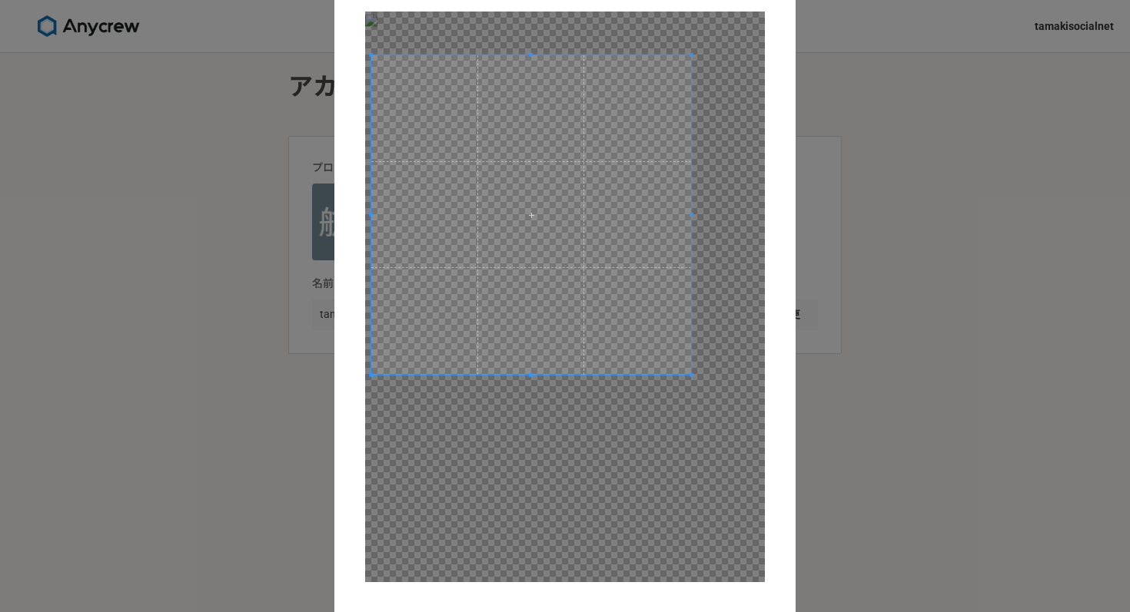
click at [532, 237] on span at bounding box center [531, 215] width 320 height 320
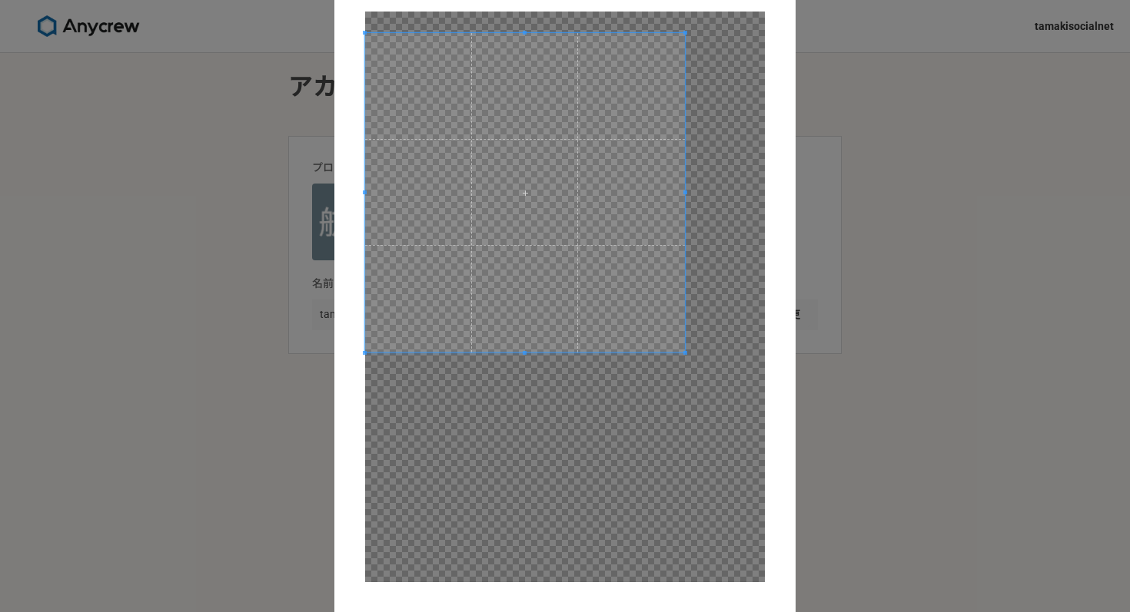
click at [529, 238] on span at bounding box center [525, 193] width 320 height 320
click at [657, 493] on div at bounding box center [565, 297] width 400 height 571
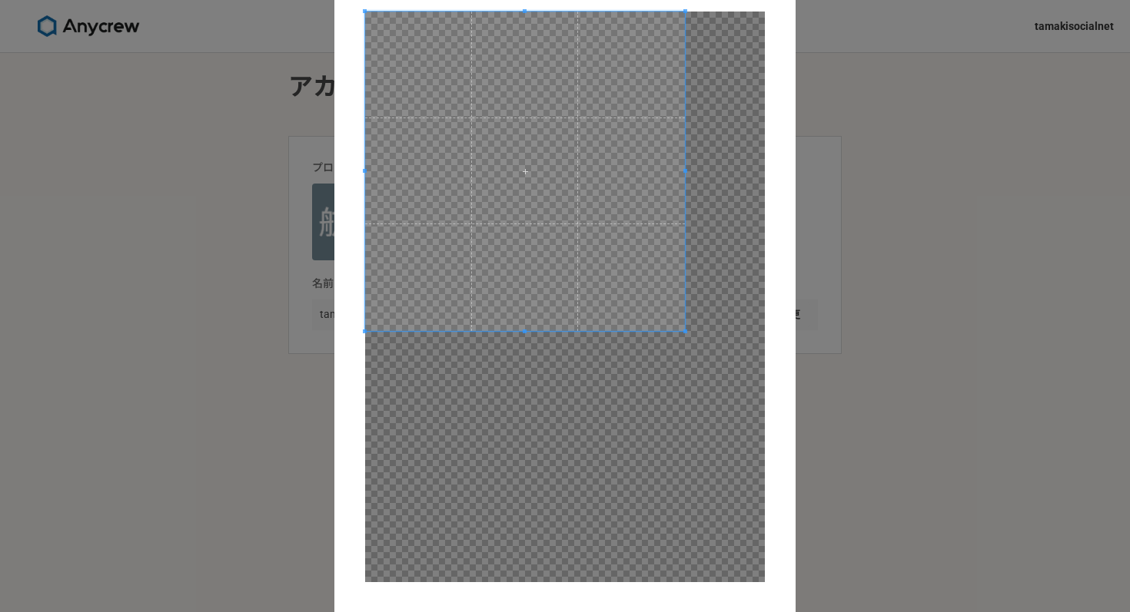
click at [360, 138] on form "プロフィール写真を変更する キャンセル 保存" at bounding box center [564, 307] width 461 height 744
click at [543, 248] on span at bounding box center [525, 172] width 320 height 320
click at [637, 612] on form "プロフィール写真を変更する キャンセル 保存" at bounding box center [564, 307] width 461 height 744
click at [186, 98] on div "プロフィール写真を変更する キャンセル 保存" at bounding box center [565, 306] width 1130 height 612
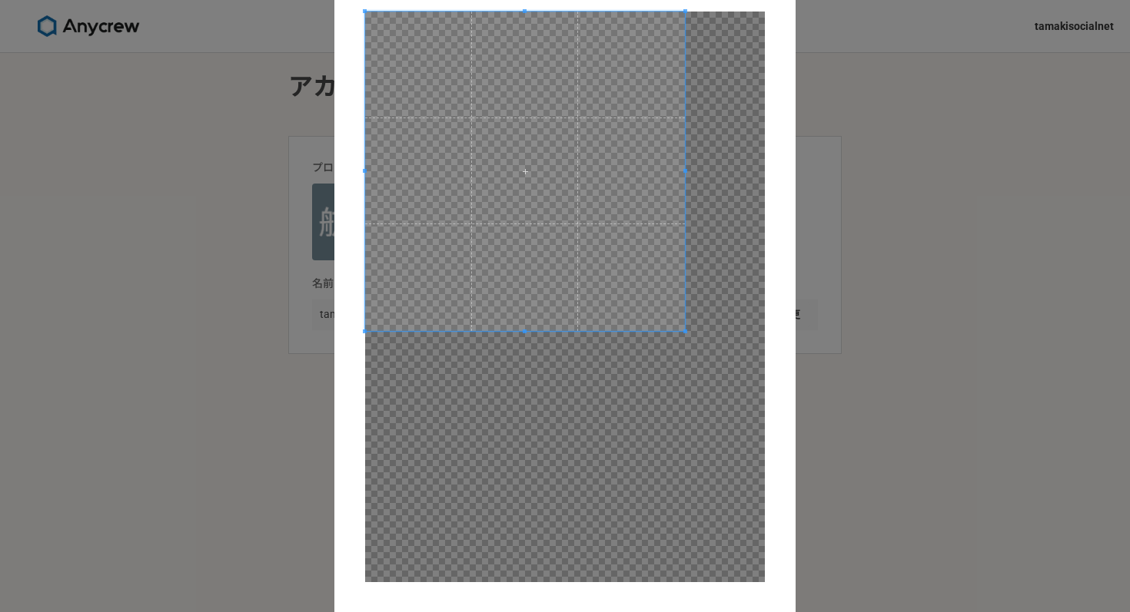
click at [427, 130] on span at bounding box center [525, 172] width 320 height 320
click at [353, 171] on form "プロフィール写真を変更する キャンセル 保存" at bounding box center [564, 307] width 461 height 744
click at [236, 171] on div "プロフィール写真を変更する キャンセル 保存" at bounding box center [565, 306] width 1130 height 612
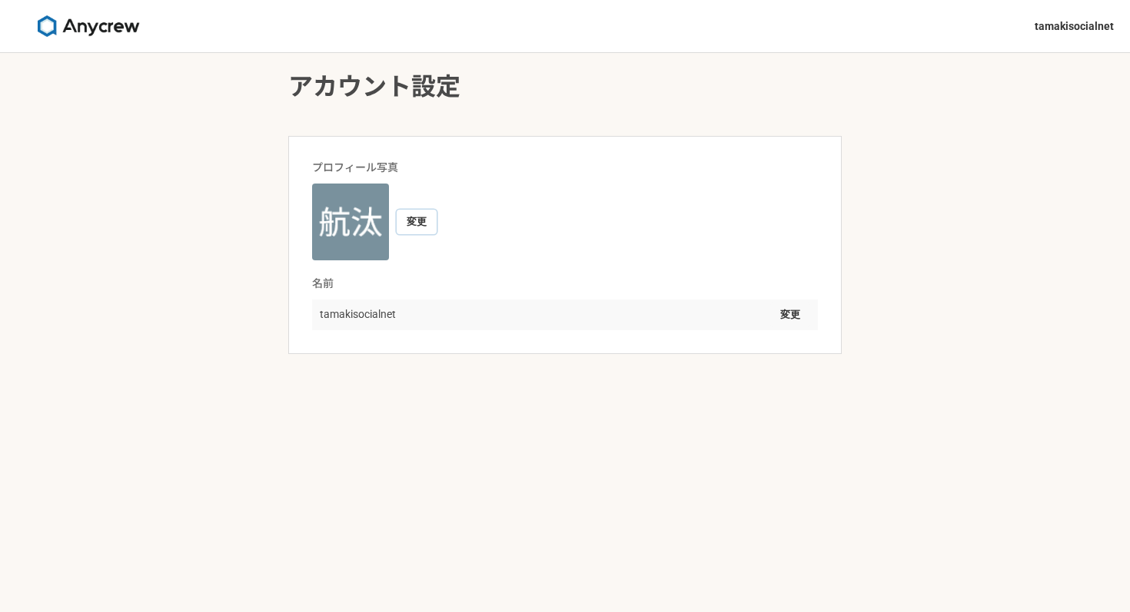
click at [410, 215] on button "変更" at bounding box center [417, 222] width 40 height 25
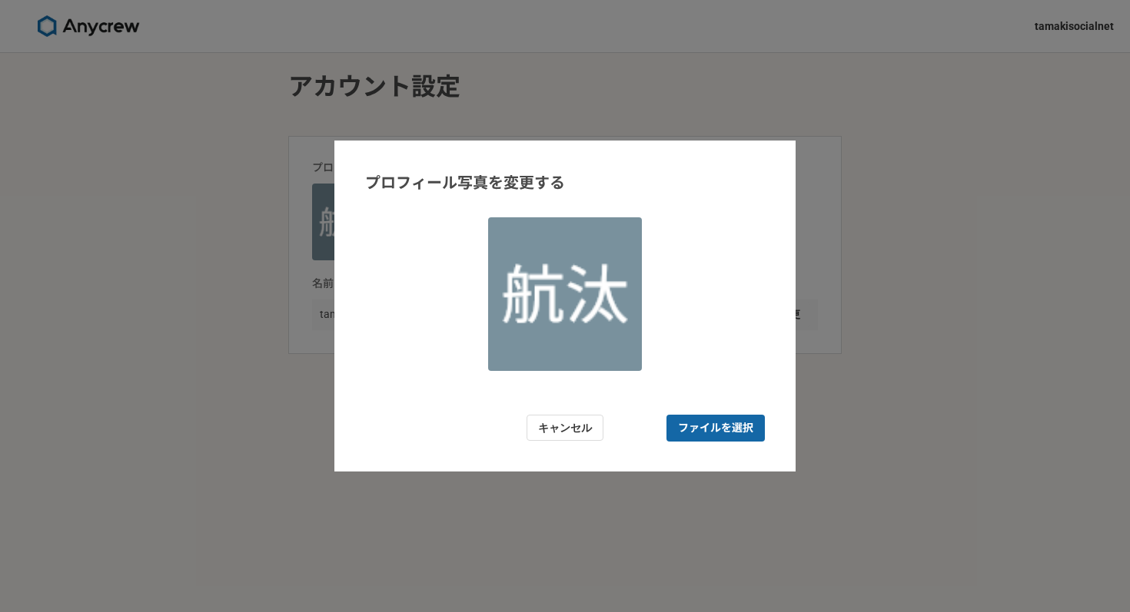
click at [688, 430] on span "ファイルを選択" at bounding box center [715, 428] width 75 height 16
click at [688, 430] on input "ファイルを選択" at bounding box center [715, 428] width 98 height 27
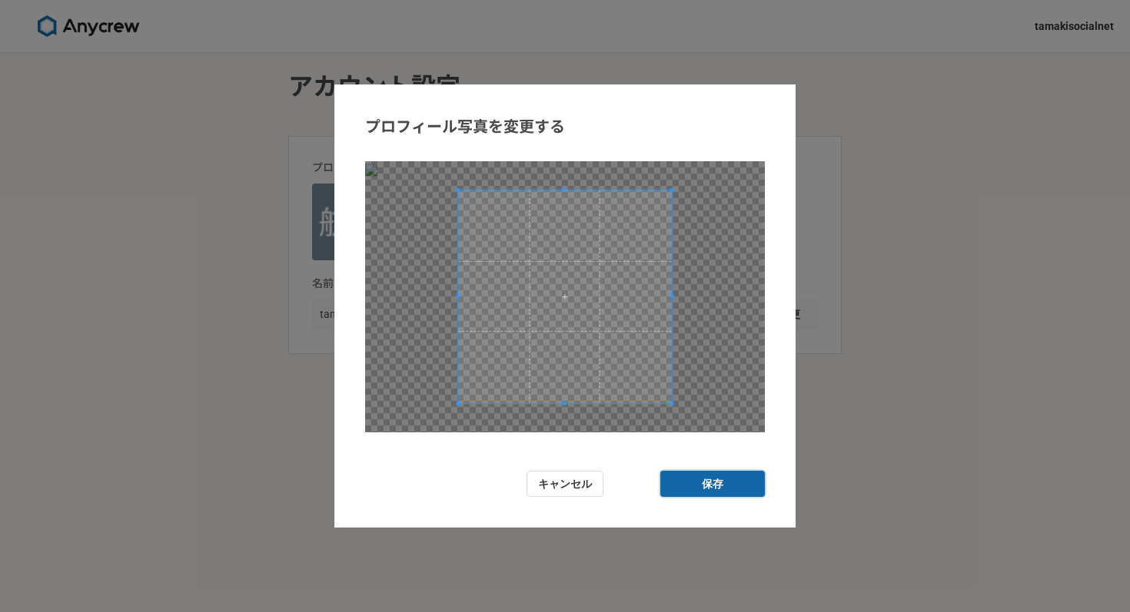
click at [708, 490] on button "保存" at bounding box center [712, 484] width 105 height 27
click at [707, 483] on button "保存" at bounding box center [712, 484] width 105 height 27
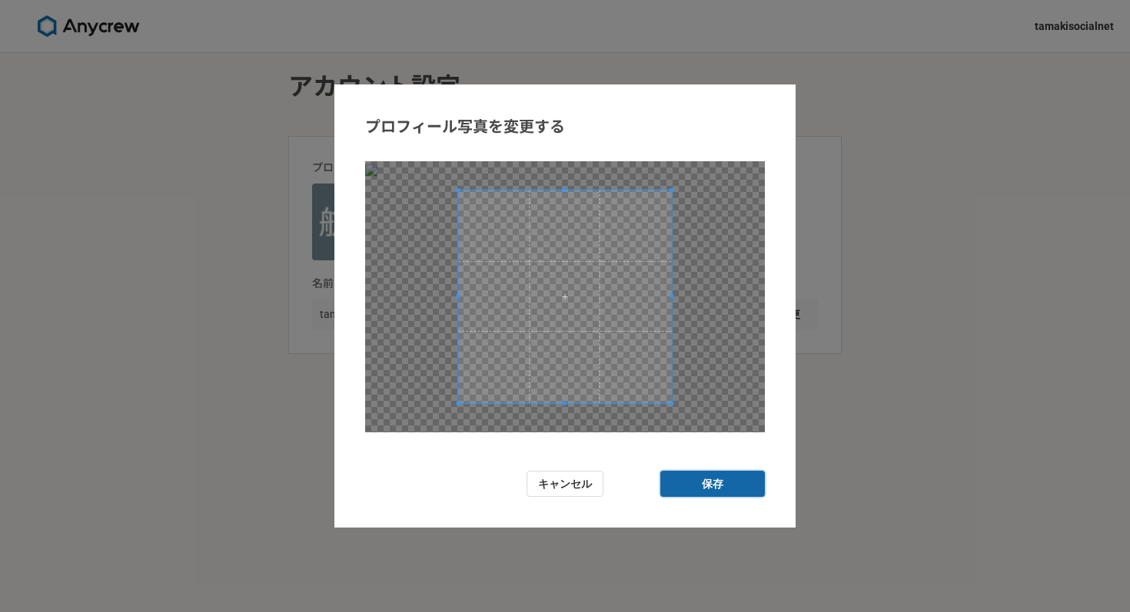
click at [708, 486] on button "保存" at bounding box center [712, 484] width 105 height 27
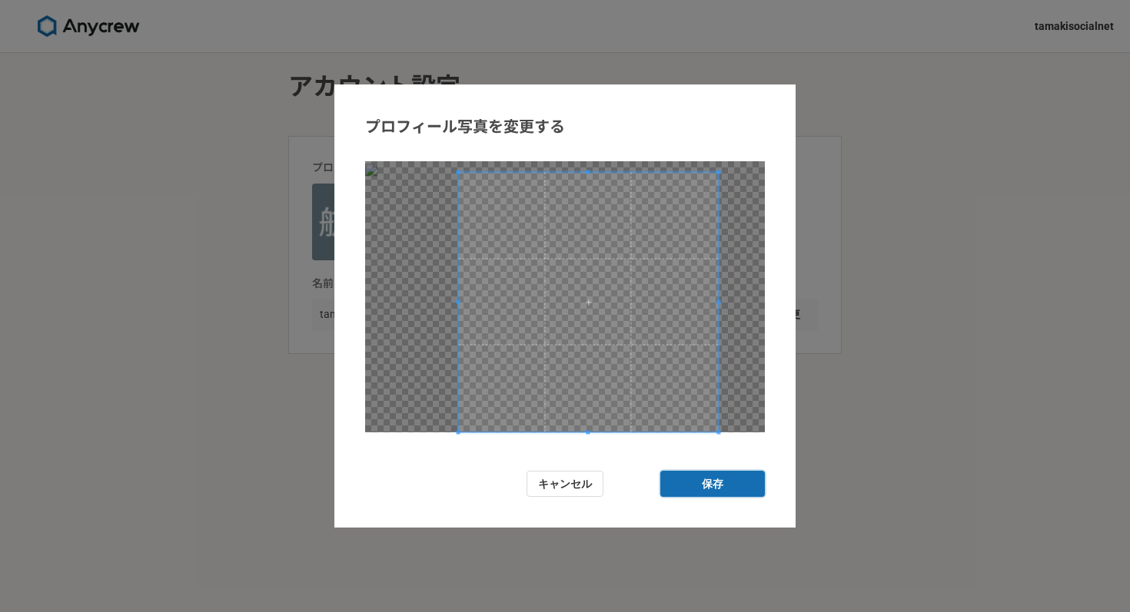
click at [759, 442] on form "プロフィール写真を変更する キャンセル 保存" at bounding box center [564, 307] width 461 height 444
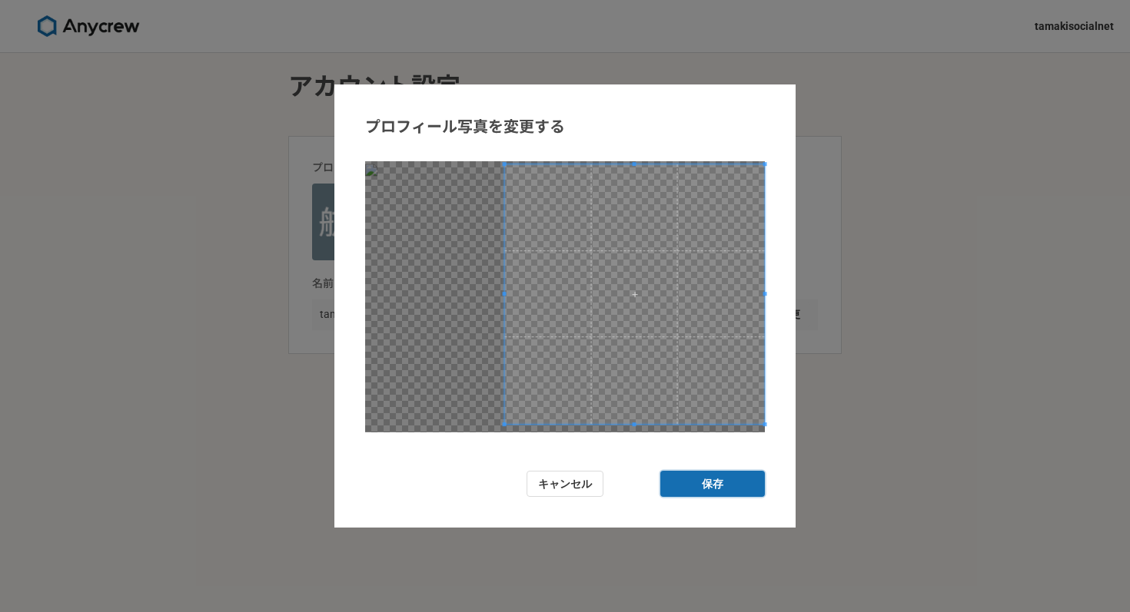
click at [639, 344] on span at bounding box center [634, 294] width 260 height 260
click at [599, 372] on span at bounding box center [622, 297] width 260 height 260
click at [601, 367] on span at bounding box center [628, 298] width 260 height 260
click at [678, 494] on button "保存" at bounding box center [712, 484] width 105 height 27
click at [716, 486] on button "保存" at bounding box center [712, 484] width 105 height 27
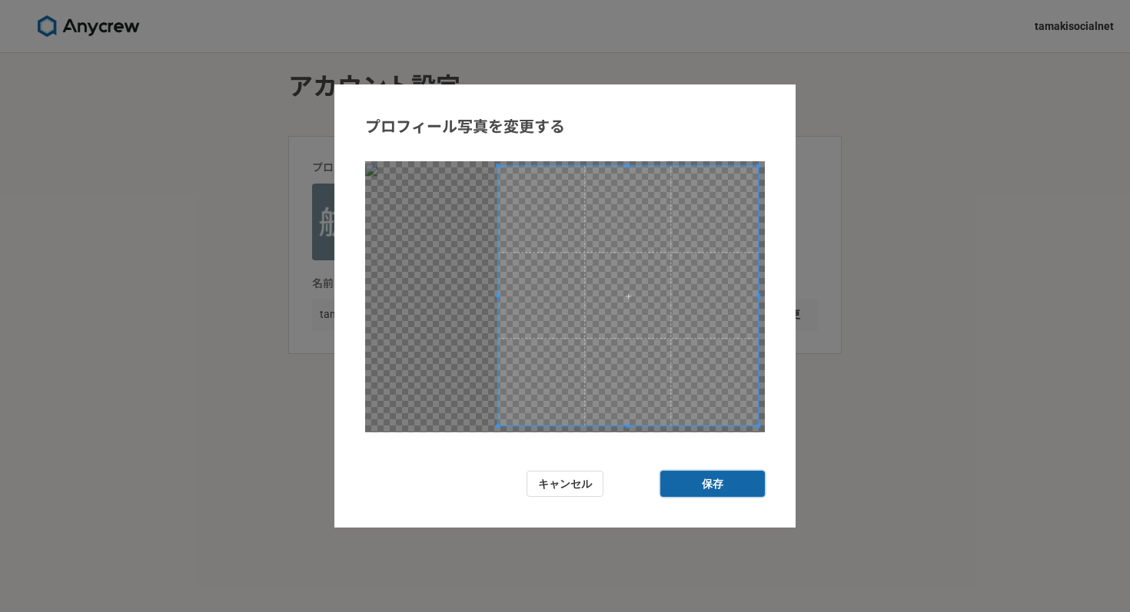
click at [716, 486] on button "保存" at bounding box center [712, 484] width 105 height 27
click at [875, 266] on div "プロフィール写真を変更する キャンセル 保存" at bounding box center [565, 306] width 1130 height 612
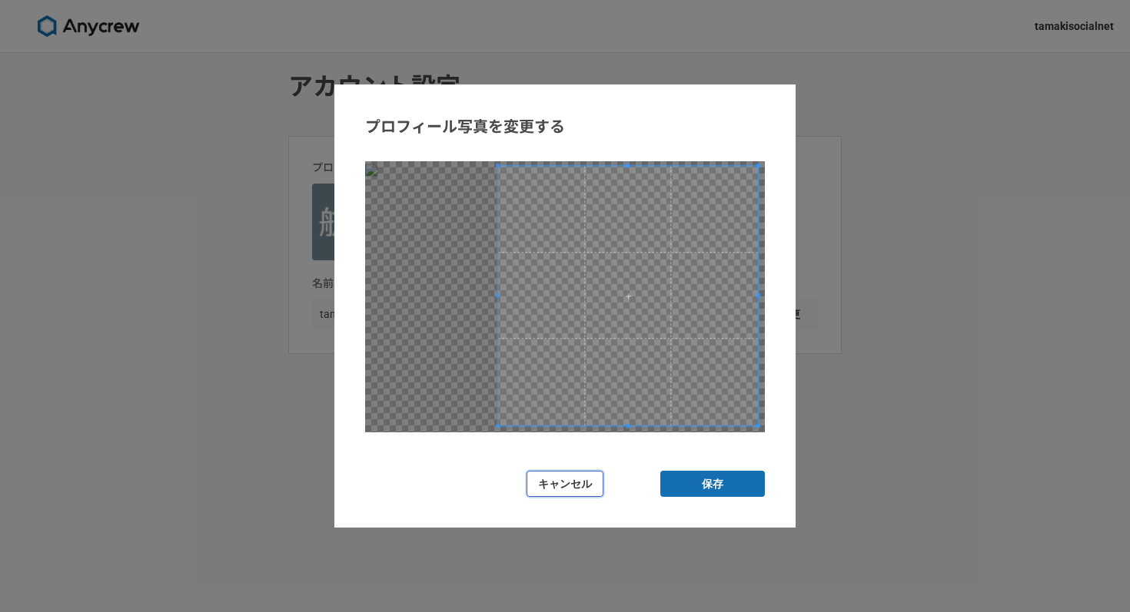
click at [599, 480] on button "キャンセル" at bounding box center [564, 484] width 77 height 27
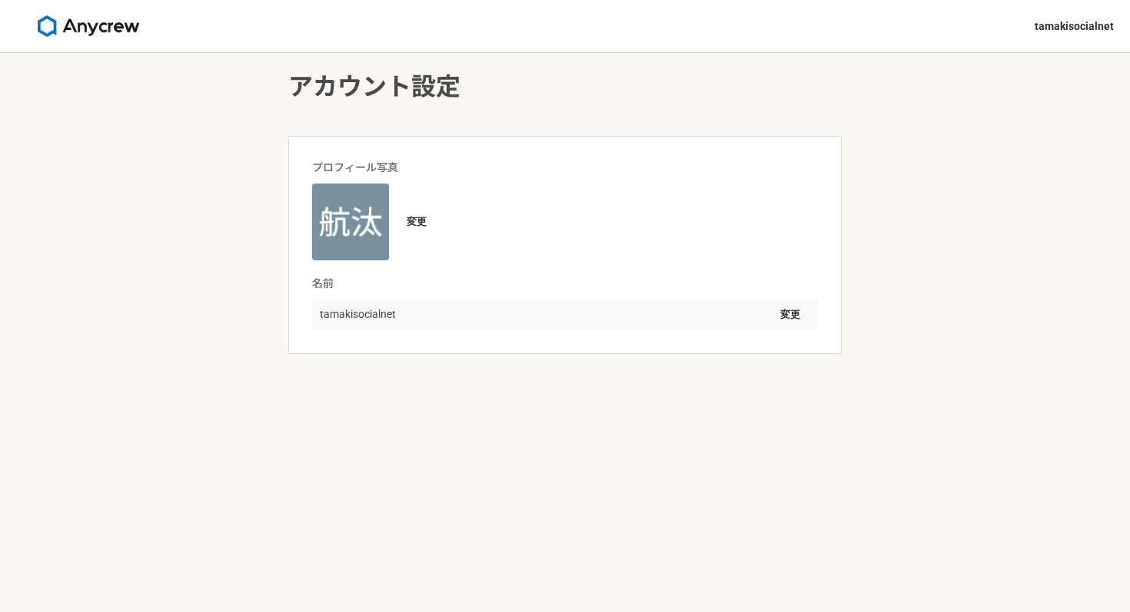
click at [335, 227] on img at bounding box center [350, 222] width 77 height 77
click at [408, 220] on button "変更" at bounding box center [417, 222] width 40 height 25
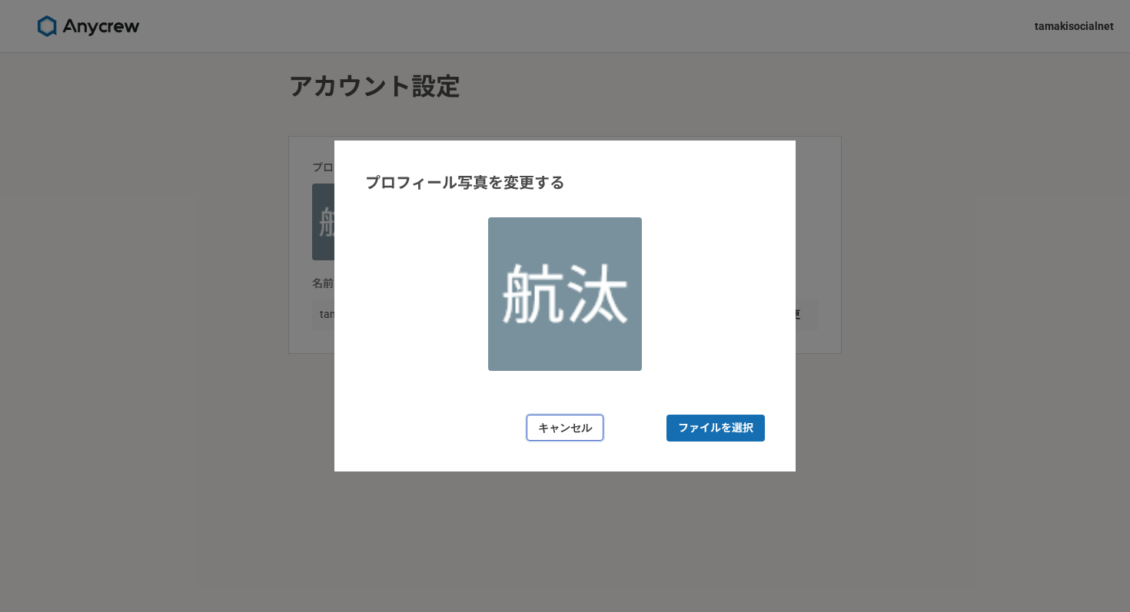
click at [580, 421] on button "キャンセル" at bounding box center [564, 428] width 77 height 27
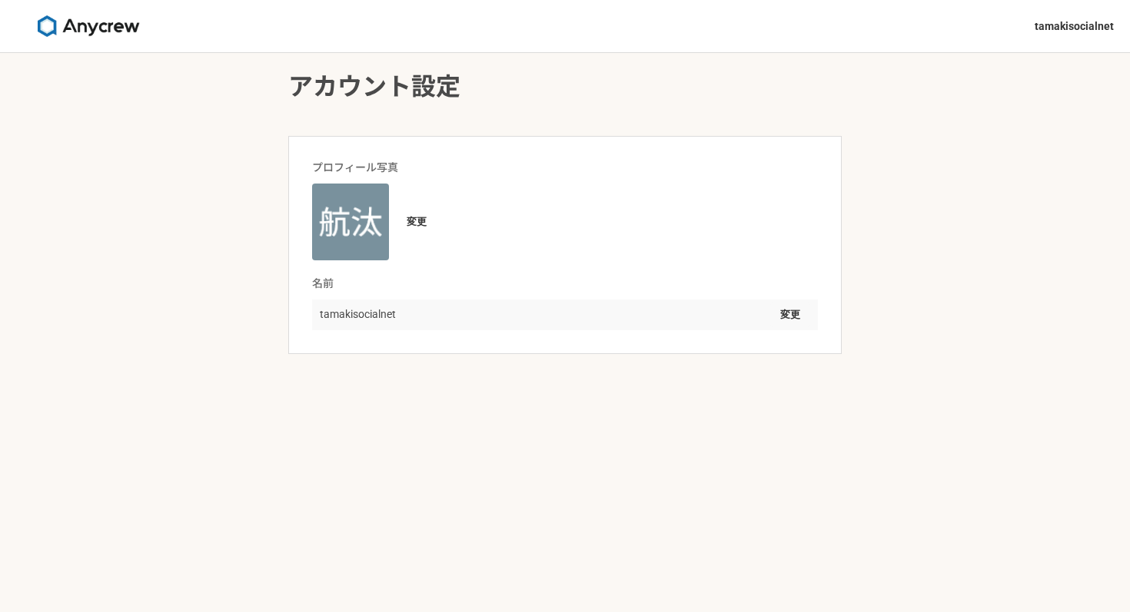
click at [395, 217] on div "変更" at bounding box center [565, 222] width 506 height 77
click at [421, 217] on button "変更" at bounding box center [417, 222] width 40 height 25
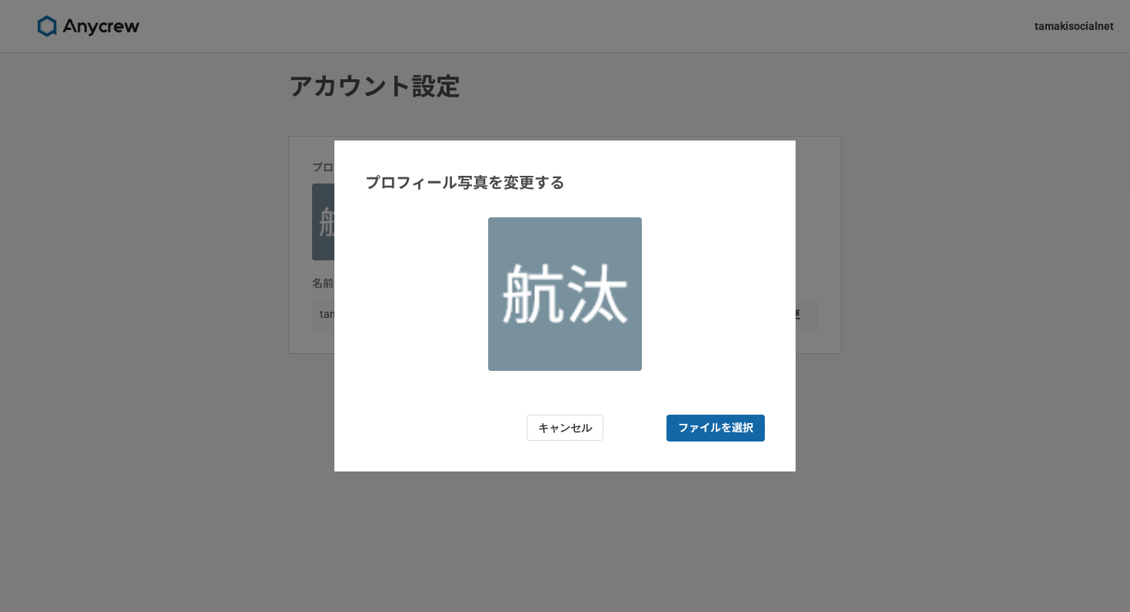
click at [688, 420] on span "ファイルを選択" at bounding box center [715, 428] width 75 height 16
click at [688, 420] on input "ファイルを選択" at bounding box center [715, 428] width 98 height 27
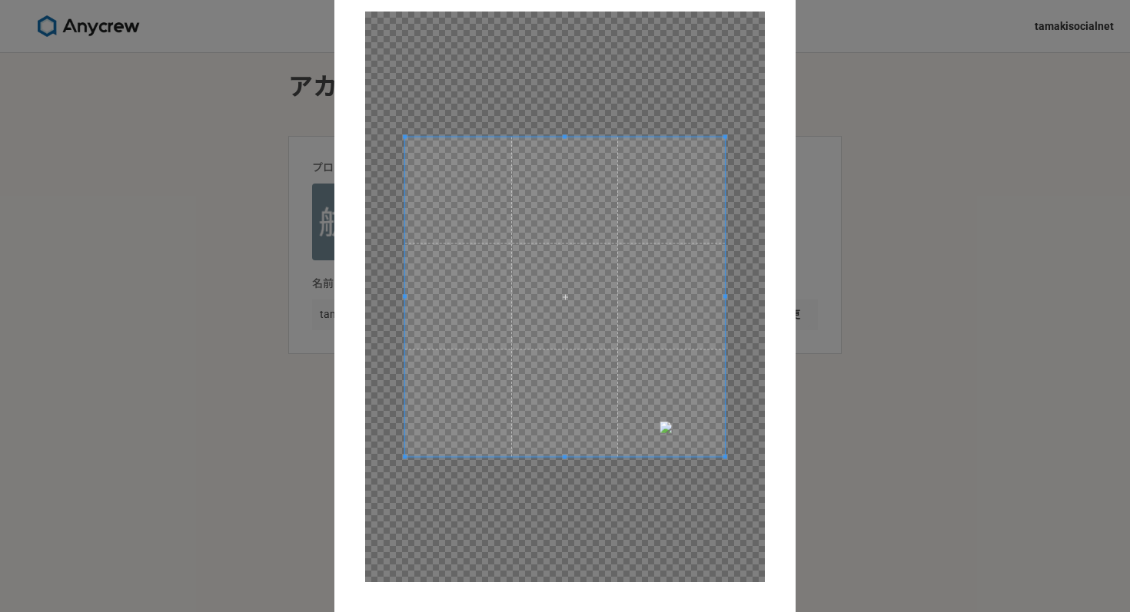
click at [523, 328] on div at bounding box center [565, 297] width 400 height 571
click at [214, 111] on div "プロフィール写真を変更する キャンセル 保存" at bounding box center [565, 306] width 1130 height 612
click at [359, 105] on form "プロフィール写真を変更する キャンセル 保存" at bounding box center [564, 307] width 461 height 744
click at [954, 98] on div "プロフィール写真を変更する キャンセル 保存" at bounding box center [565, 306] width 1130 height 612
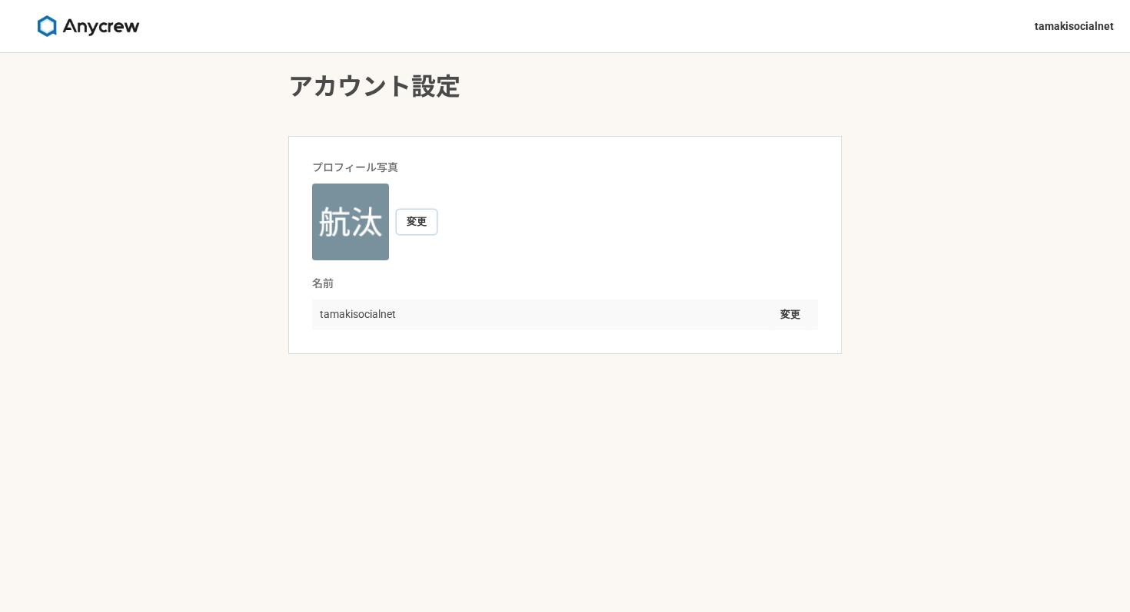
click at [424, 217] on button "変更" at bounding box center [417, 222] width 40 height 25
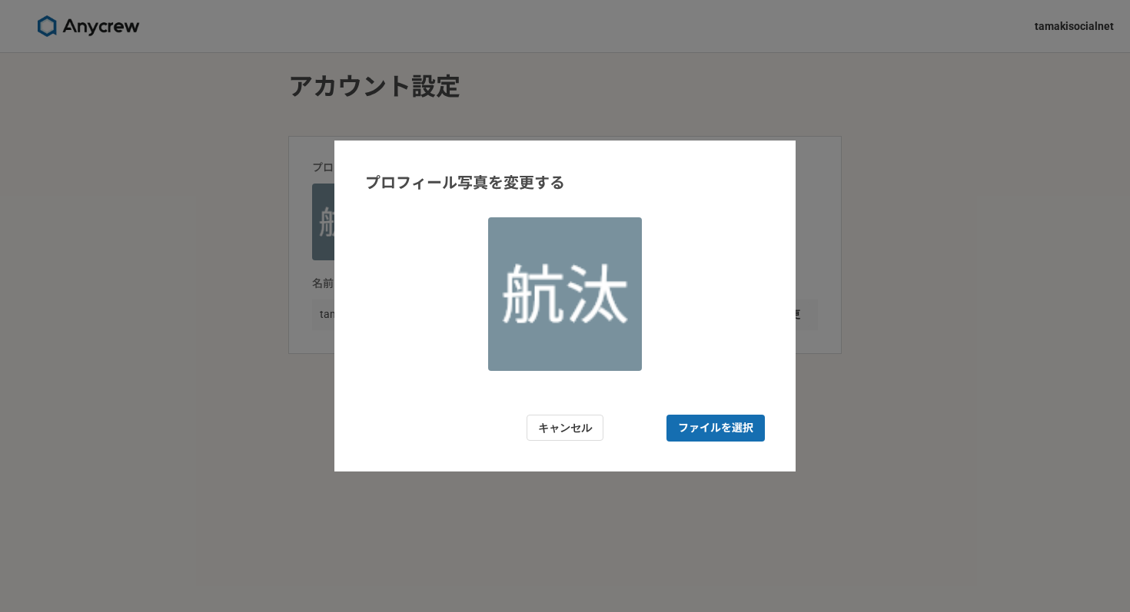
click at [694, 442] on form "プロフィール写真を変更する キャンセル ファイルを選択" at bounding box center [564, 307] width 461 height 332
click at [694, 431] on span "ファイルを選択" at bounding box center [715, 428] width 75 height 16
click at [694, 431] on input "ファイルを選択" at bounding box center [715, 428] width 98 height 27
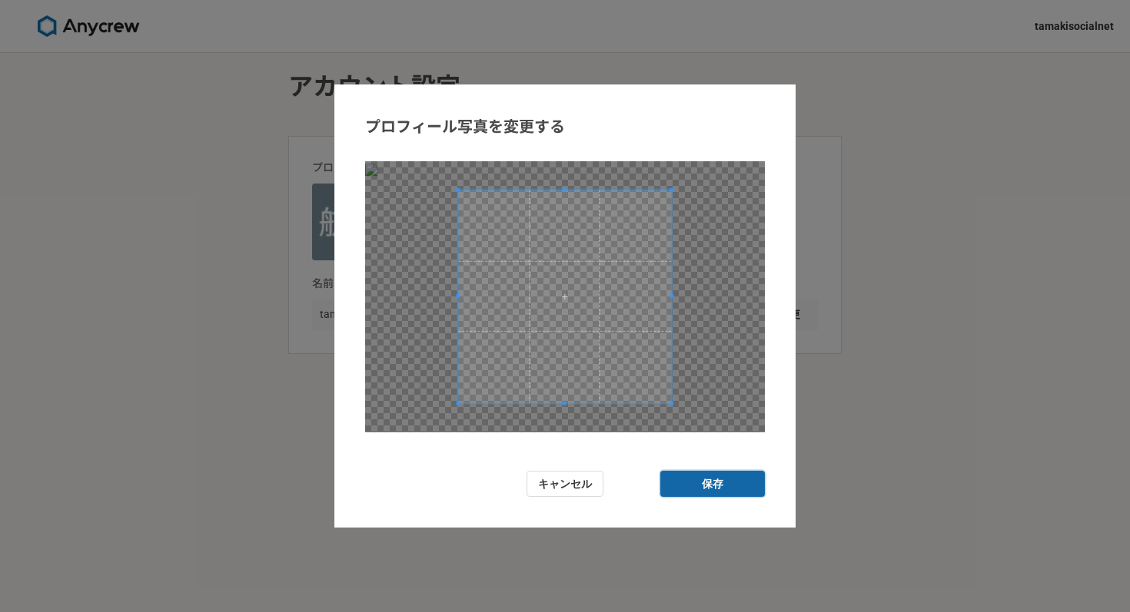
click at [694, 486] on button "保存" at bounding box center [712, 484] width 105 height 27
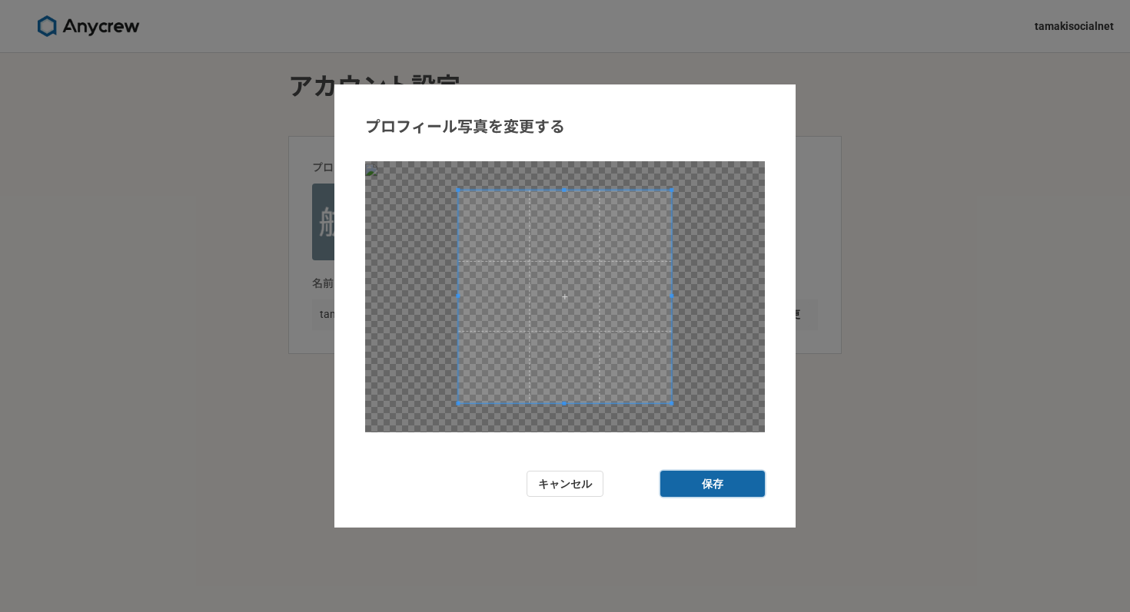
click at [694, 486] on button "保存" at bounding box center [712, 484] width 105 height 27
click at [691, 471] on button "保存" at bounding box center [712, 484] width 105 height 27
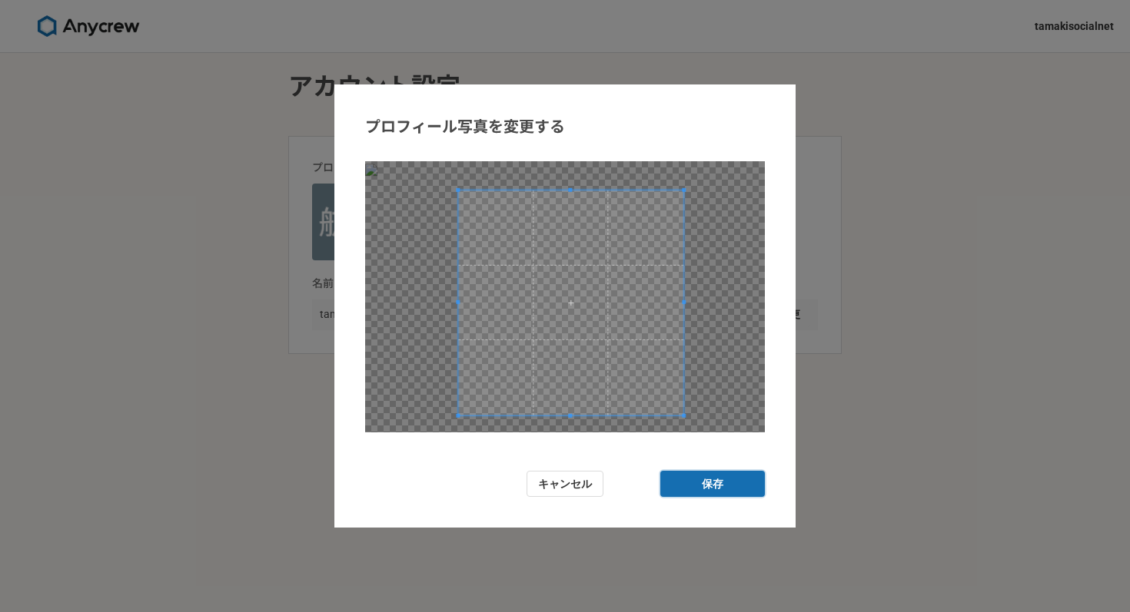
click at [724, 417] on div at bounding box center [565, 296] width 400 height 271
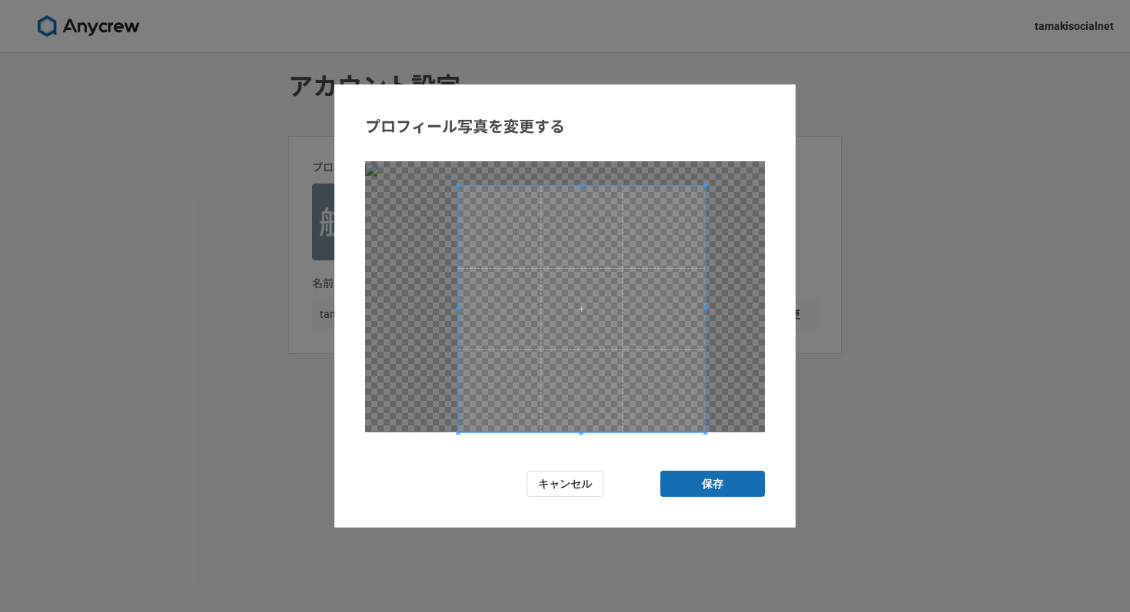
click at [794, 70] on div "プロフィール写真を変更する キャンセル 保存" at bounding box center [565, 306] width 1130 height 612
click at [569, 491] on button "キャンセル" at bounding box center [564, 484] width 77 height 27
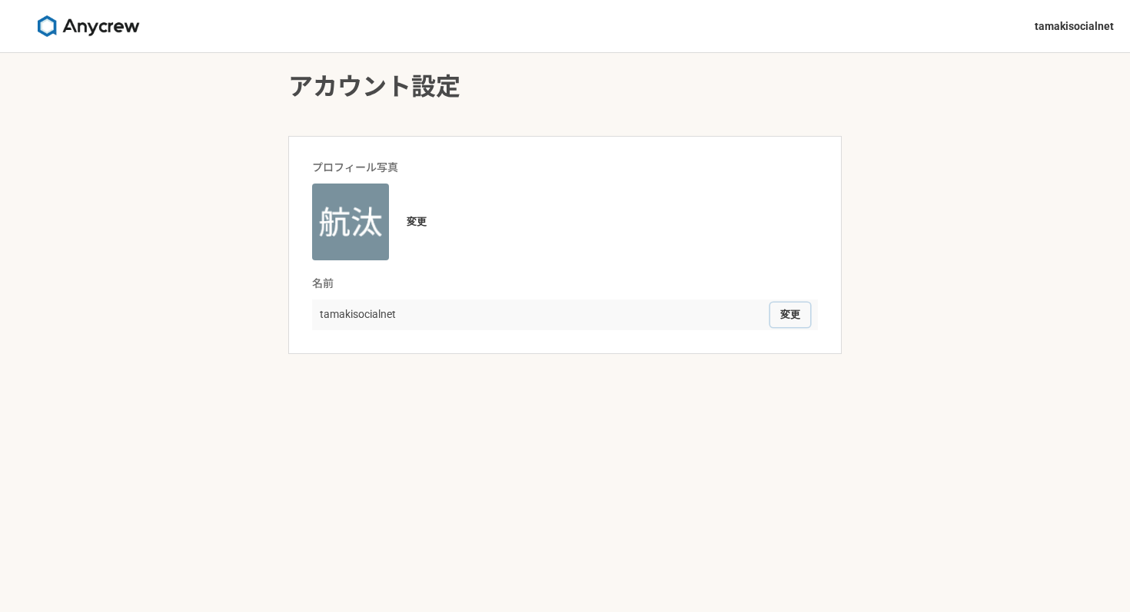
click at [797, 320] on button "変更" at bounding box center [790, 315] width 40 height 25
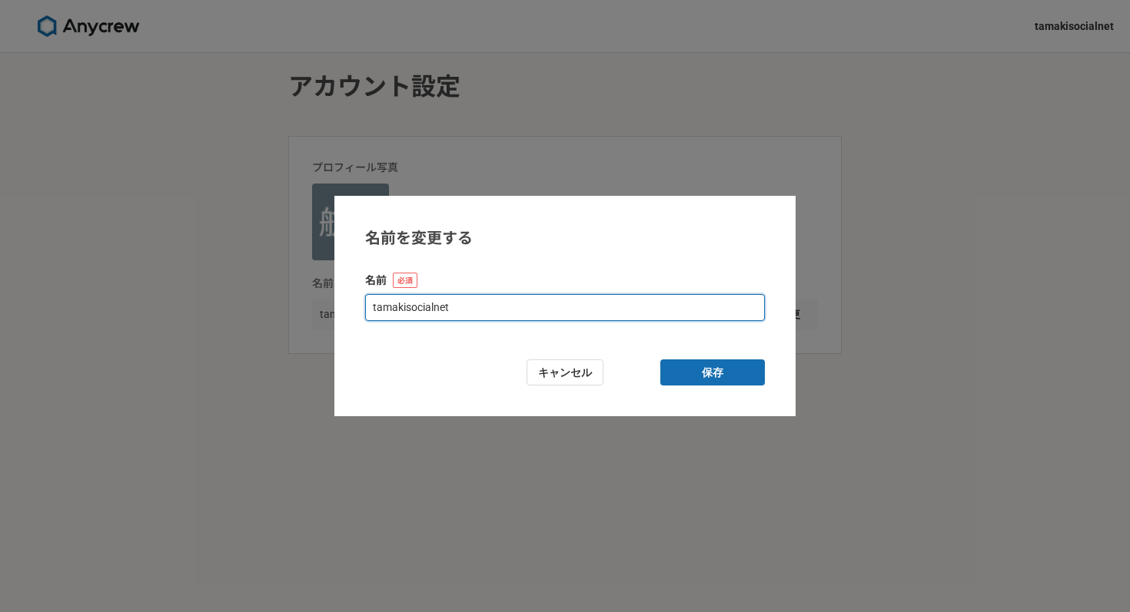
drag, startPoint x: 405, startPoint y: 311, endPoint x: 367, endPoint y: 310, distance: 38.5
click at [367, 310] on input "tamakisocialnet" at bounding box center [565, 307] width 400 height 27
type input "kotasocialnet"
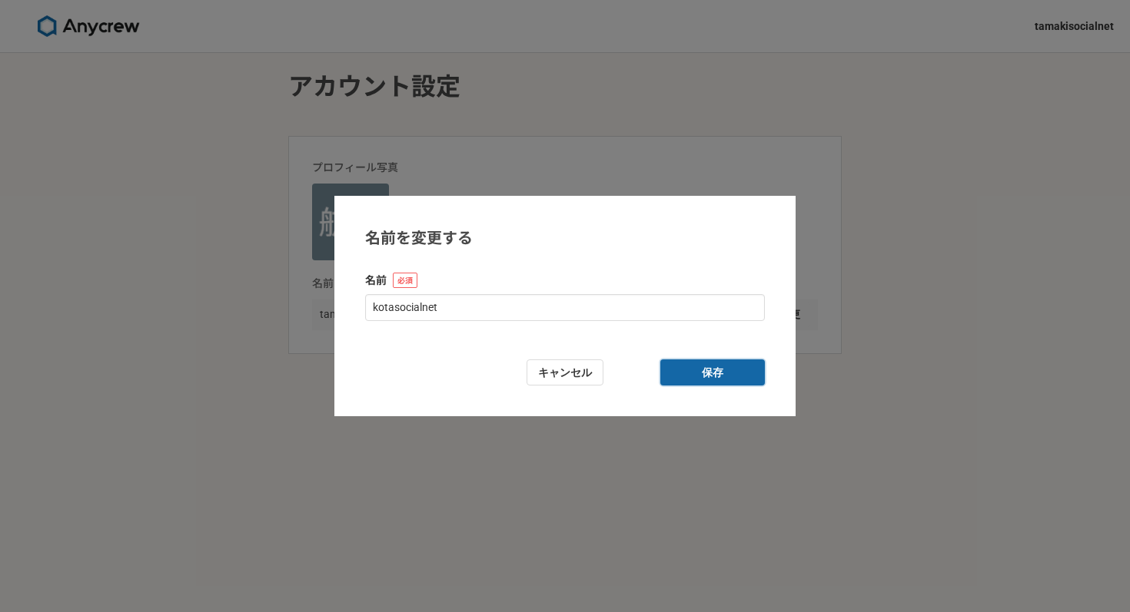
click at [714, 377] on button "保存" at bounding box center [712, 373] width 105 height 27
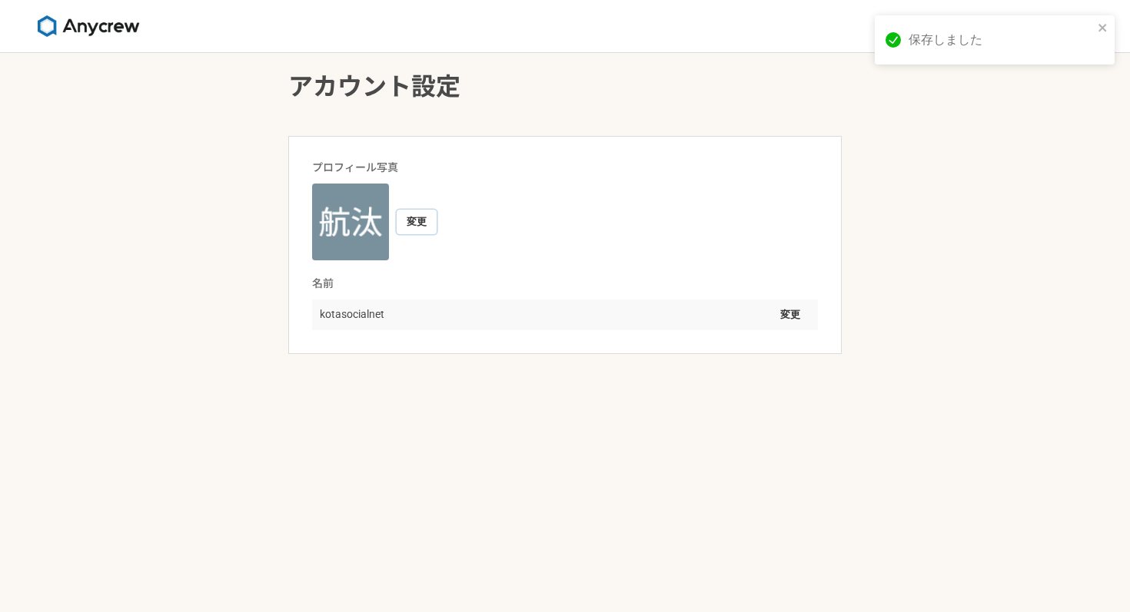
click at [424, 225] on button "変更" at bounding box center [417, 222] width 40 height 25
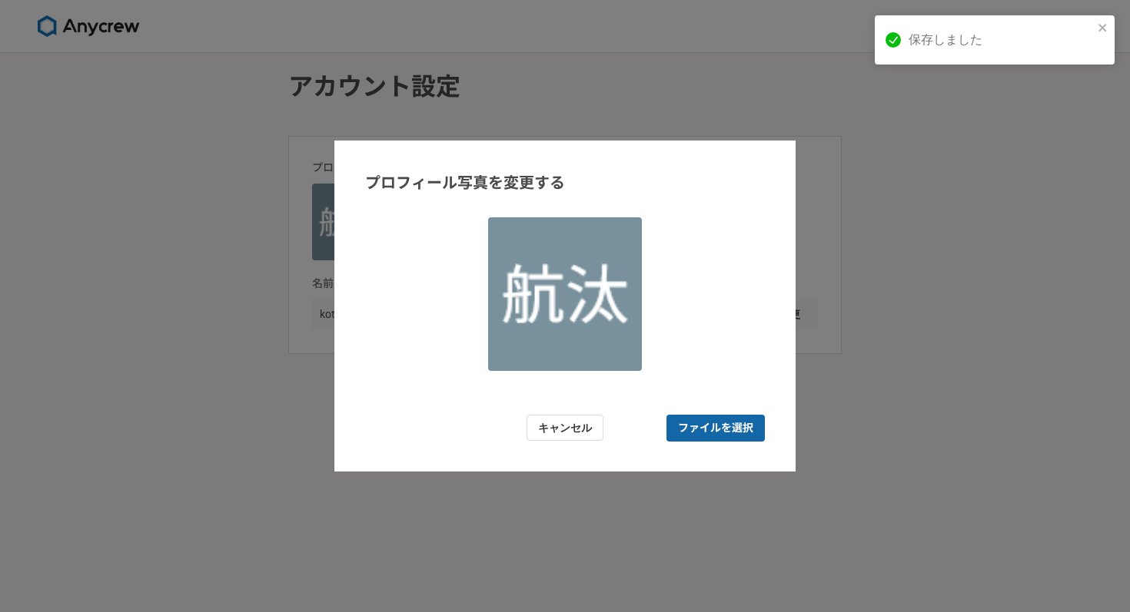
click at [715, 427] on span "ファイルを選択" at bounding box center [715, 428] width 75 height 16
click at [715, 427] on input "ファイルを選択" at bounding box center [715, 428] width 98 height 27
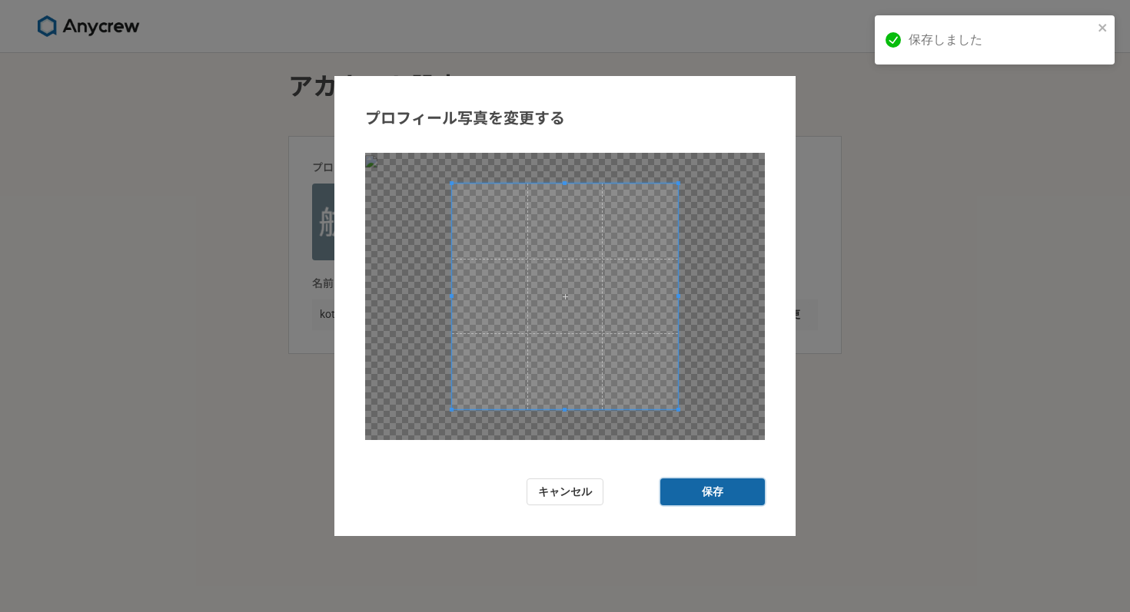
click at [698, 485] on button "保存" at bounding box center [712, 492] width 105 height 27
click at [703, 490] on button "保存" at bounding box center [712, 492] width 105 height 27
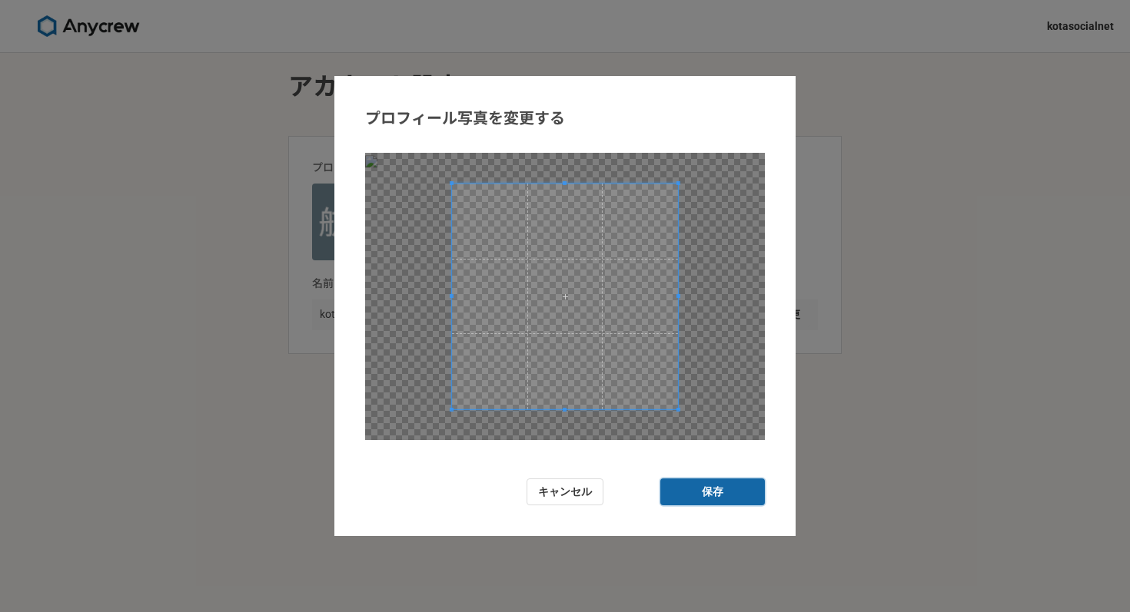
click at [703, 490] on button "保存" at bounding box center [712, 492] width 105 height 27
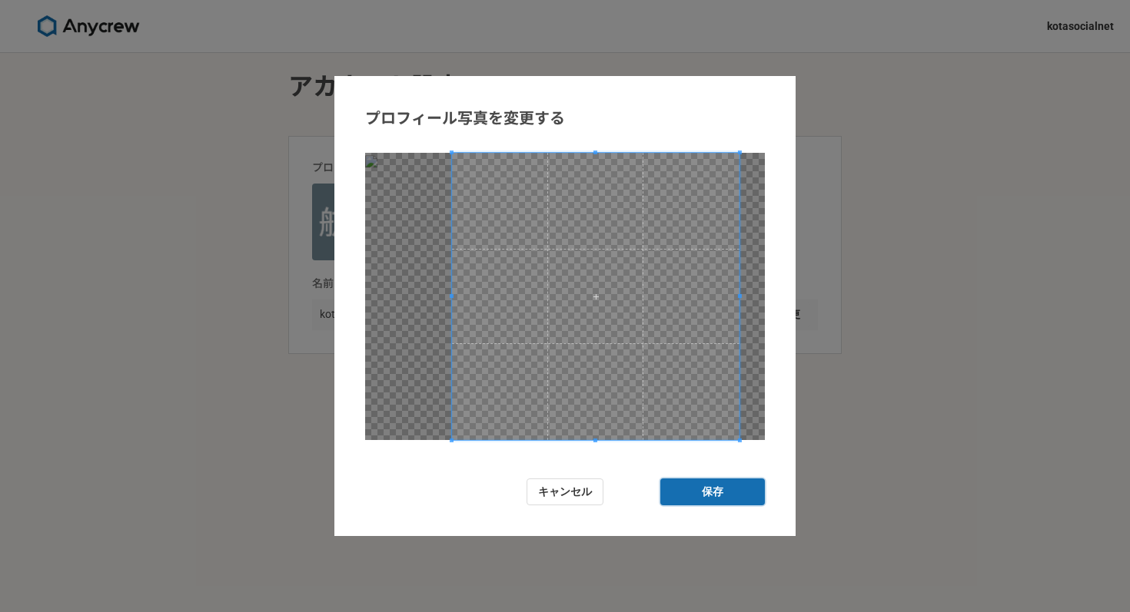
click at [752, 165] on div at bounding box center [565, 296] width 400 height 287
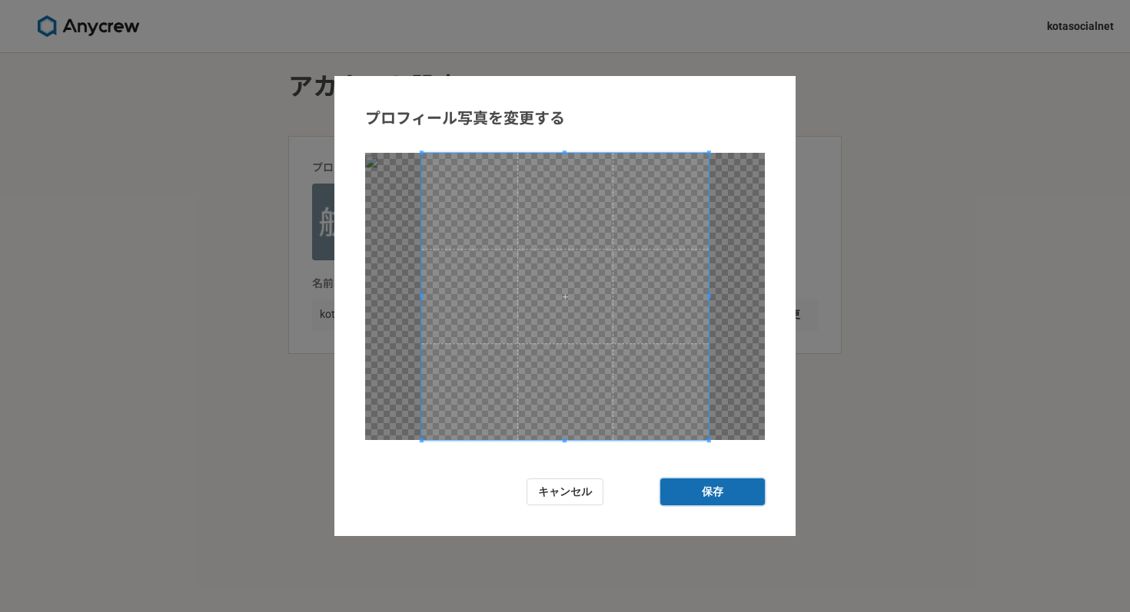
click at [650, 225] on span at bounding box center [564, 296] width 287 height 287
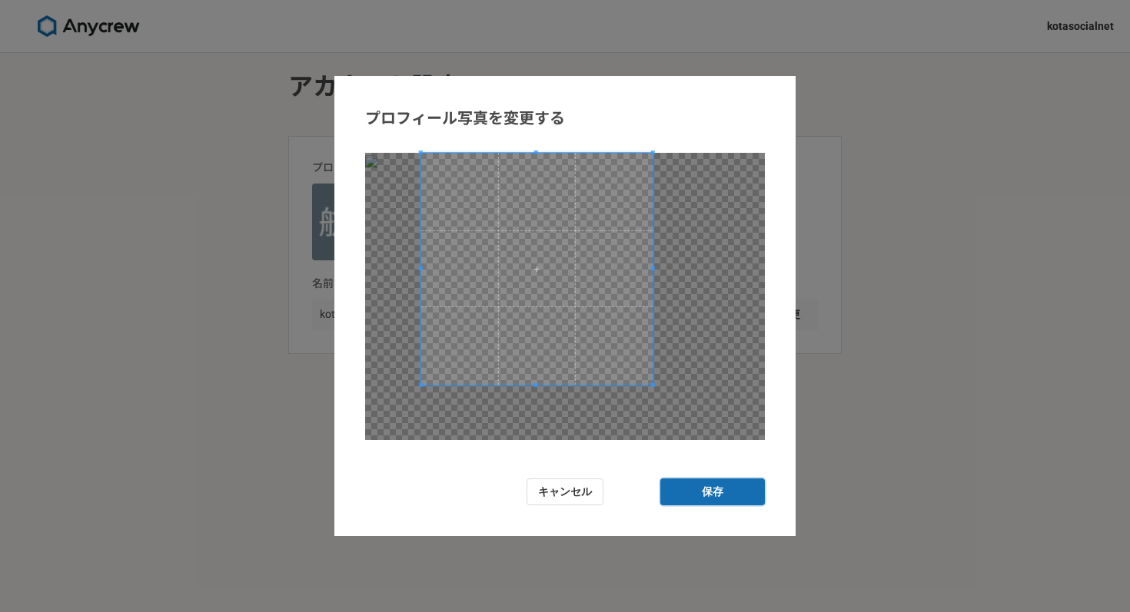
click at [653, 392] on div at bounding box center [565, 296] width 400 height 287
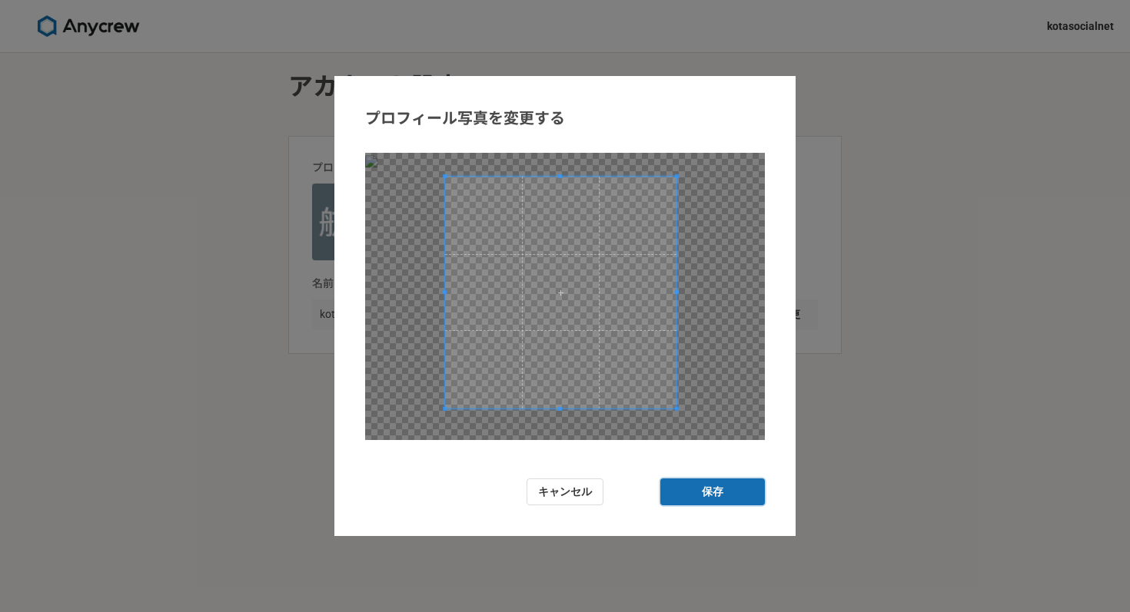
click at [604, 349] on span at bounding box center [561, 293] width 232 height 232
click at [699, 484] on button "保存" at bounding box center [712, 492] width 105 height 27
click at [566, 306] on span at bounding box center [561, 293] width 232 height 232
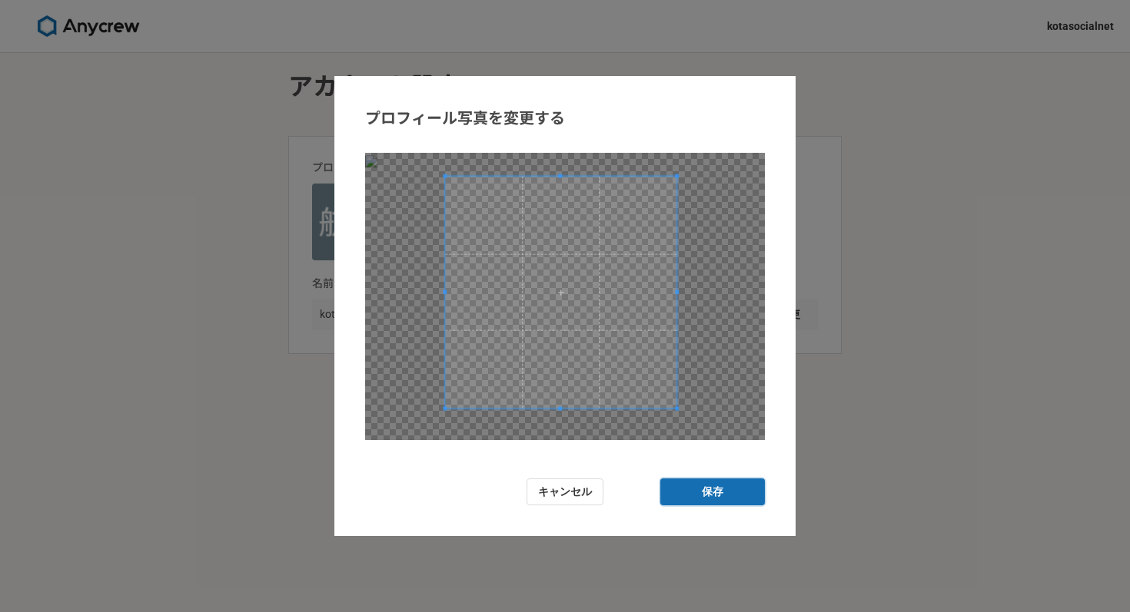
click at [566, 306] on span at bounding box center [561, 293] width 232 height 232
click at [693, 493] on button "保存" at bounding box center [712, 492] width 105 height 27
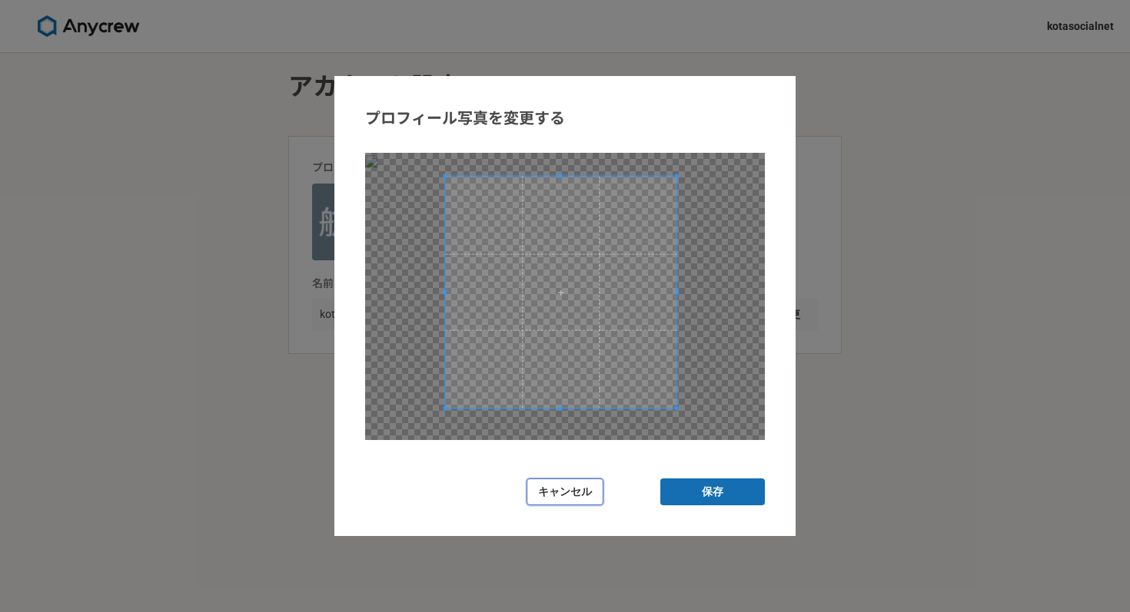
click at [577, 491] on button "キャンセル" at bounding box center [564, 492] width 77 height 27
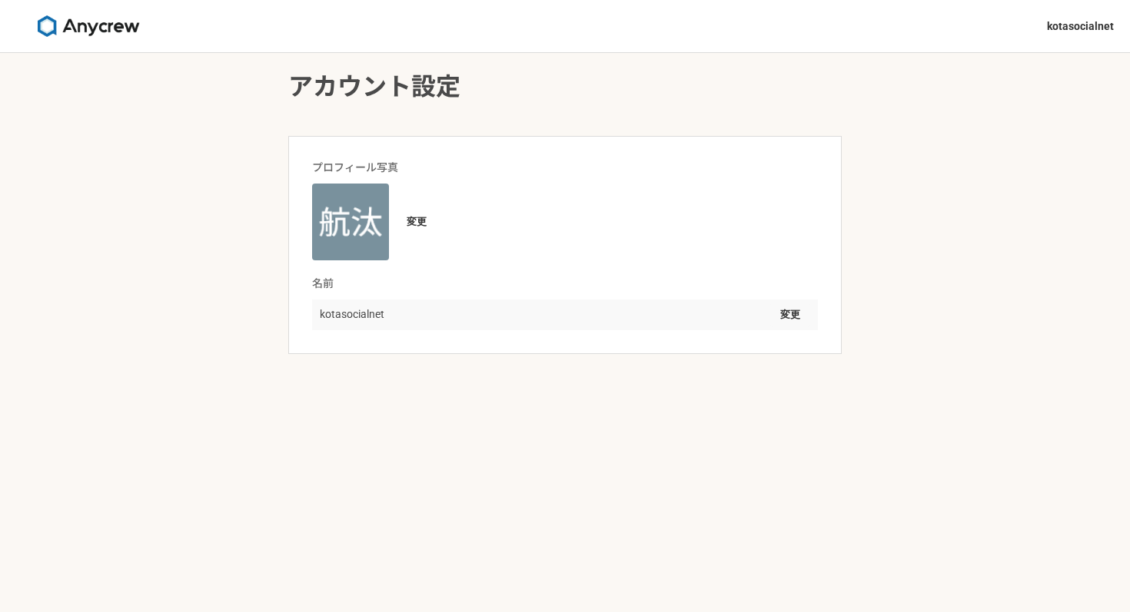
click at [67, 9] on link at bounding box center [89, 26] width 128 height 34
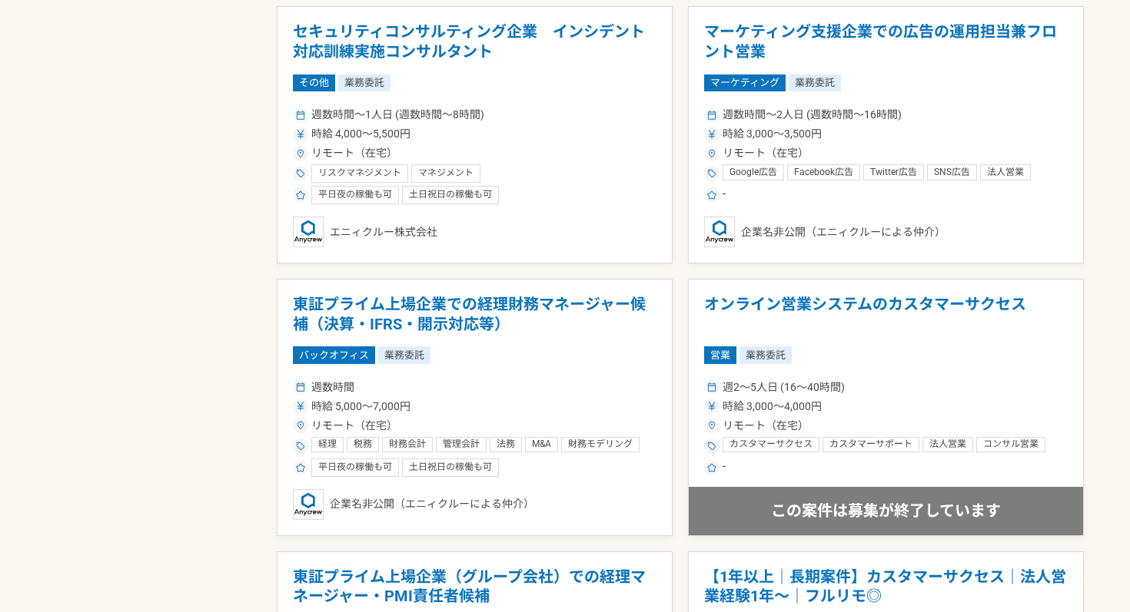
scroll to position [1954, 0]
